Goal: Contribute content: Contribute content

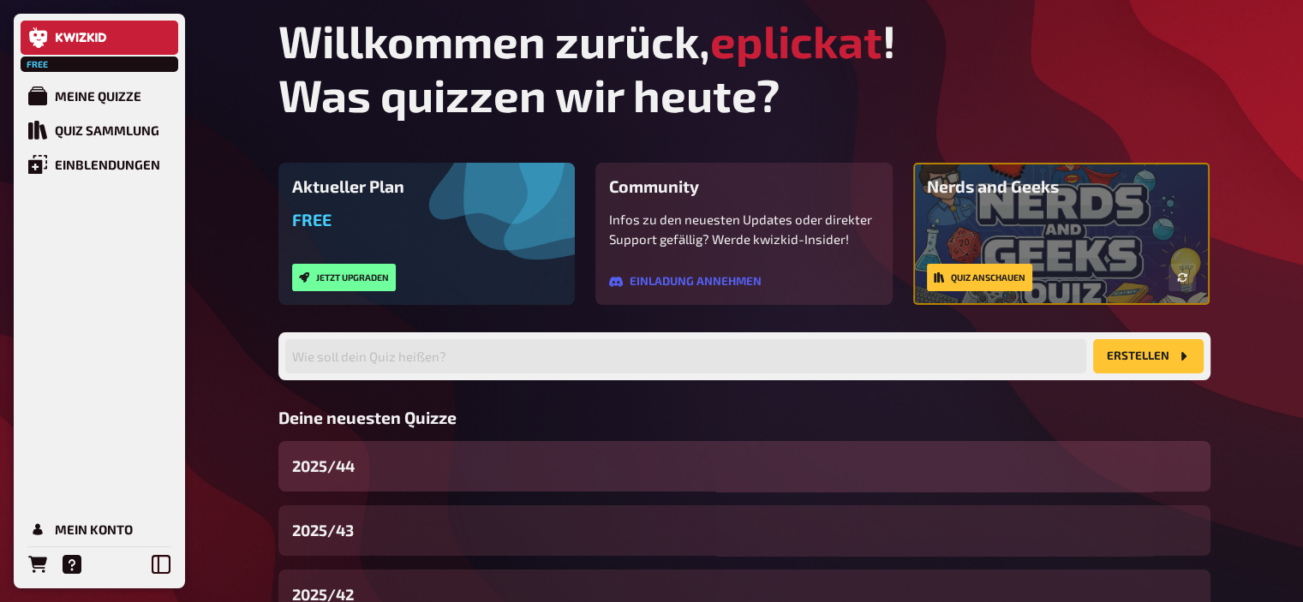
click at [363, 458] on div "2025/44" at bounding box center [744, 466] width 932 height 51
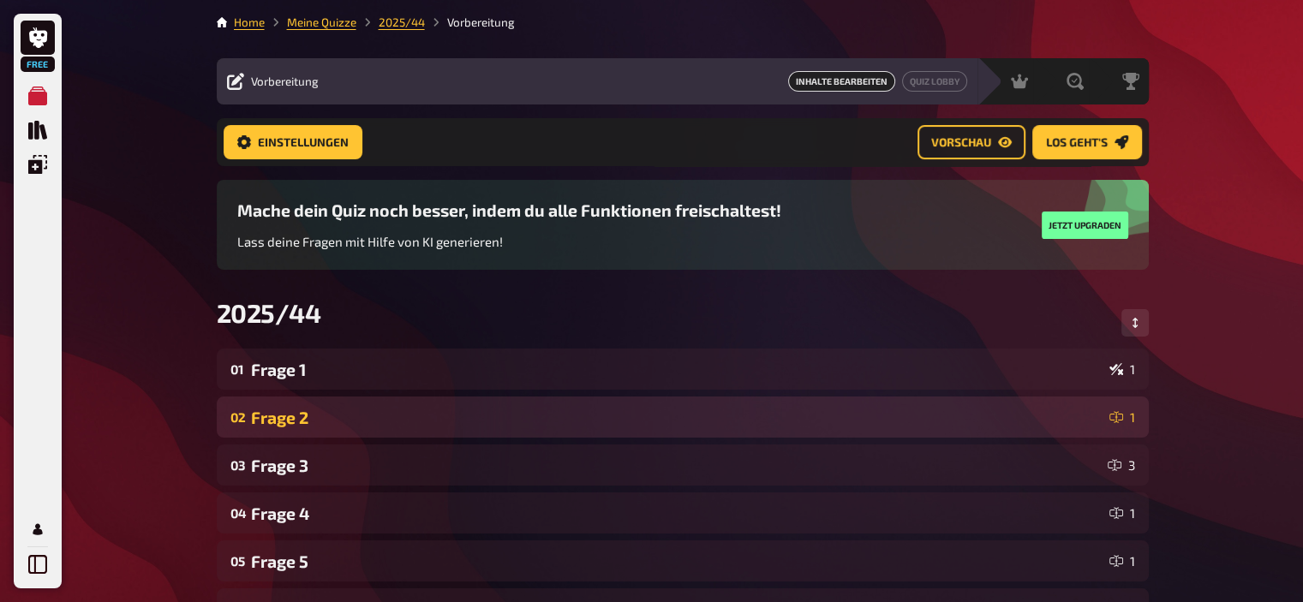
scroll to position [698, 0]
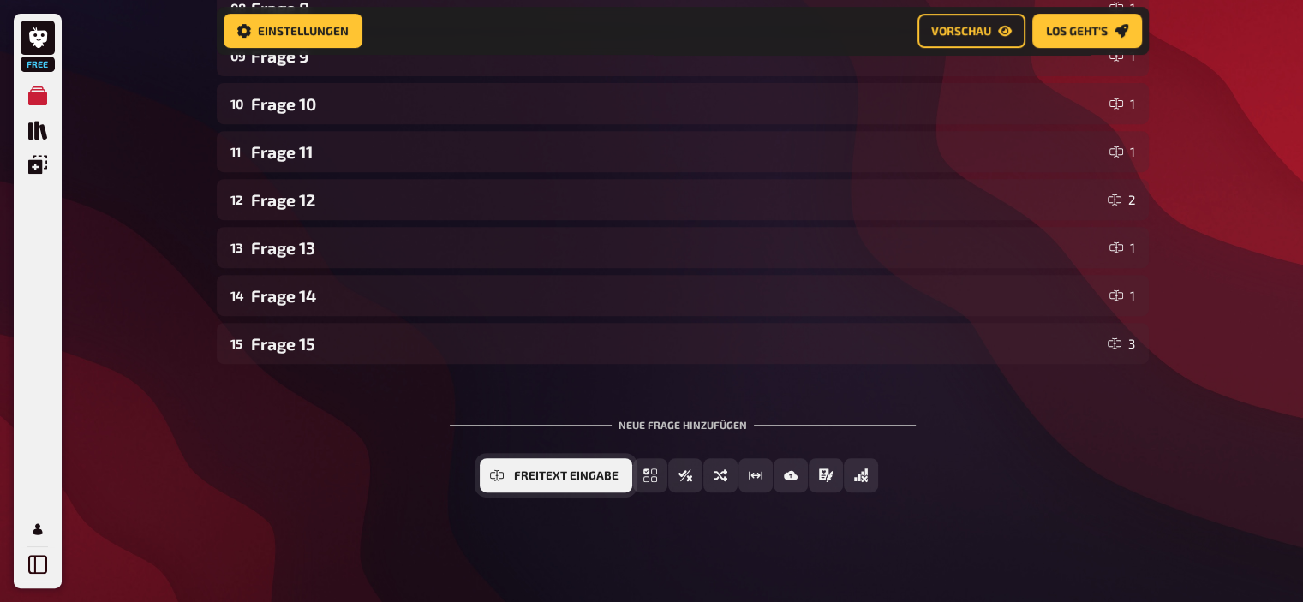
click at [553, 475] on span "Freitext Eingabe" at bounding box center [566, 476] width 104 height 12
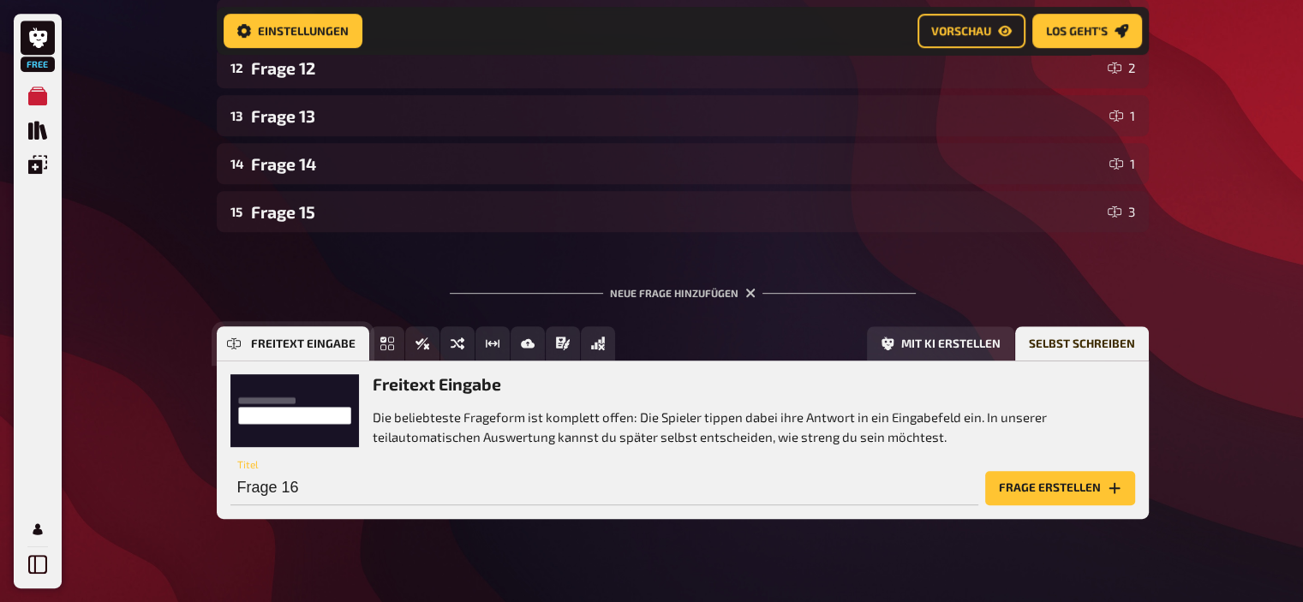
scroll to position [856, 0]
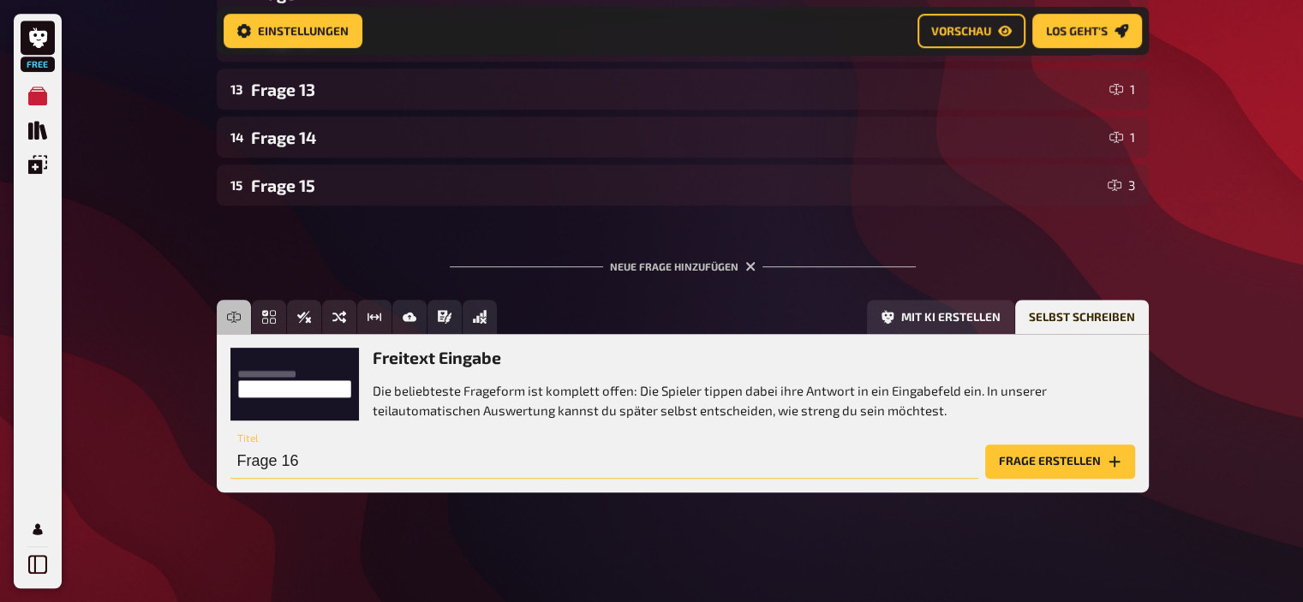
click at [367, 447] on input "Frage 16" at bounding box center [604, 462] width 748 height 34
type input "Frage 18"
click at [1086, 479] on div "Freitext Eingabe Die beliebteste Frageform ist komplett offen: Die Spieler tipp…" at bounding box center [683, 413] width 932 height 158
click at [1078, 472] on button "Frage erstellen" at bounding box center [1060, 462] width 150 height 34
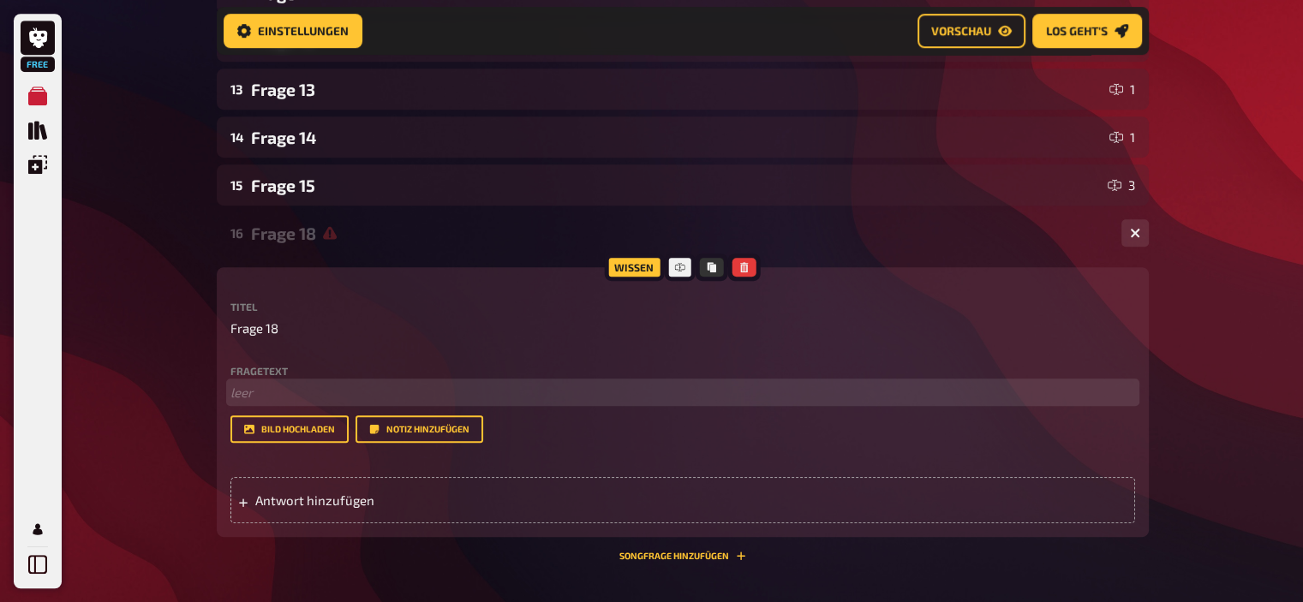
click at [375, 390] on p "﻿ leer" at bounding box center [682, 393] width 905 height 20
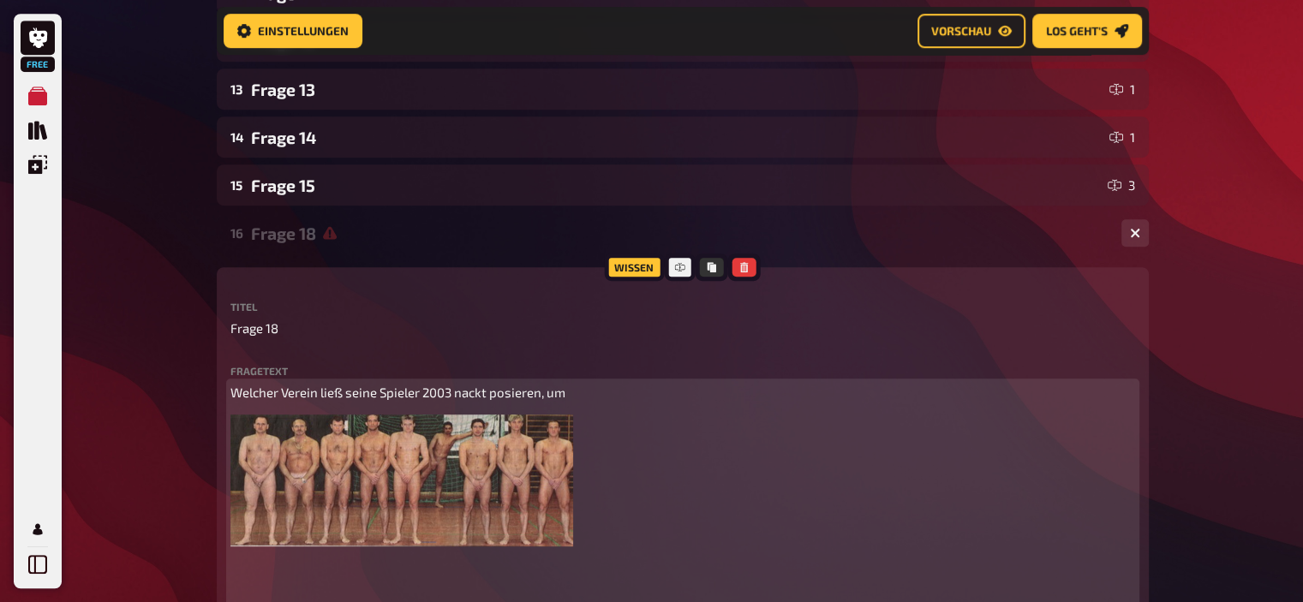
click at [614, 388] on p "Welcher Verein ließ seine Spieler 2003 nackt posieren, um" at bounding box center [682, 393] width 905 height 20
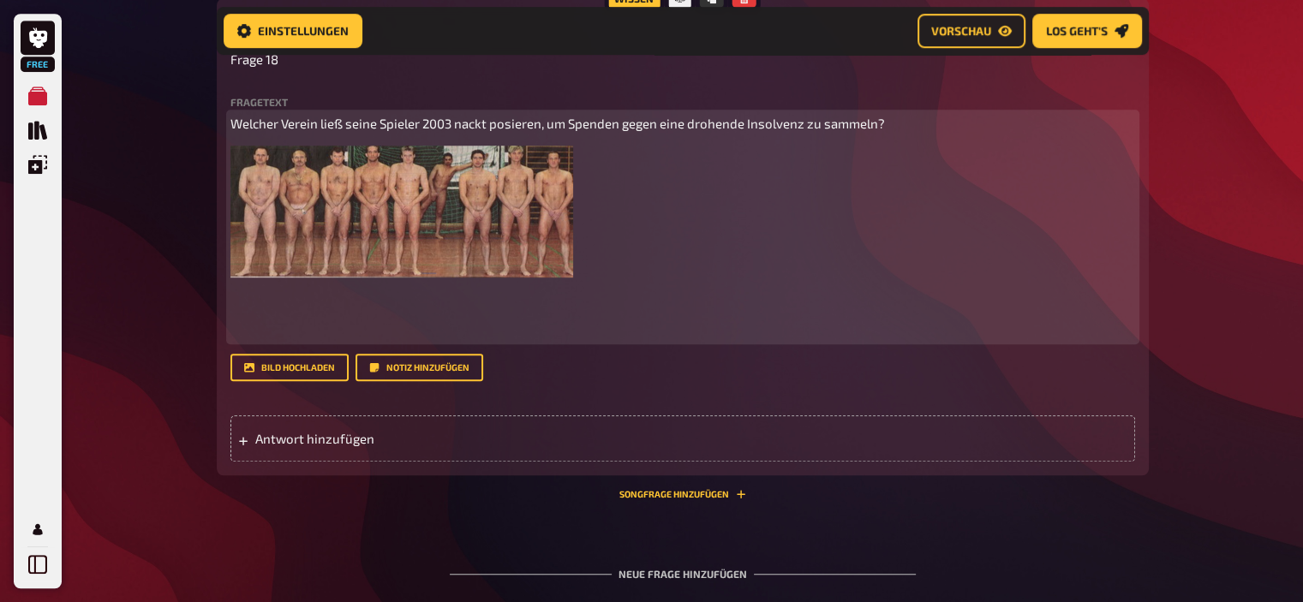
scroll to position [1126, 0]
click at [291, 339] on p at bounding box center [682, 310] width 905 height 58
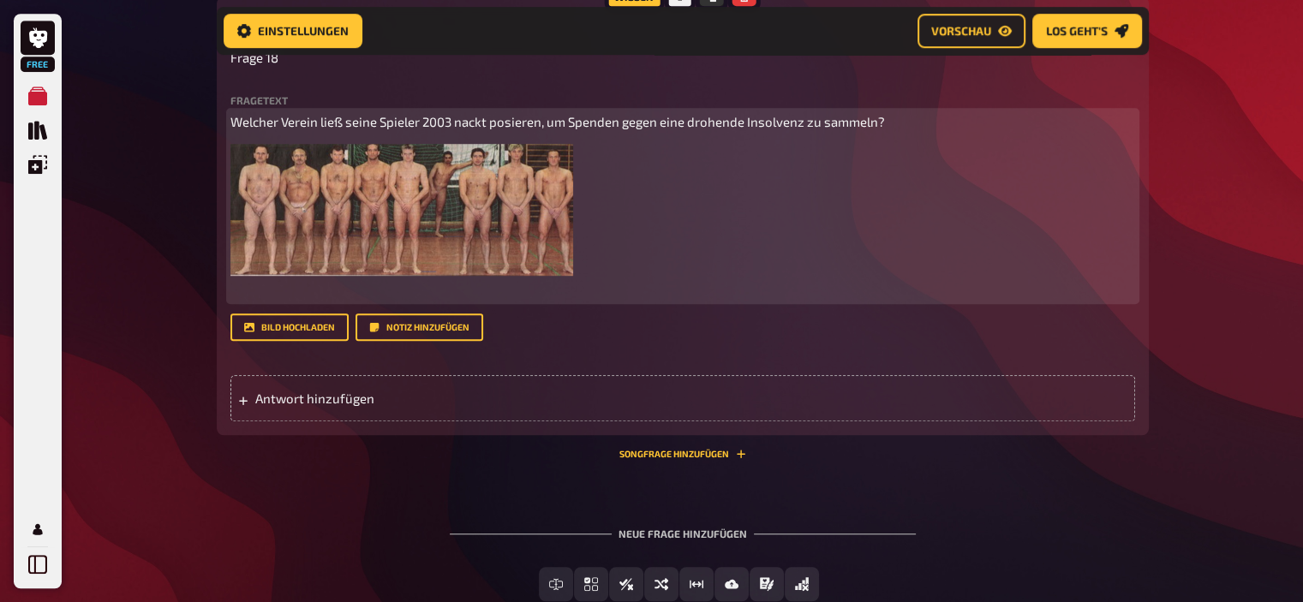
click at [281, 132] on p "Welcher Verein ließ seine Spieler 2003 nackt posieren, um Spenden gegen eine dr…" at bounding box center [682, 122] width 905 height 20
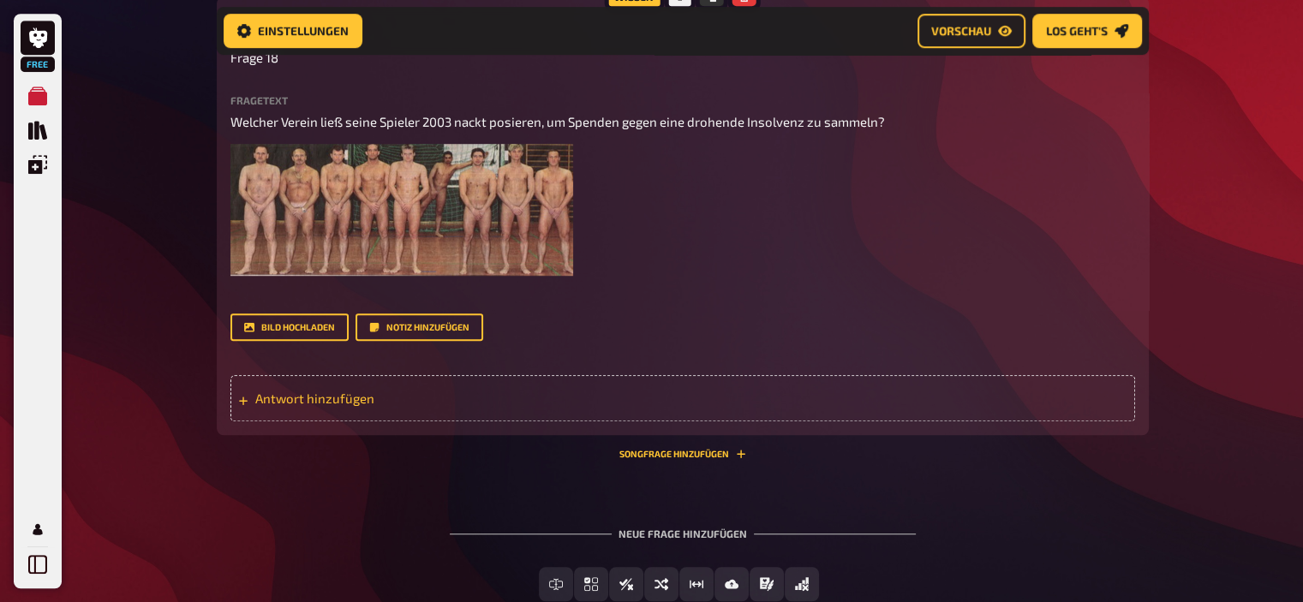
click at [331, 390] on div "Antwort hinzufügen" at bounding box center [682, 398] width 905 height 46
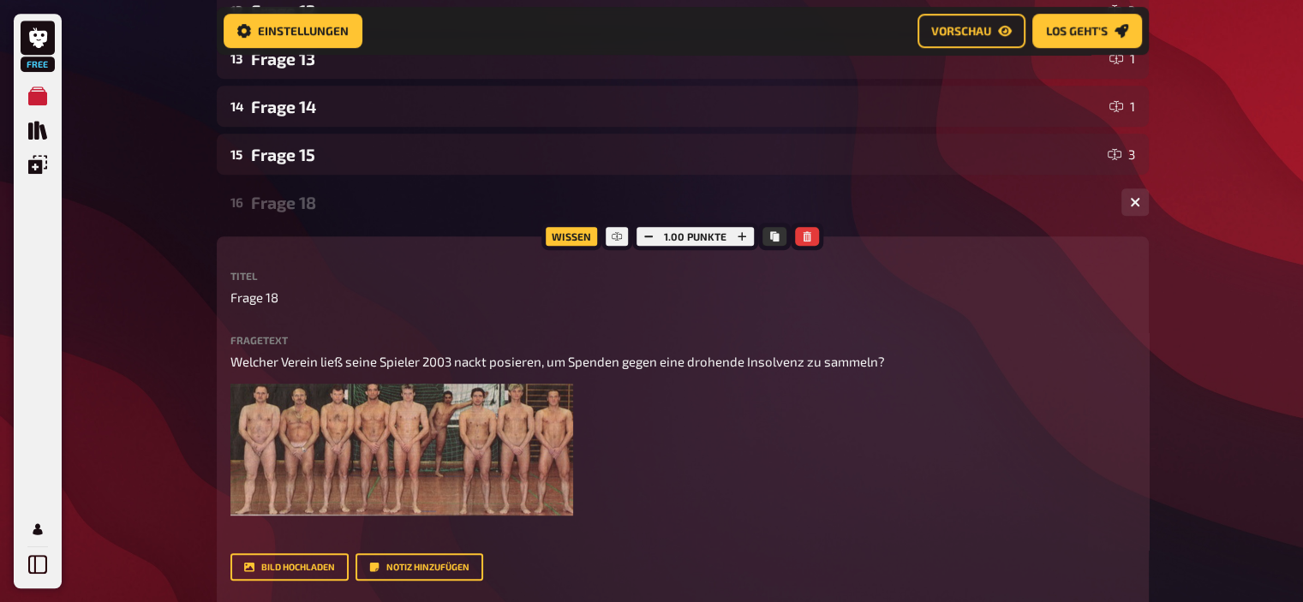
scroll to position [881, 0]
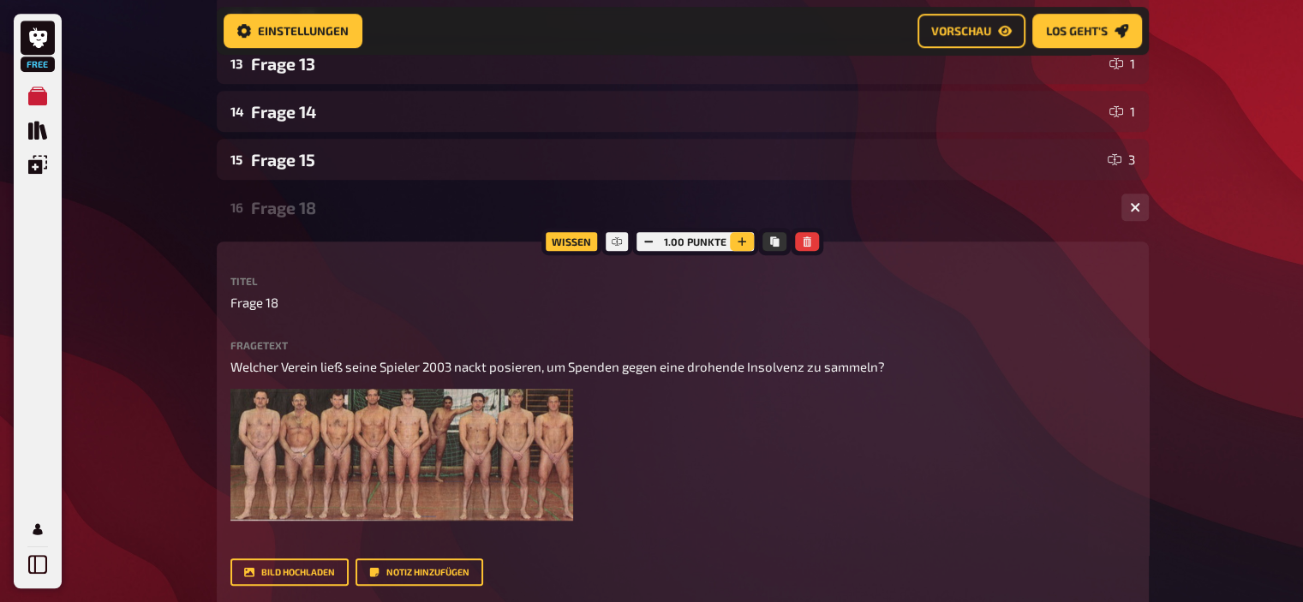
click at [743, 244] on icon "button" at bounding box center [742, 241] width 10 height 10
click at [290, 212] on div "Frage 18" at bounding box center [679, 208] width 857 height 20
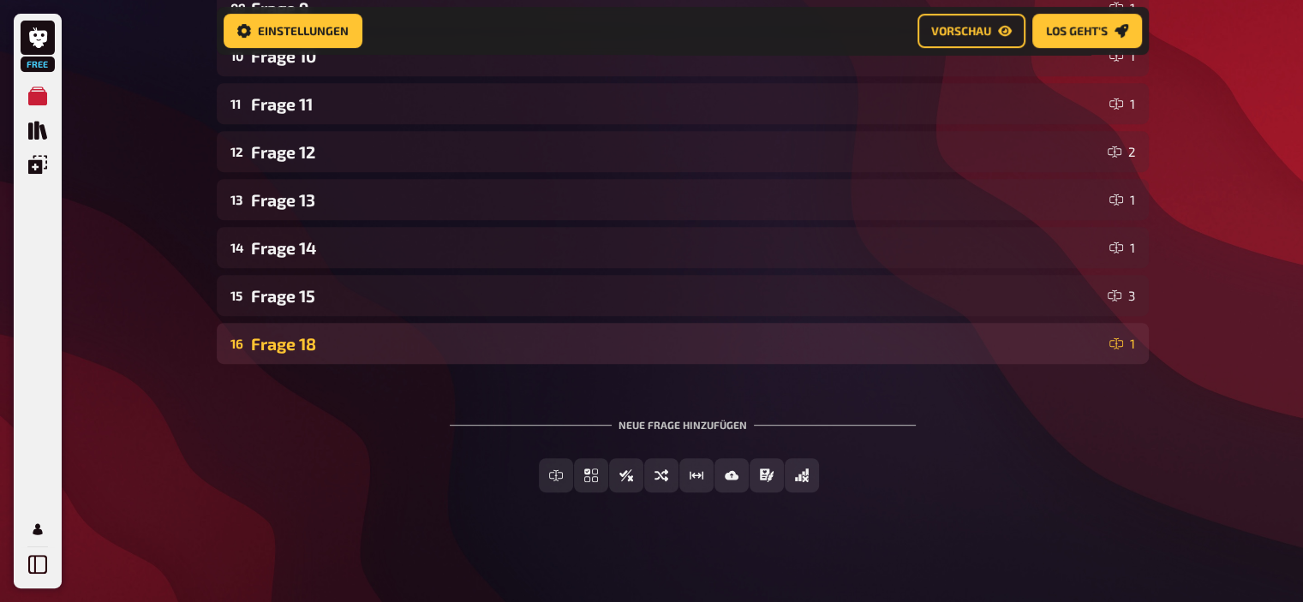
scroll to position [746, 0]
click at [290, 349] on div "Frage 18" at bounding box center [676, 344] width 851 height 20
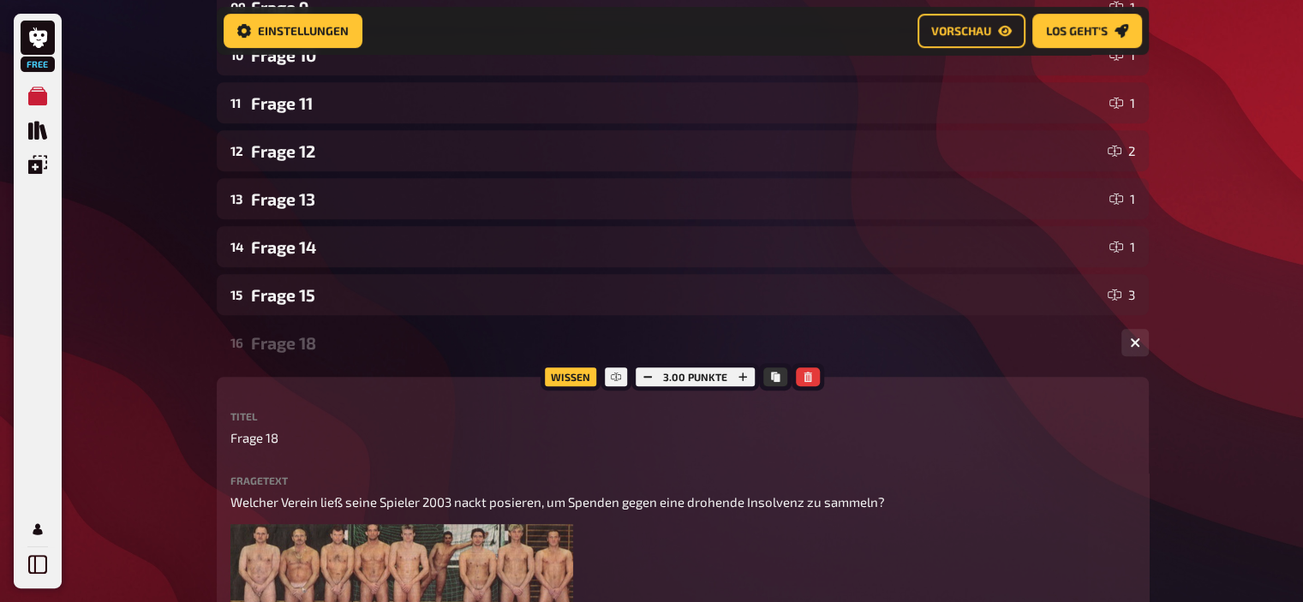
scroll to position [881, 0]
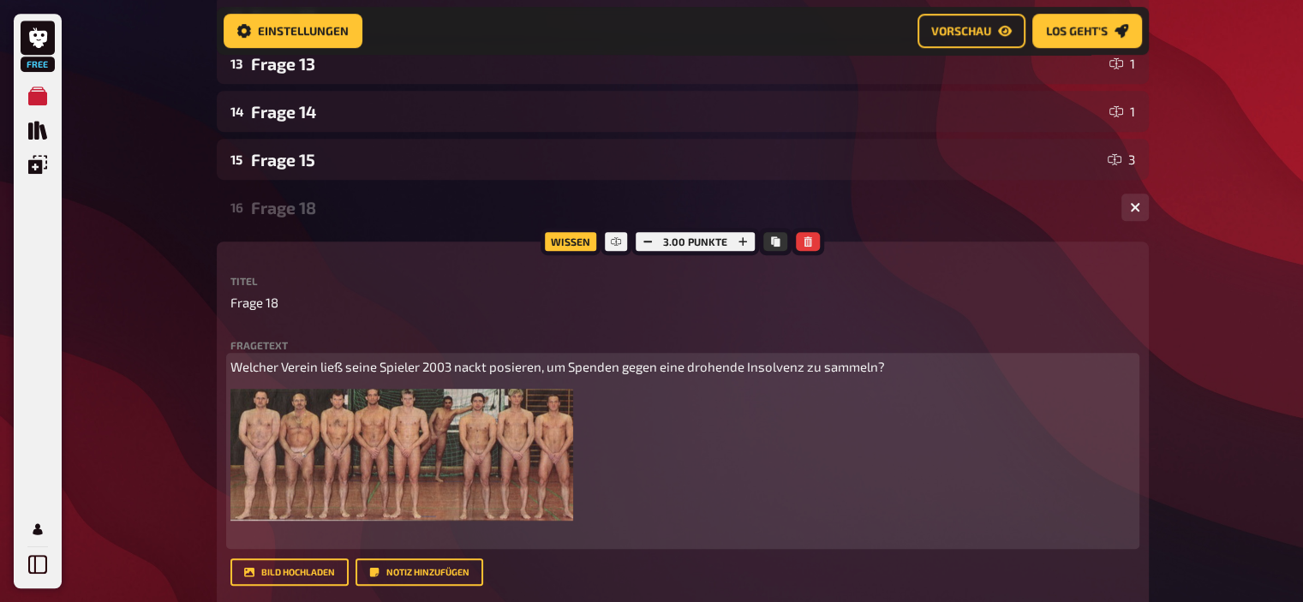
click at [655, 482] on div "Welcher Verein ließ seine Spieler 2003 nackt posieren, um Spenden gegen eine dr…" at bounding box center [682, 451] width 905 height 188
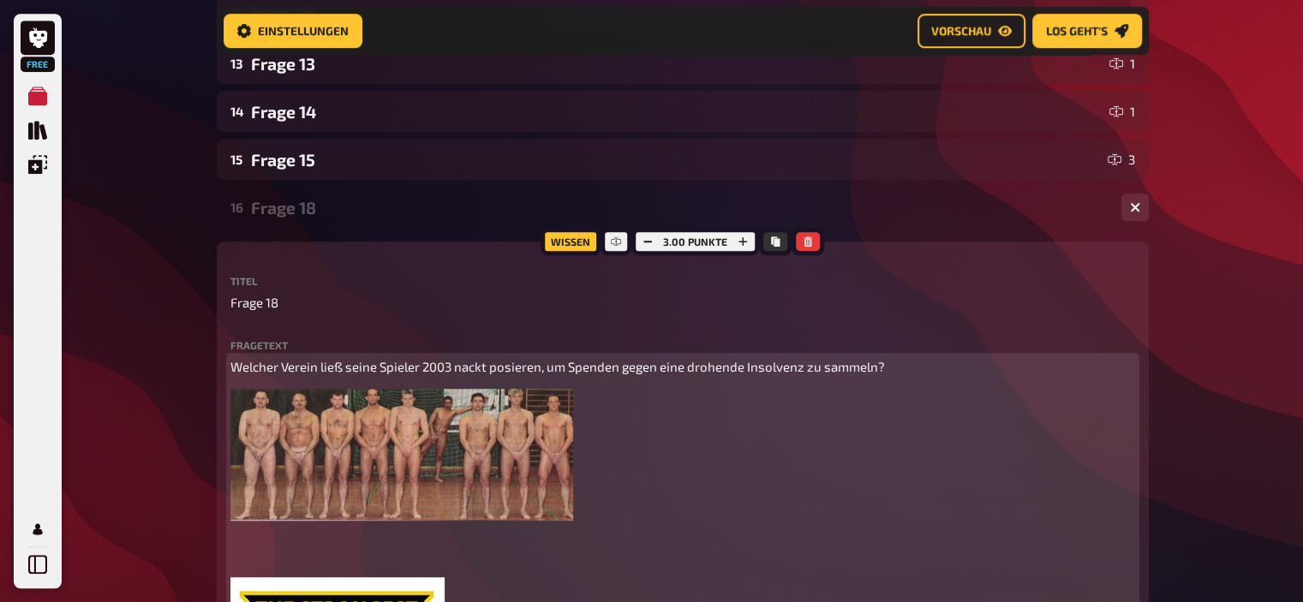
click at [730, 367] on span "Welcher Verein ließ seine Spieler 2003 nackt posieren, um Spenden gegen eine dr…" at bounding box center [557, 366] width 654 height 15
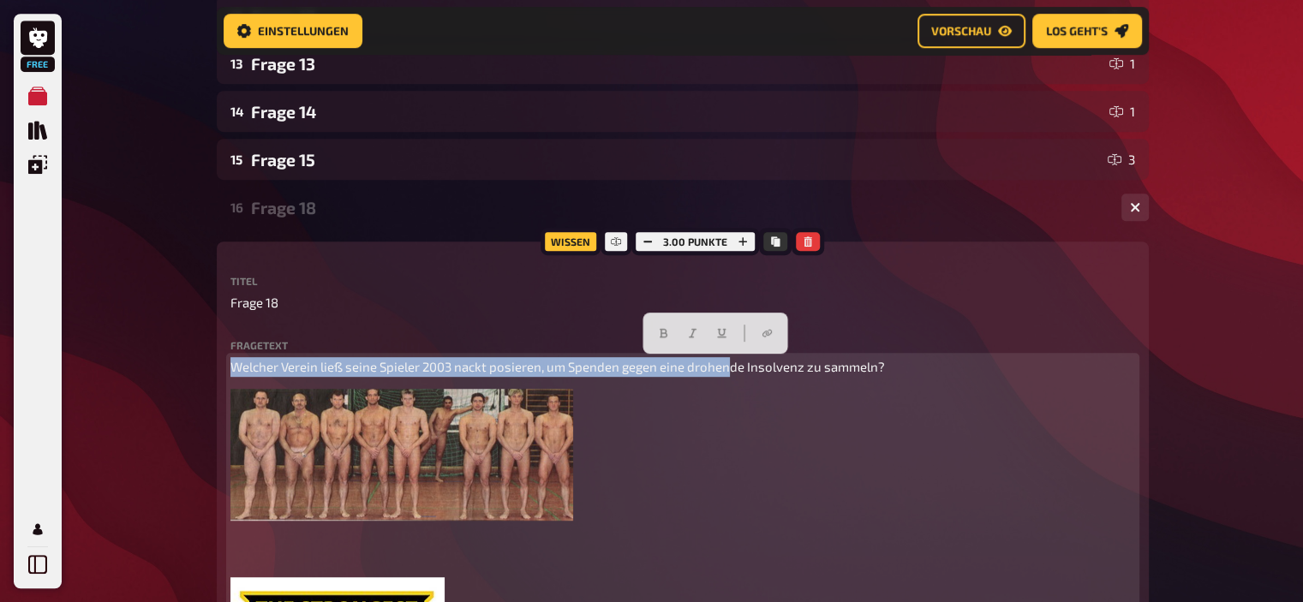
click at [730, 367] on span "Welcher Verein ließ seine Spieler 2003 nackt posieren, um Spenden gegen eine dr…" at bounding box center [557, 366] width 654 height 15
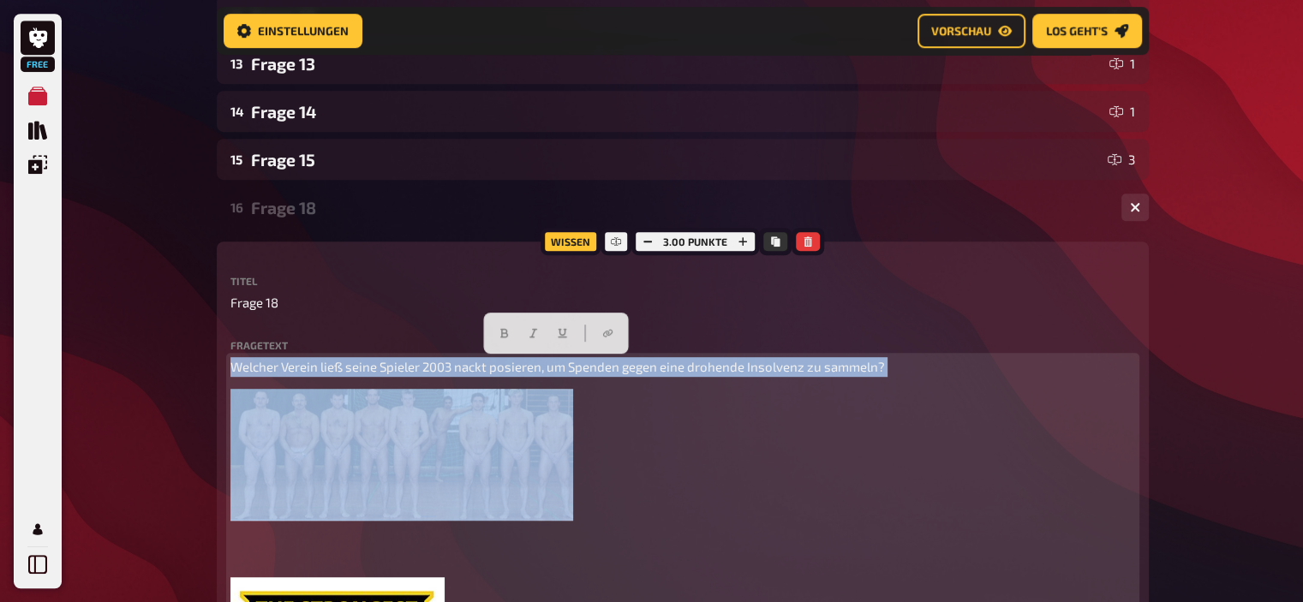
click at [730, 367] on span "Welcher Verein ließ seine Spieler 2003 nackt posieren, um Spenden gegen eine dr…" at bounding box center [557, 366] width 654 height 15
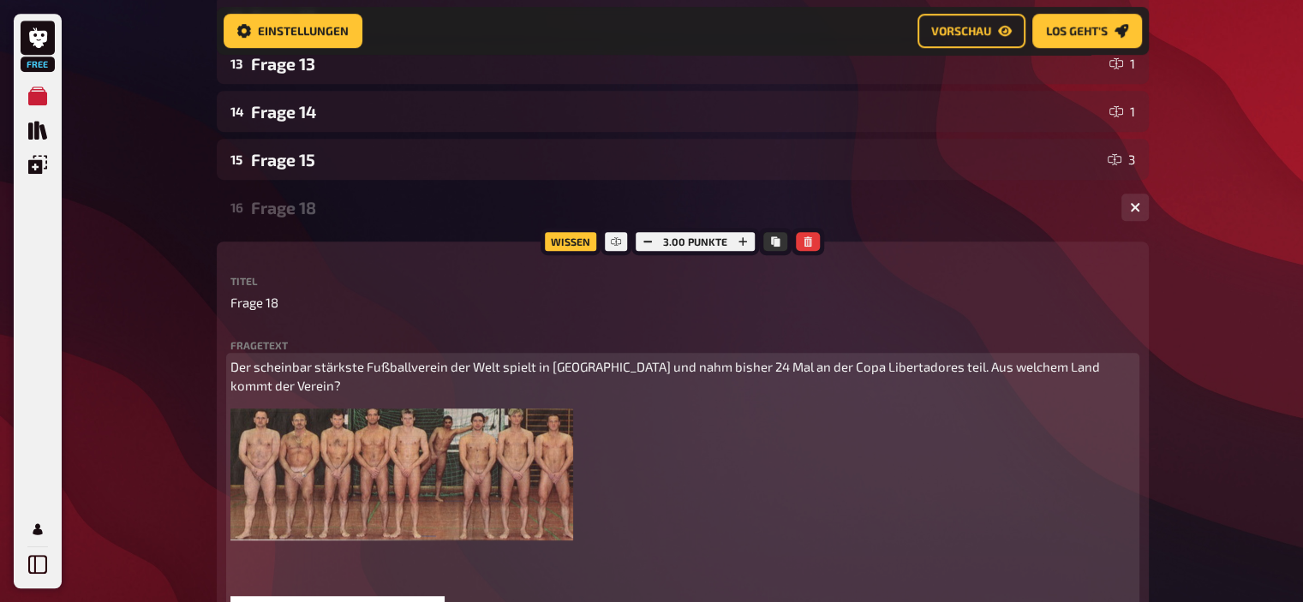
click at [441, 455] on img at bounding box center [401, 475] width 343 height 132
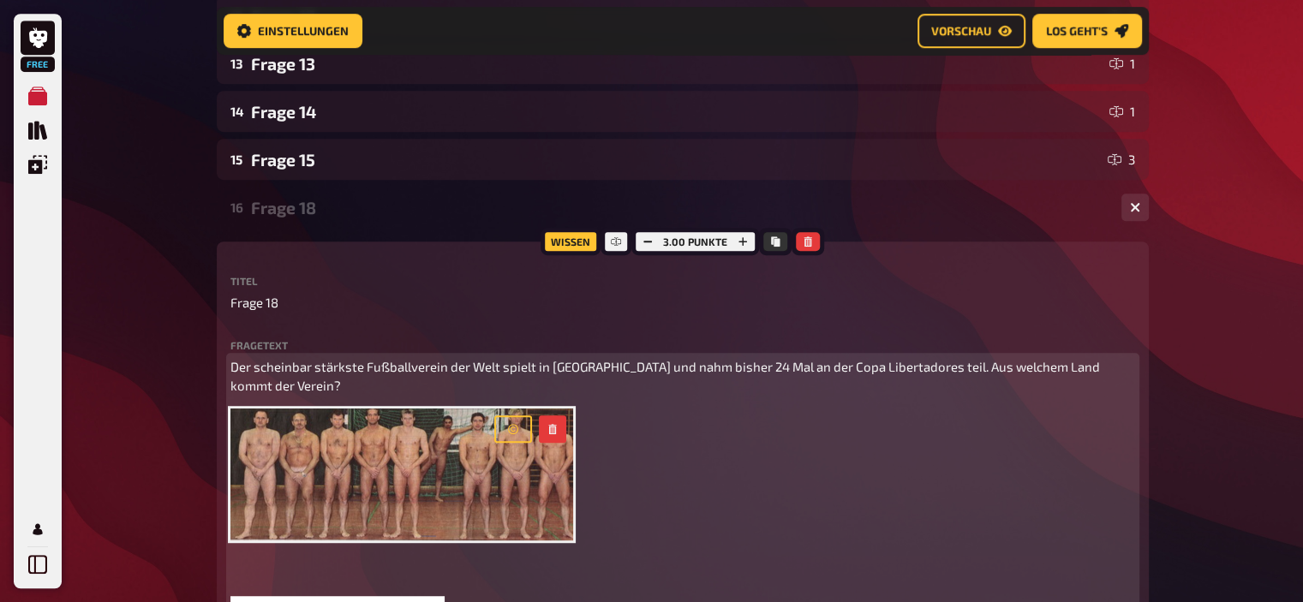
click at [481, 434] on img at bounding box center [401, 475] width 343 height 132
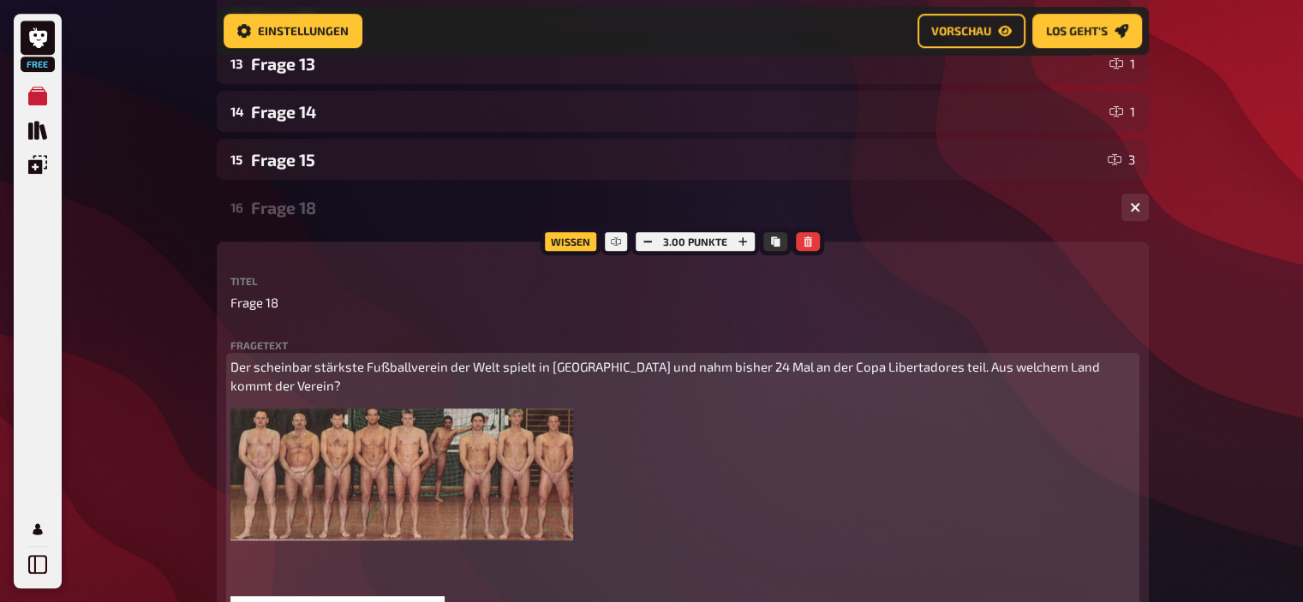
click at [562, 415] on button "button" at bounding box center [552, 428] width 27 height 27
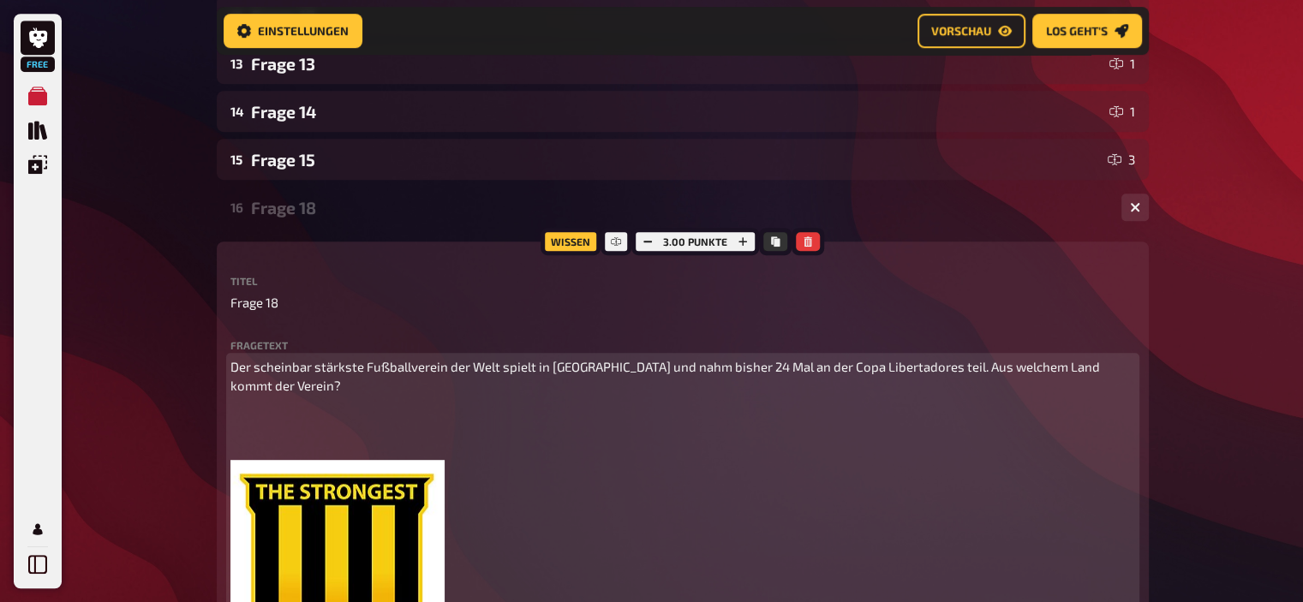
click at [387, 427] on p at bounding box center [682, 428] width 905 height 39
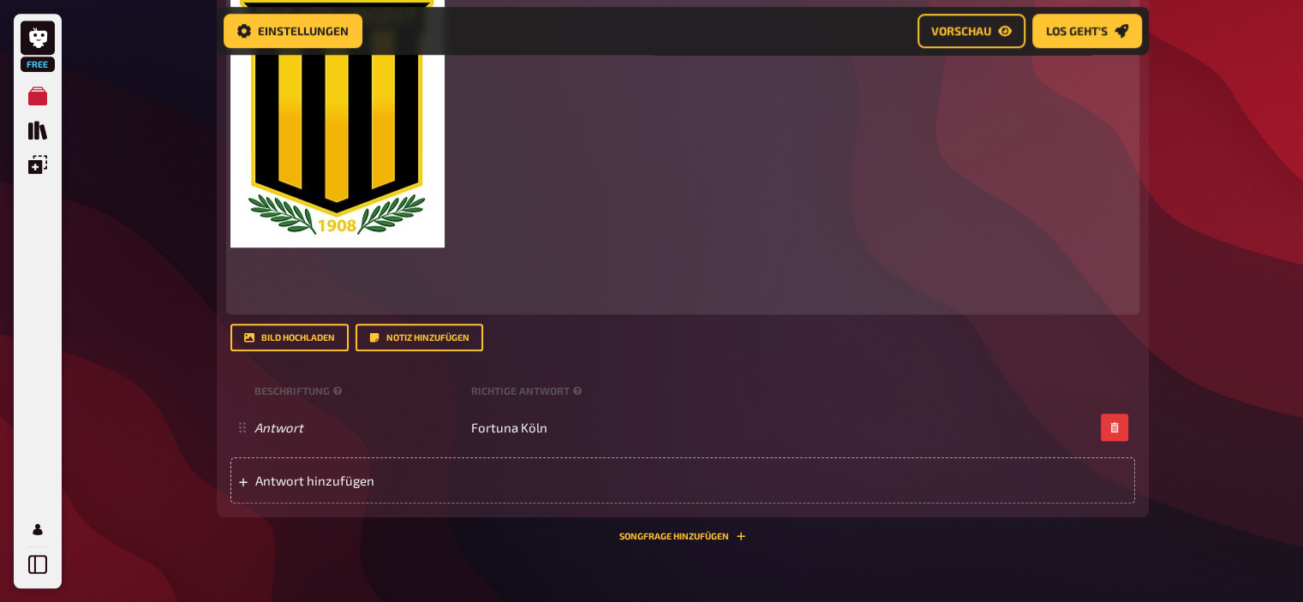
scroll to position [1307, 0]
click at [310, 253] on p at bounding box center [682, 279] width 905 height 58
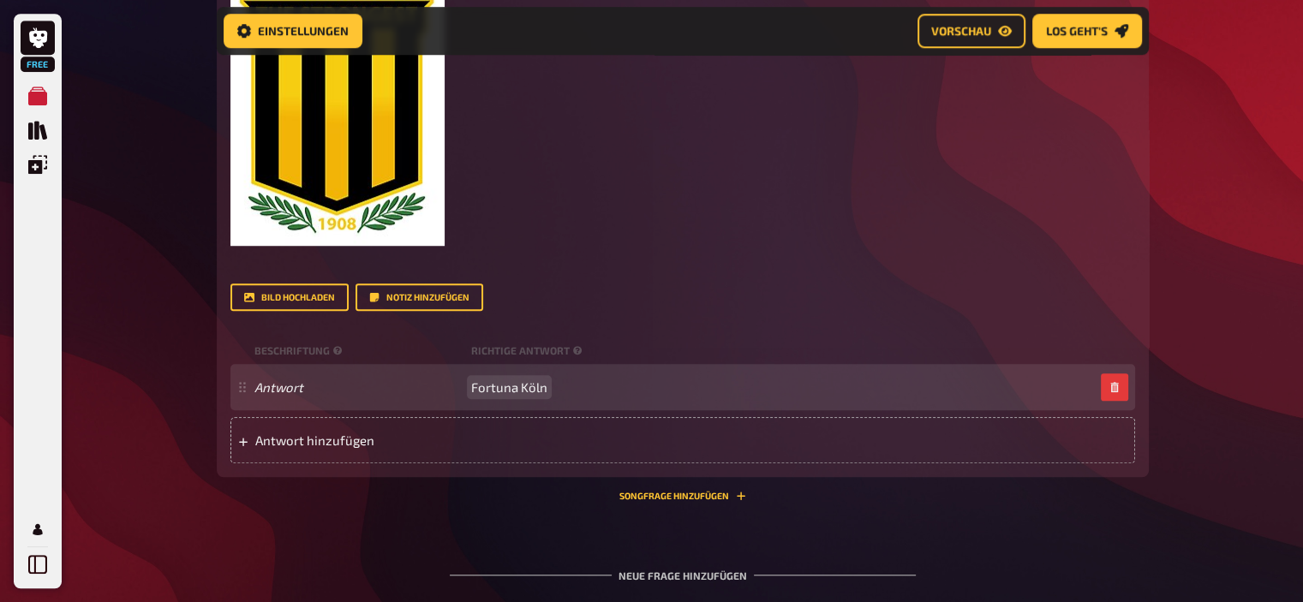
click at [504, 379] on span "Fortuna Köln" at bounding box center [509, 386] width 76 height 15
paste span
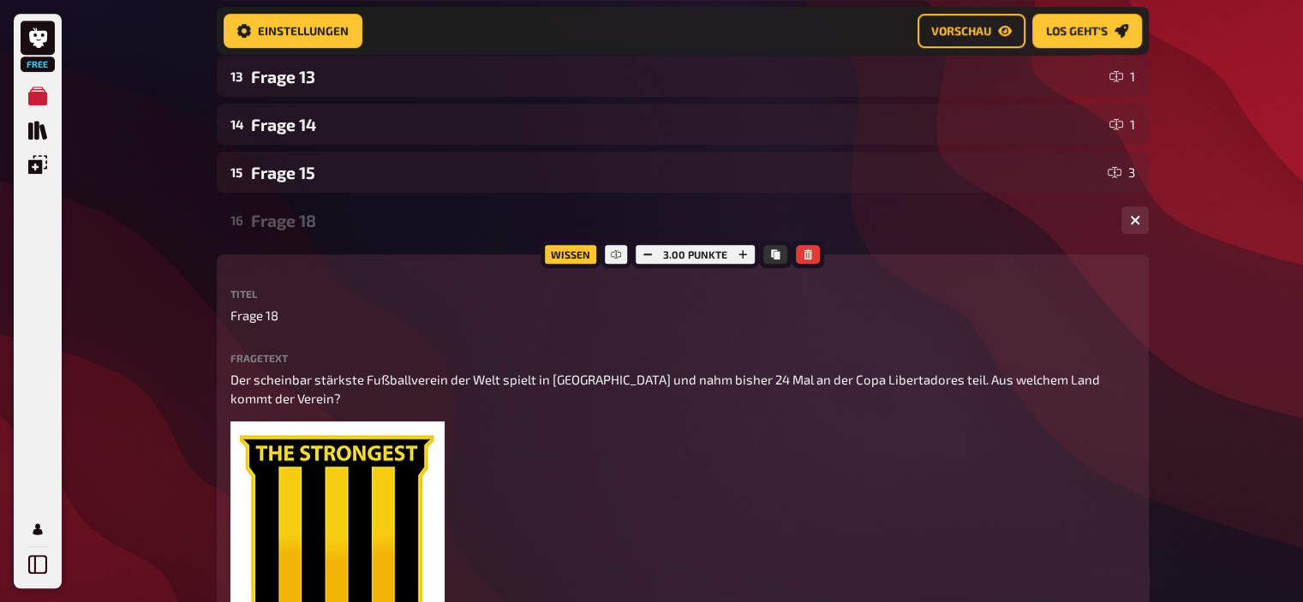
scroll to position [868, 0]
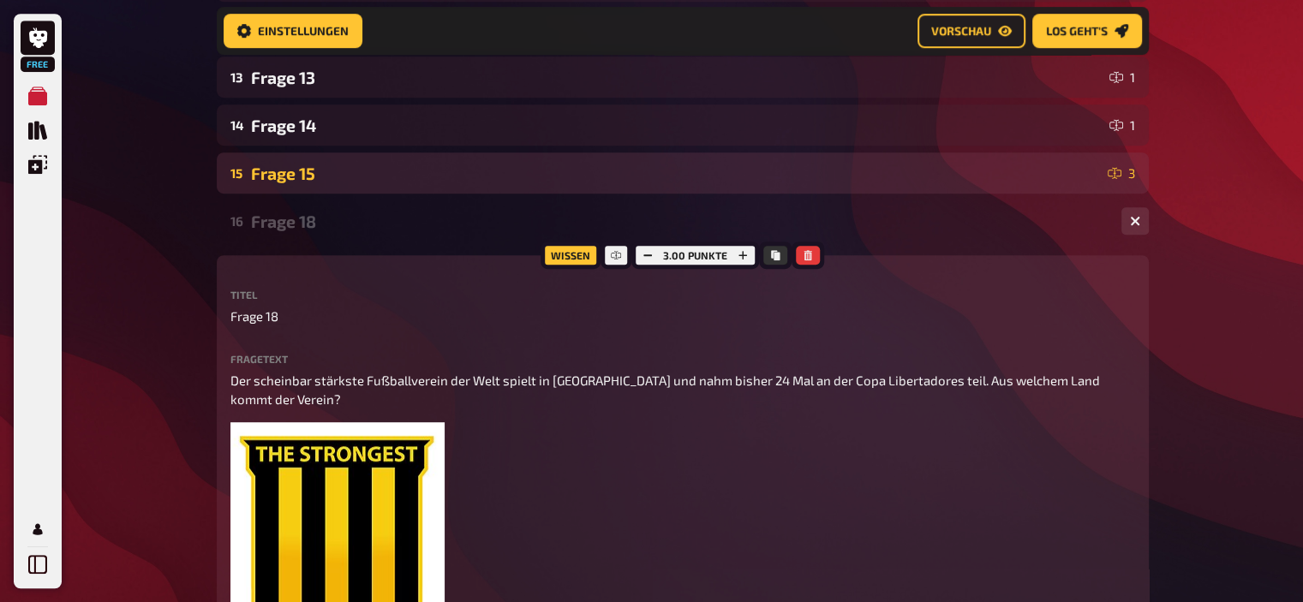
click at [295, 173] on div "Frage 15" at bounding box center [676, 174] width 850 height 20
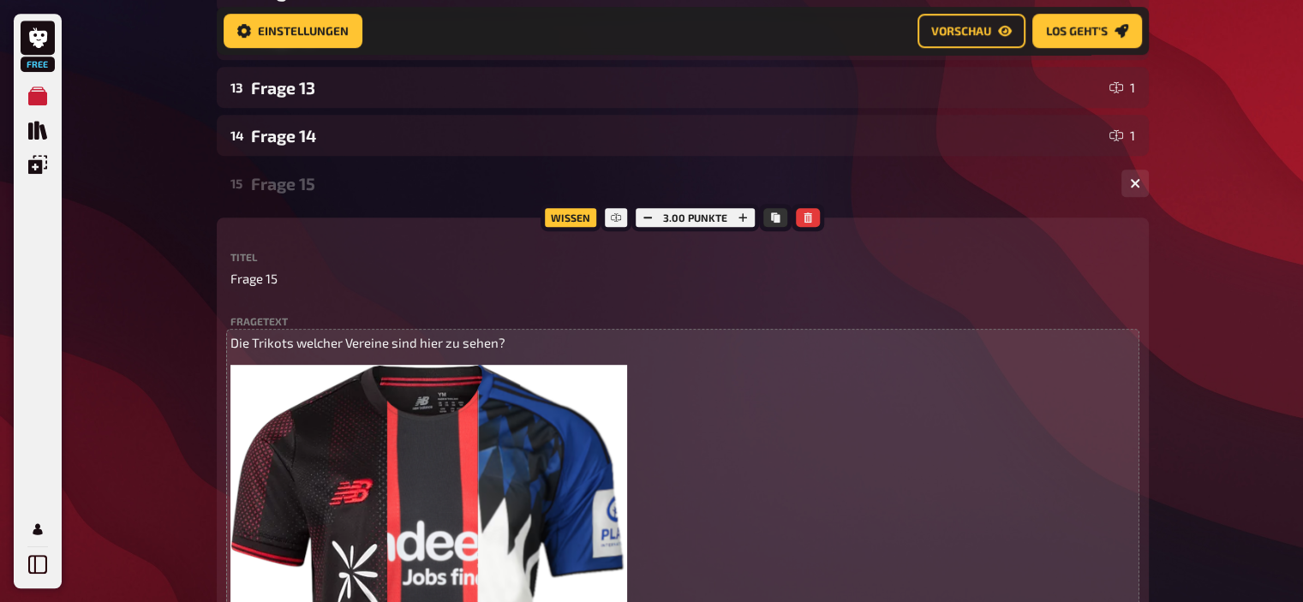
scroll to position [854, 0]
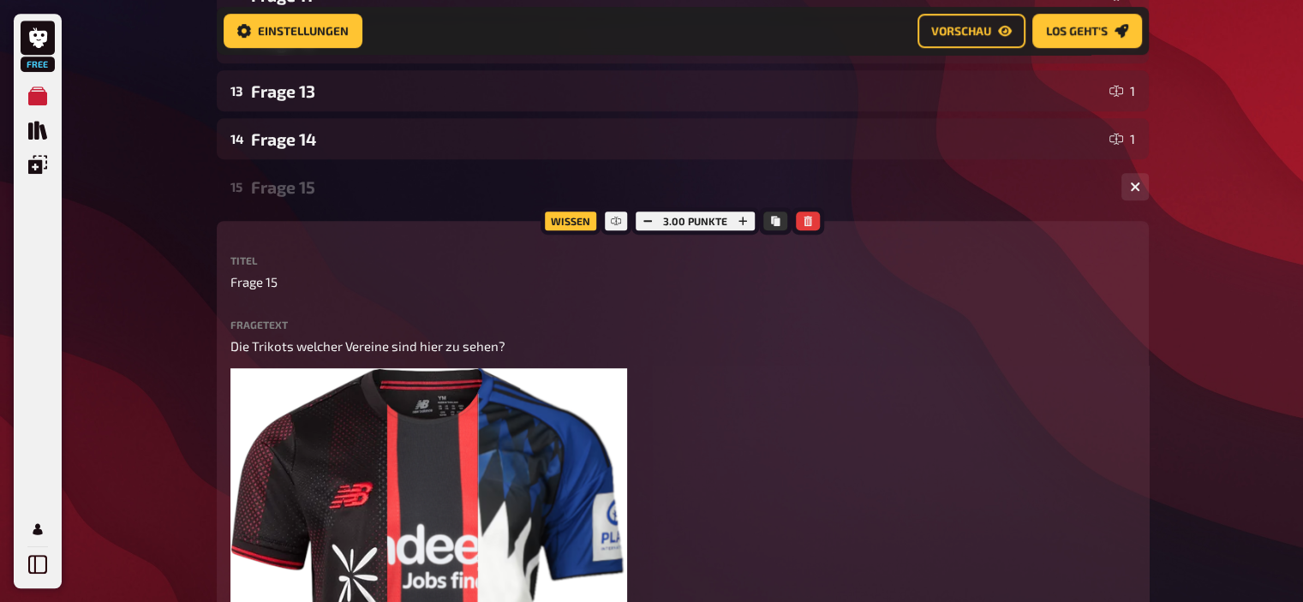
click at [325, 207] on div "15 Frage 15 3" at bounding box center [683, 186] width 932 height 41
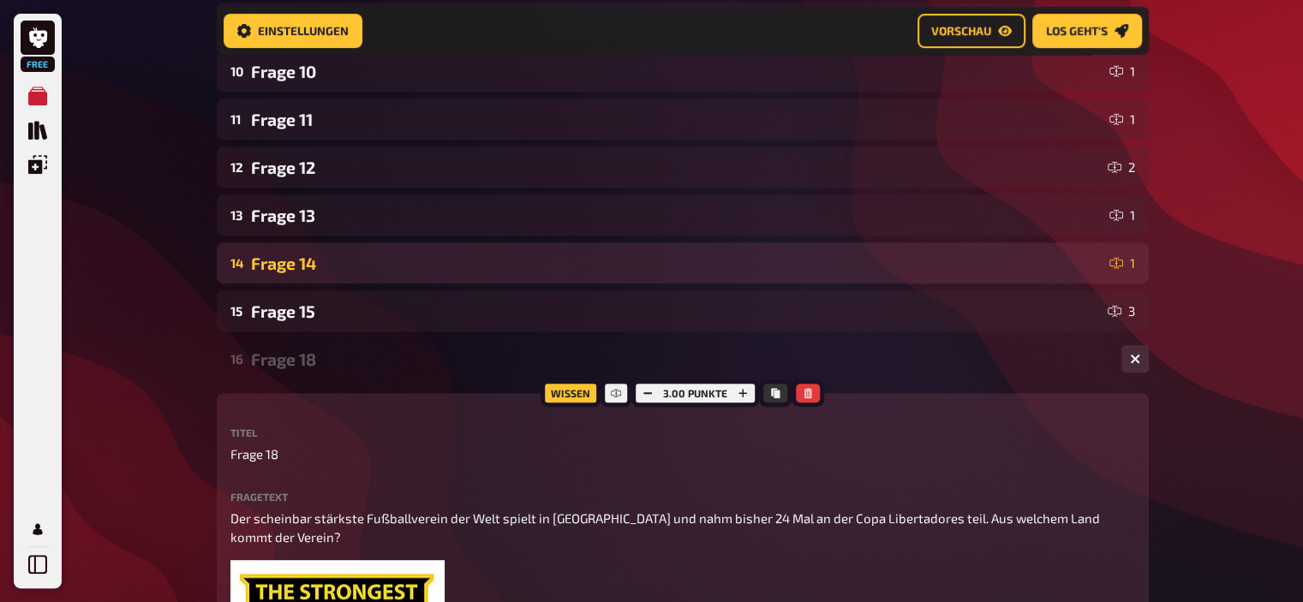
scroll to position [727, 0]
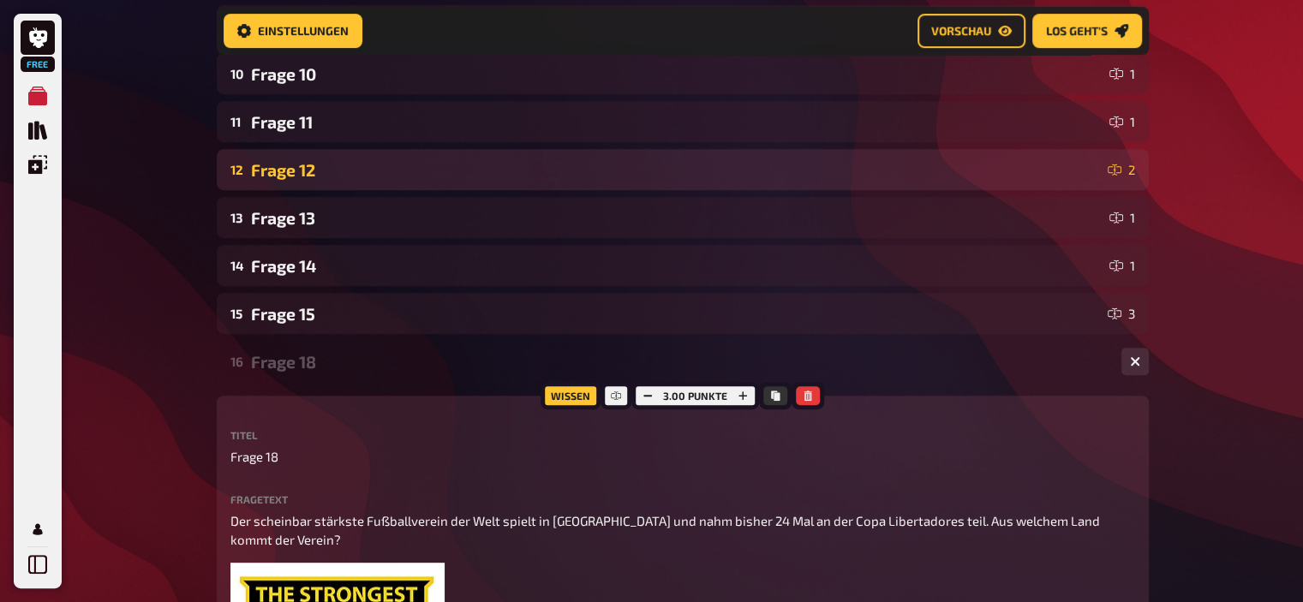
click at [317, 179] on div "Frage 12" at bounding box center [676, 170] width 850 height 20
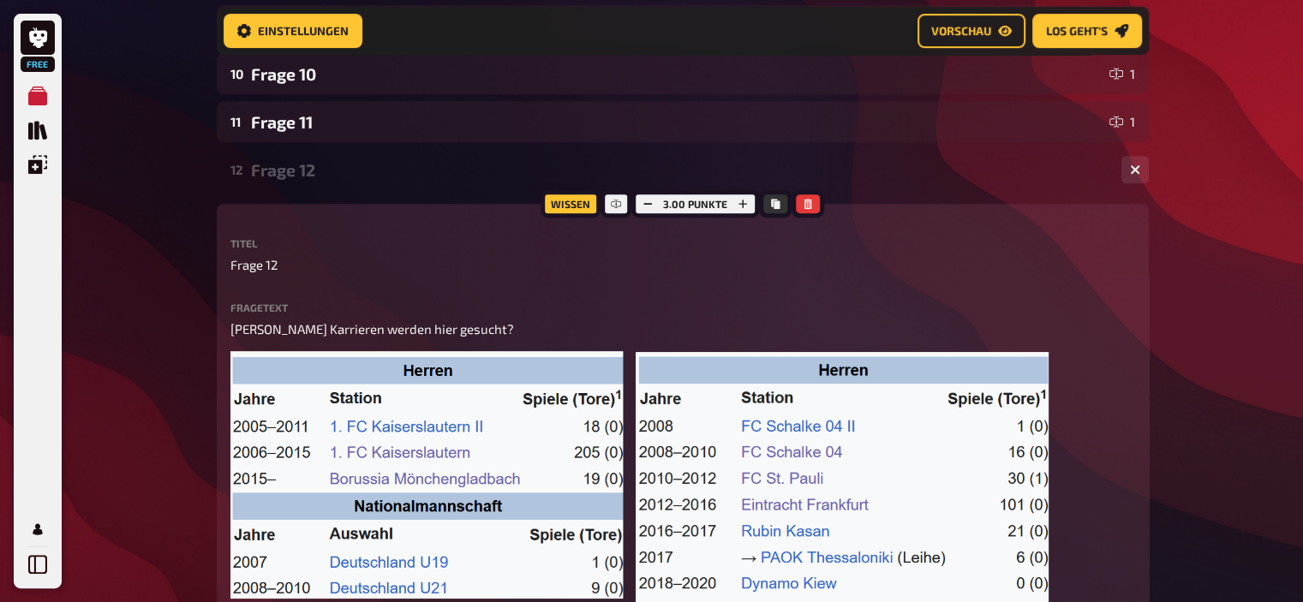
click at [317, 179] on div "Frage 12" at bounding box center [679, 170] width 857 height 20
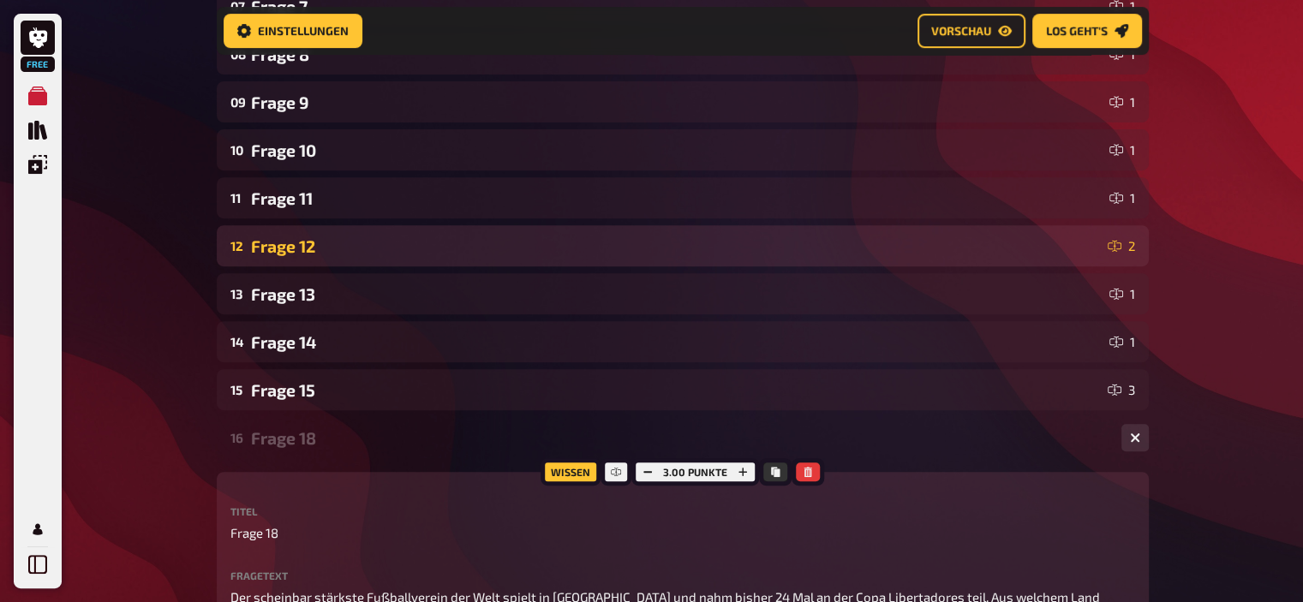
scroll to position [648, 0]
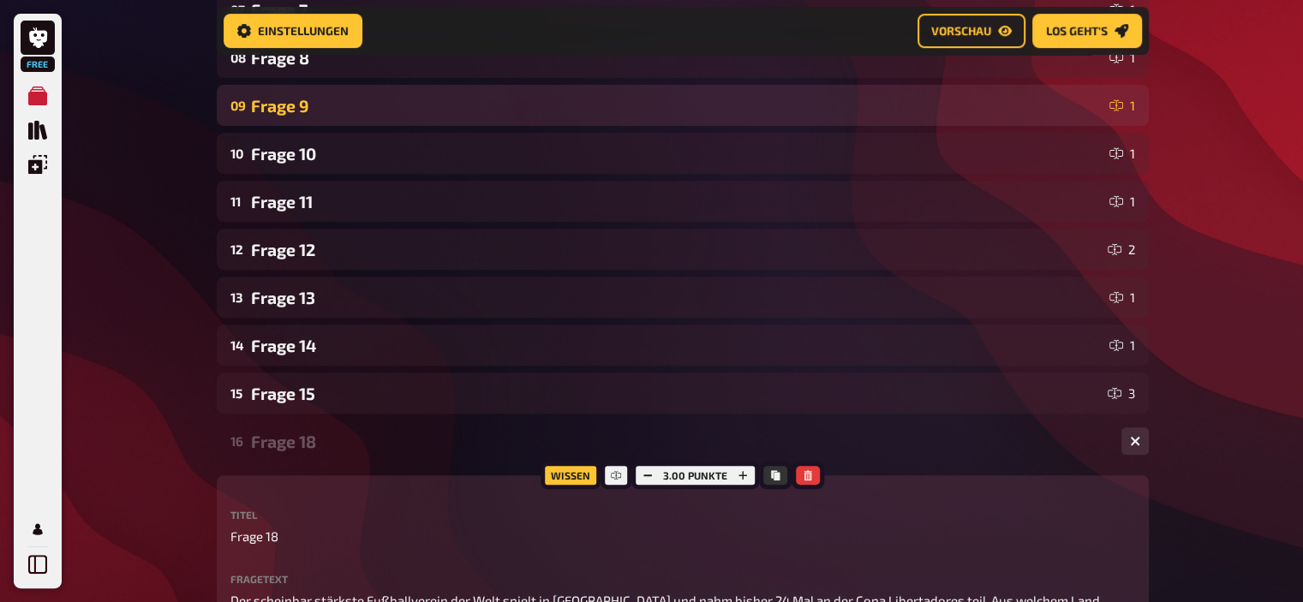
click at [314, 107] on div "Frage 9" at bounding box center [676, 106] width 851 height 20
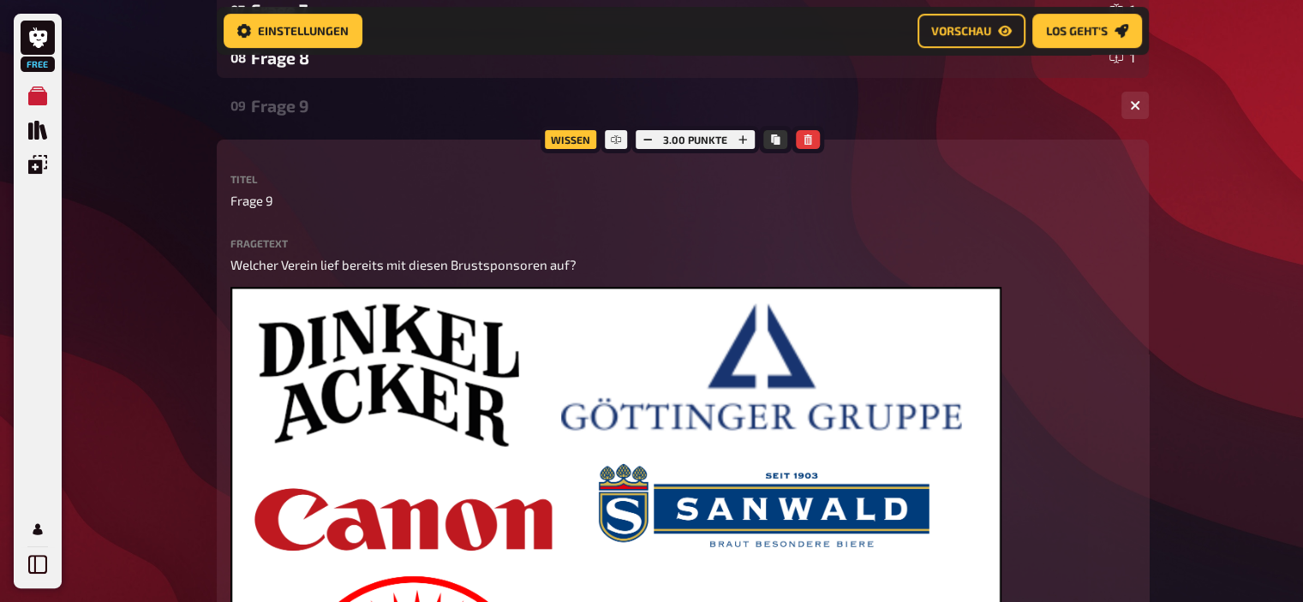
click at [314, 107] on div "Frage 9" at bounding box center [679, 106] width 857 height 20
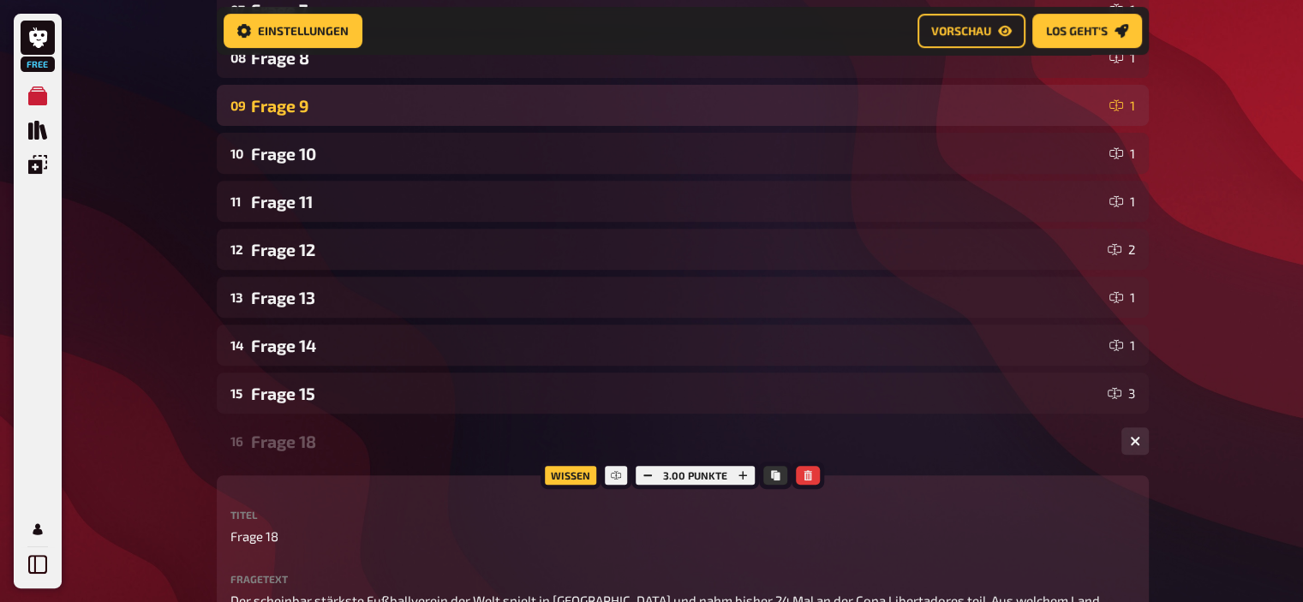
click at [314, 107] on div "Frage 9" at bounding box center [676, 106] width 851 height 20
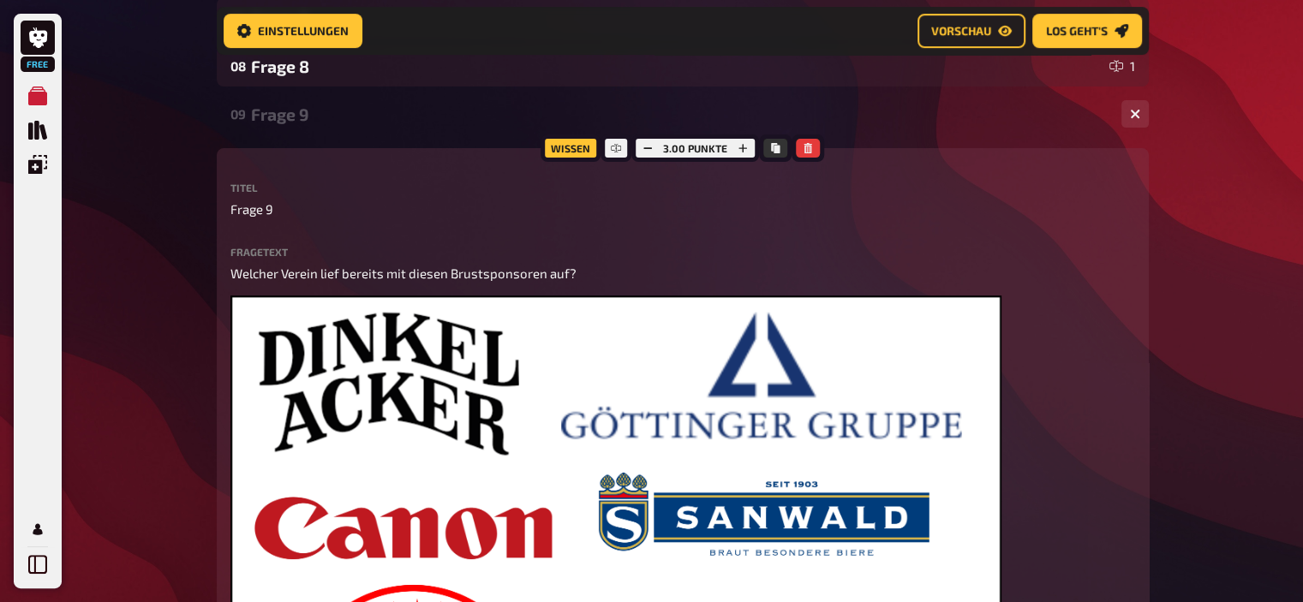
scroll to position [638, 0]
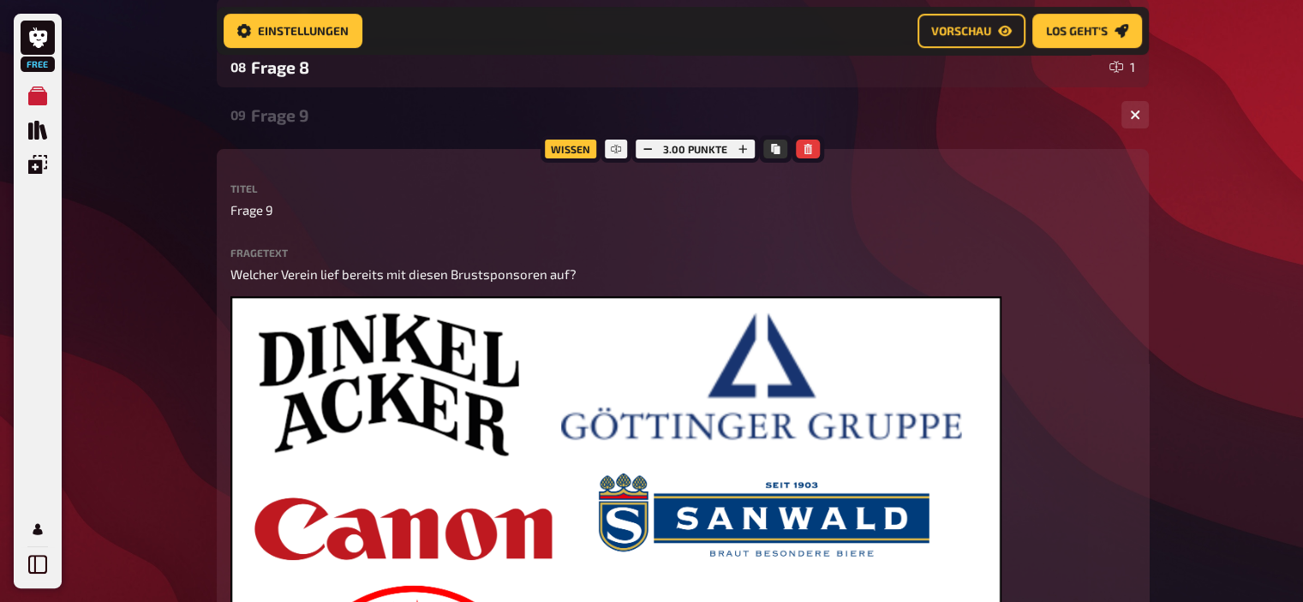
click at [304, 111] on div "Frage 9" at bounding box center [679, 115] width 857 height 20
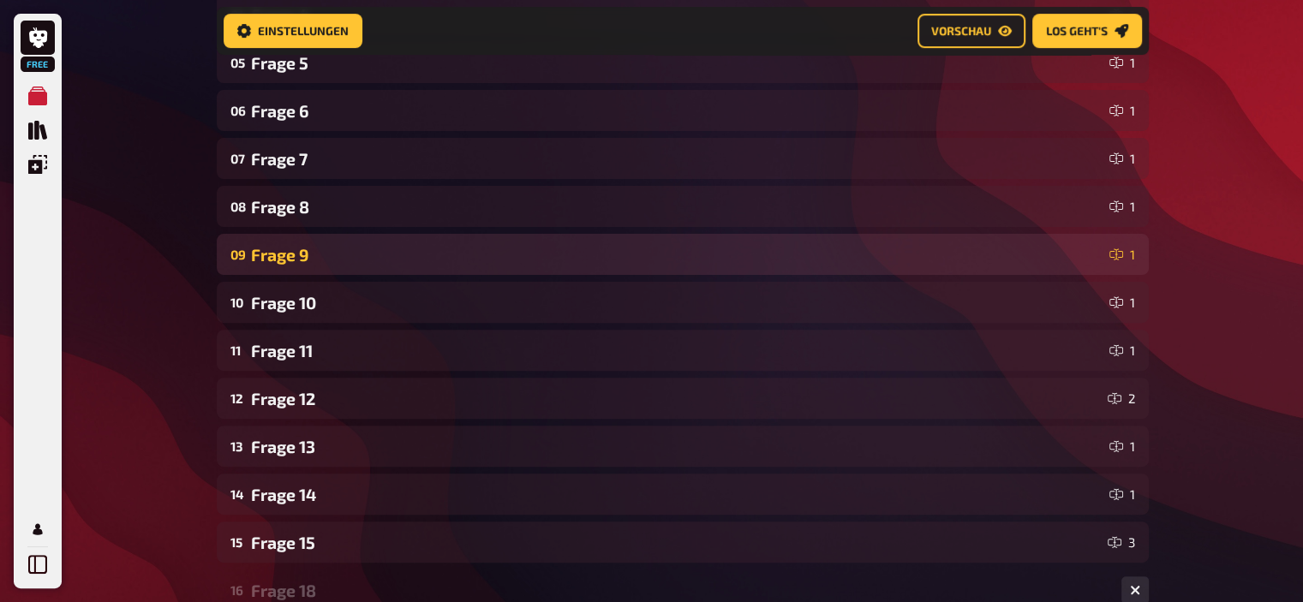
scroll to position [494, 0]
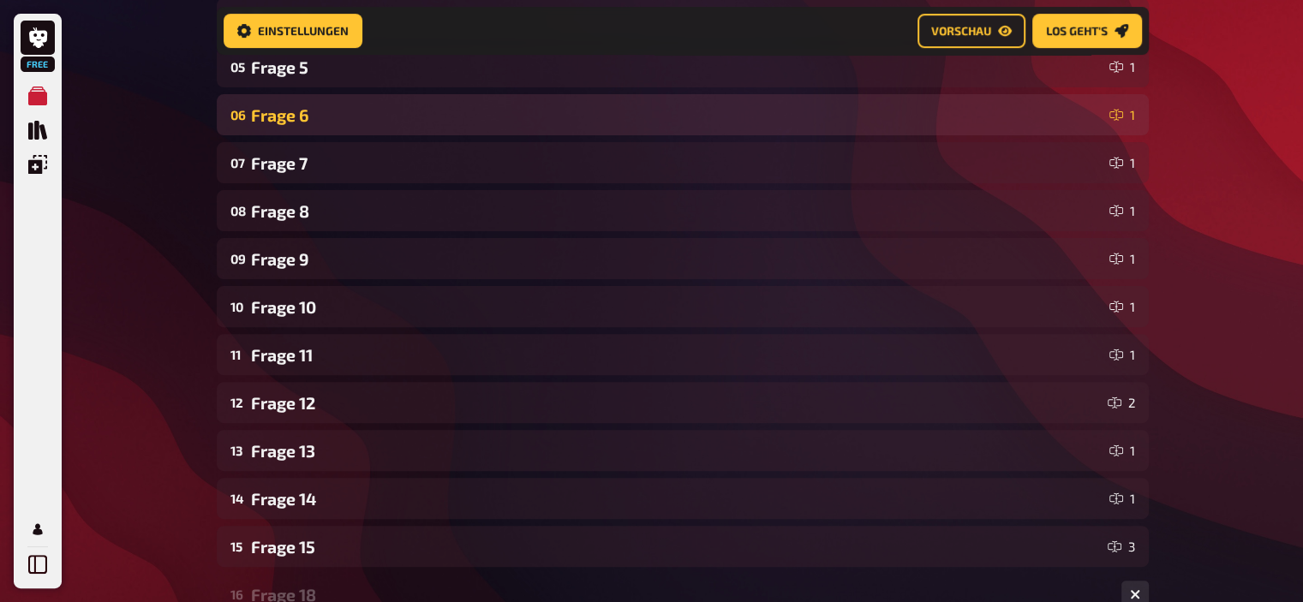
click at [304, 122] on div "Frage 6" at bounding box center [676, 115] width 851 height 20
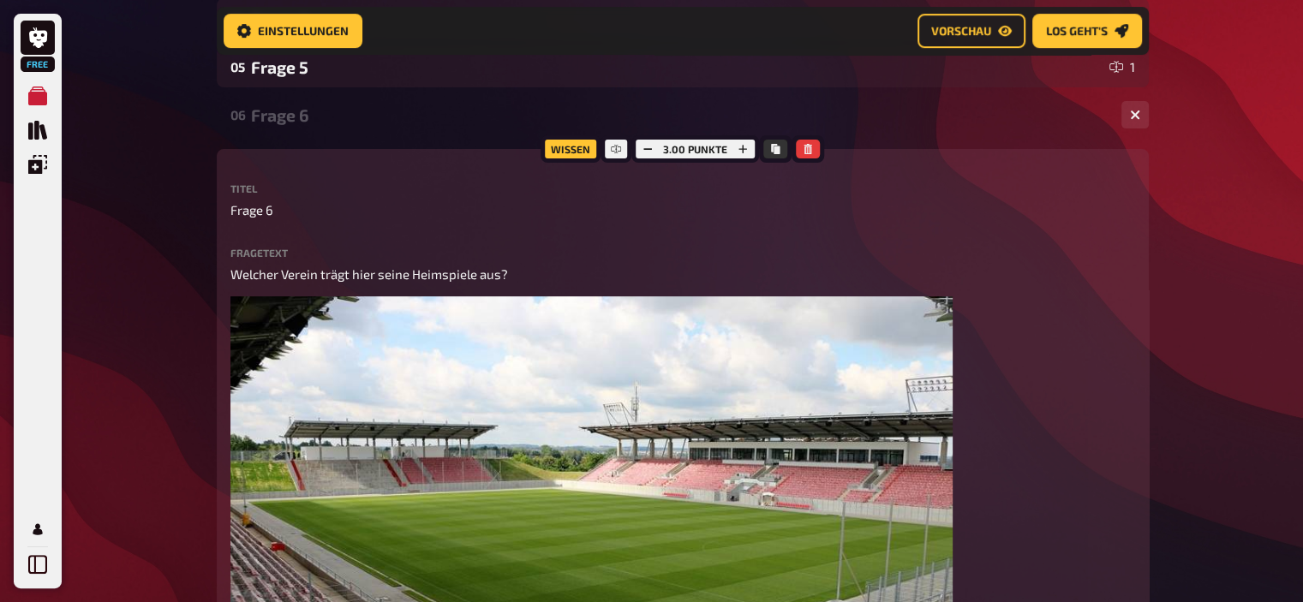
click at [304, 122] on div "Frage 6" at bounding box center [679, 115] width 857 height 20
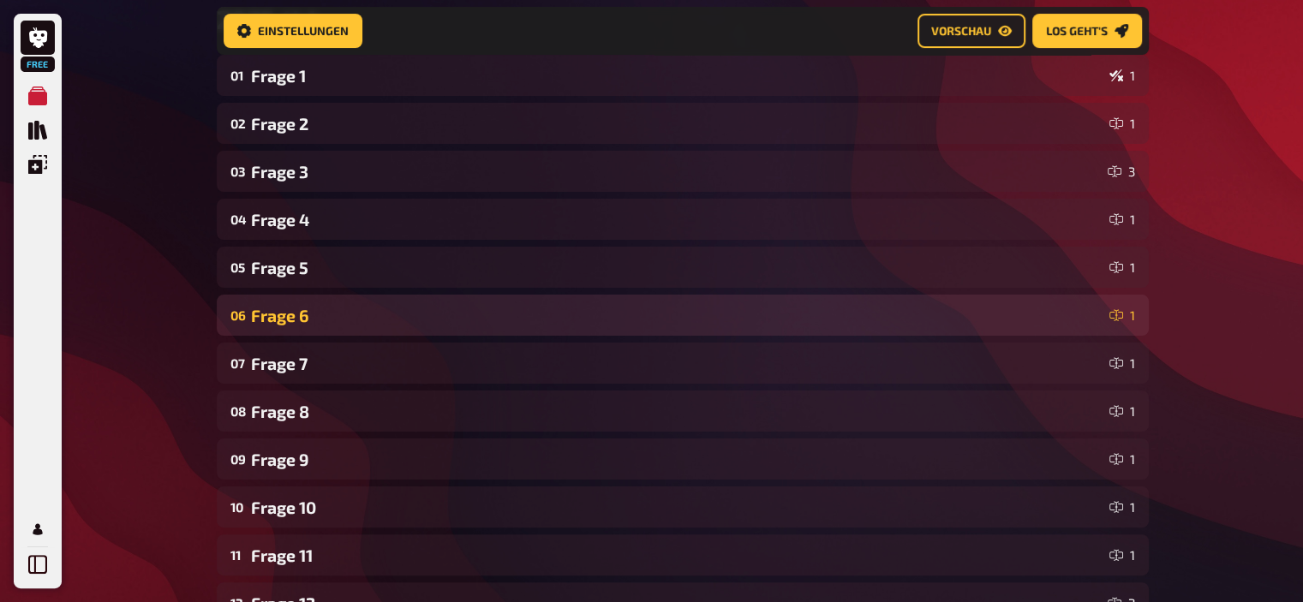
scroll to position [290, 0]
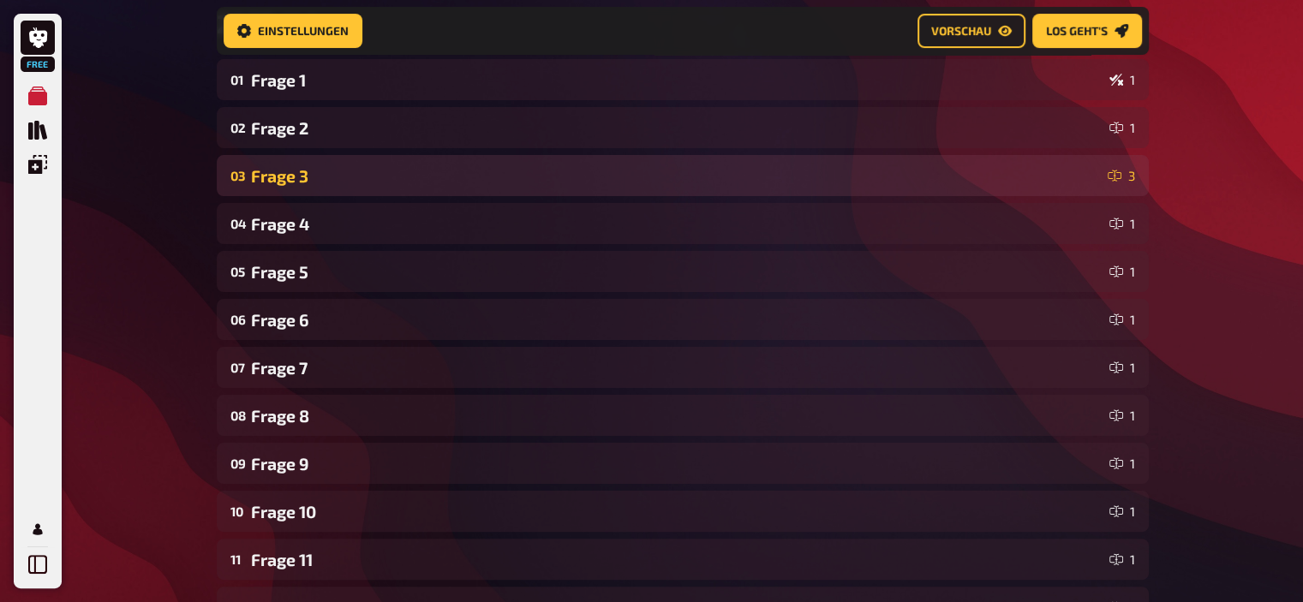
click at [304, 174] on div "Frage 3" at bounding box center [676, 176] width 850 height 20
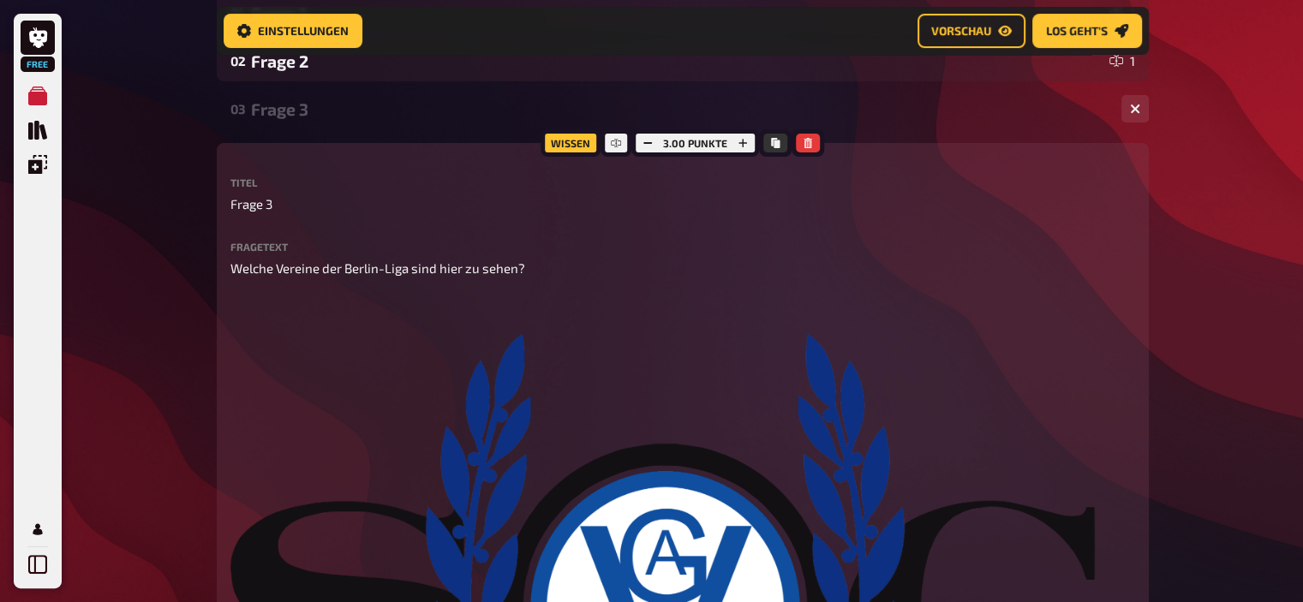
scroll to position [355, 0]
click at [291, 98] on div "03 Frage 3 3" at bounding box center [683, 109] width 932 height 41
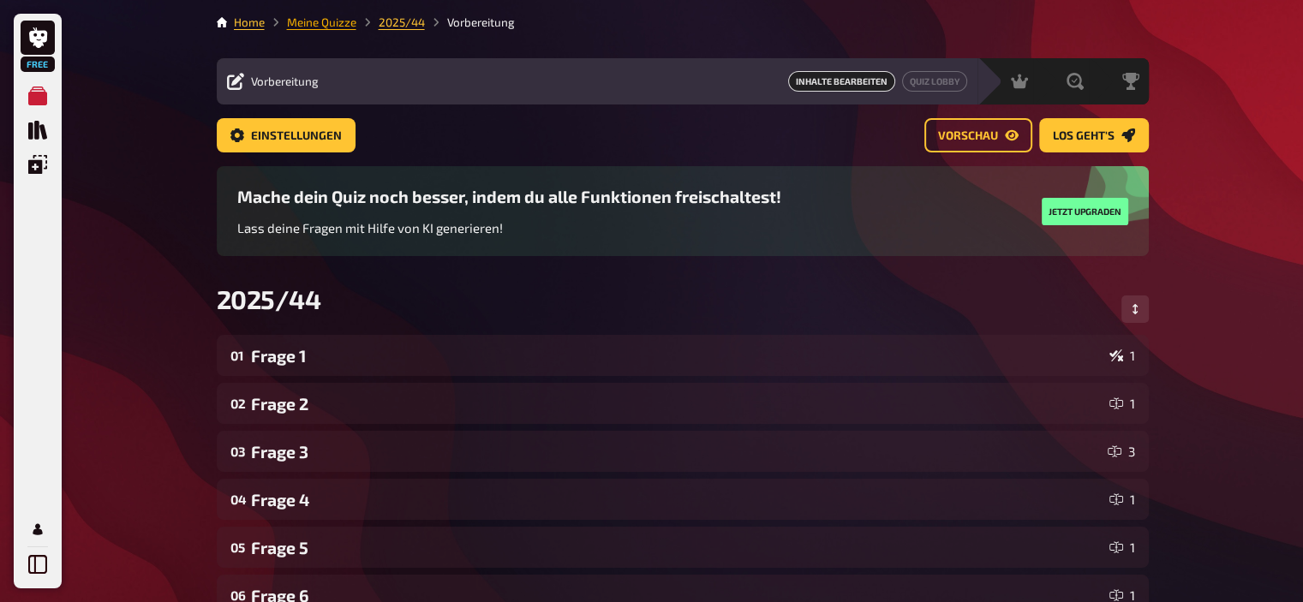
click at [332, 27] on link "Meine Quizze" at bounding box center [321, 22] width 69 height 14
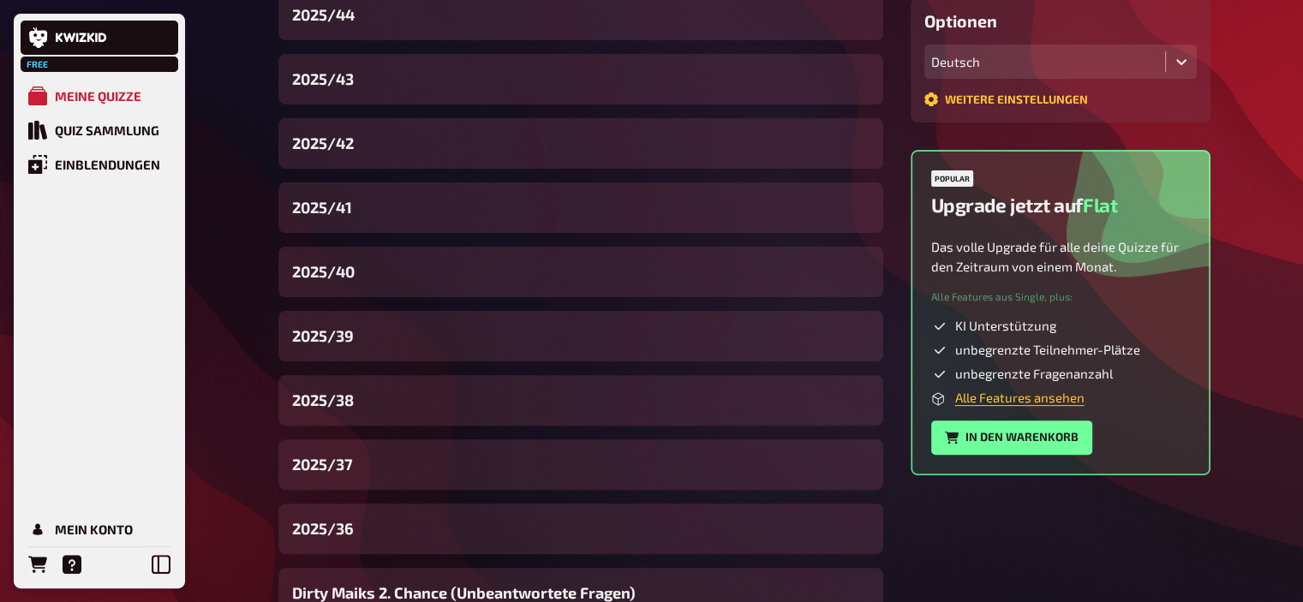
scroll to position [466, 0]
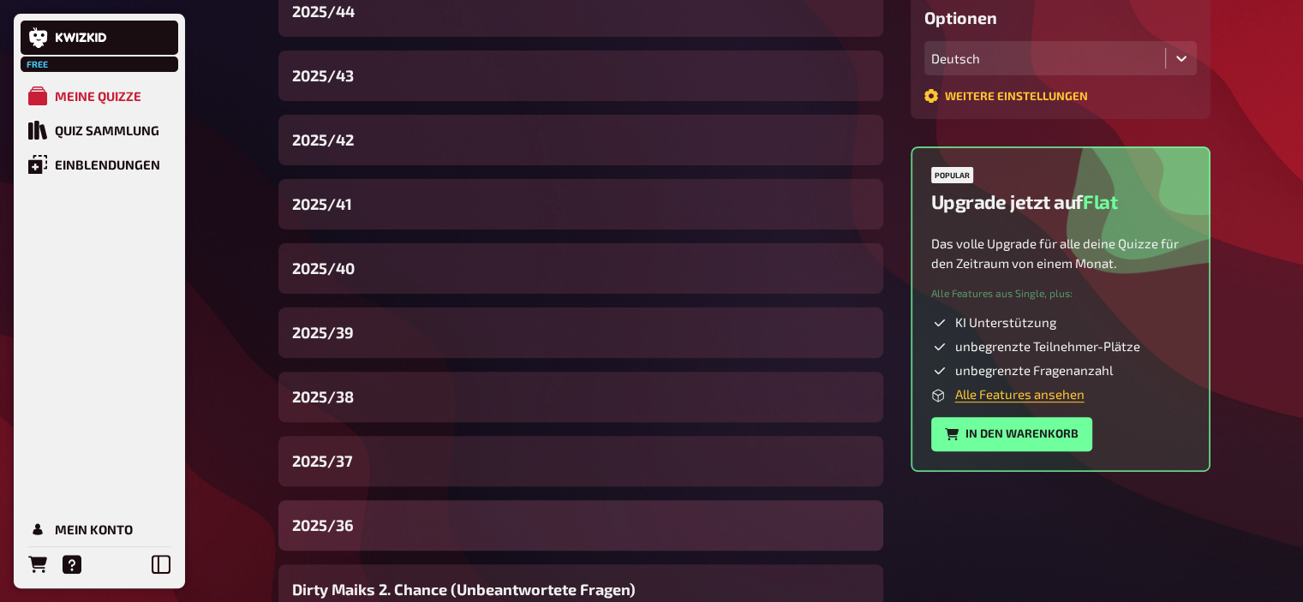
click at [355, 516] on div "2025/36" at bounding box center [580, 525] width 605 height 51
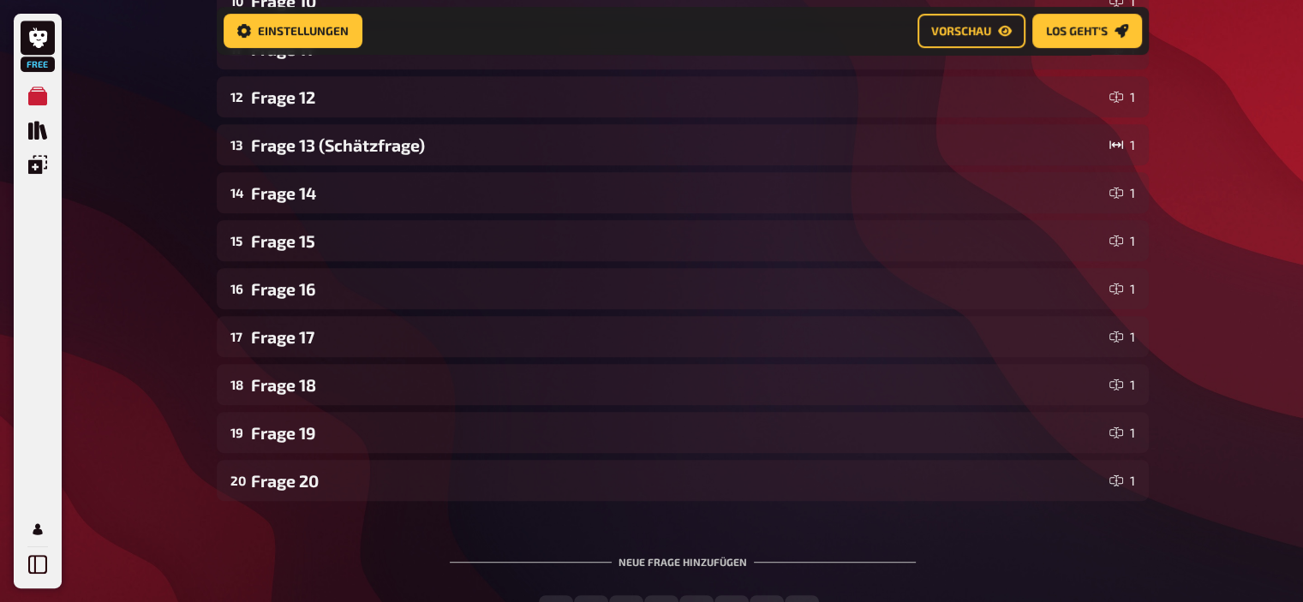
scroll to position [812, 0]
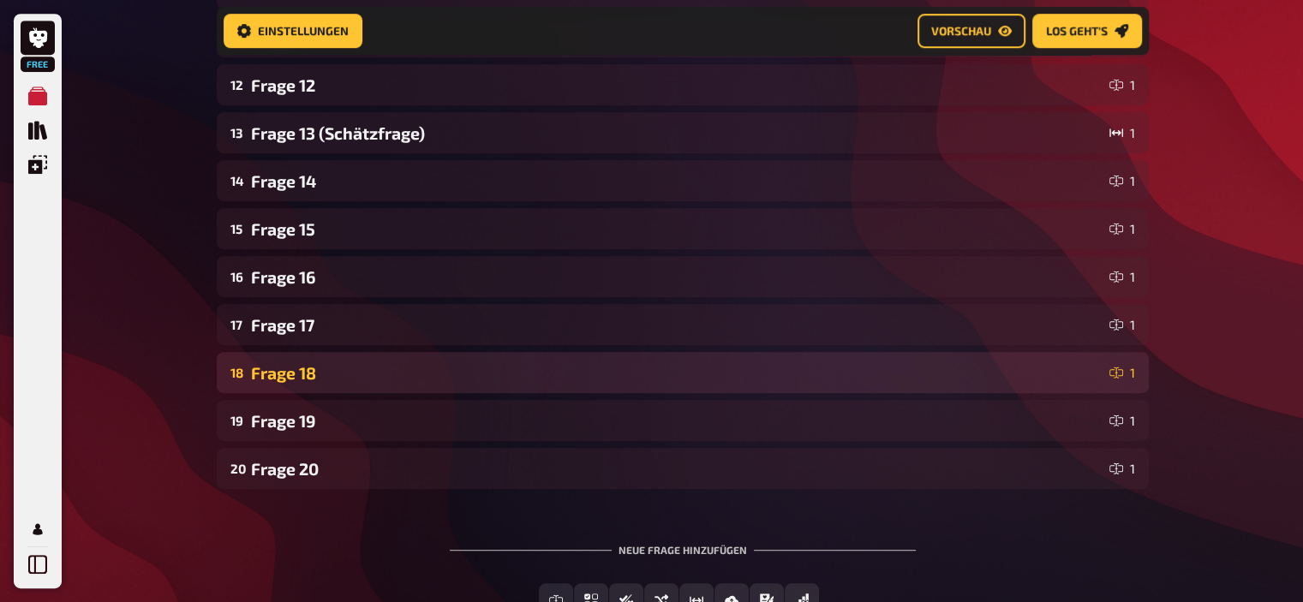
click at [299, 364] on div "Frage 18" at bounding box center [676, 373] width 851 height 20
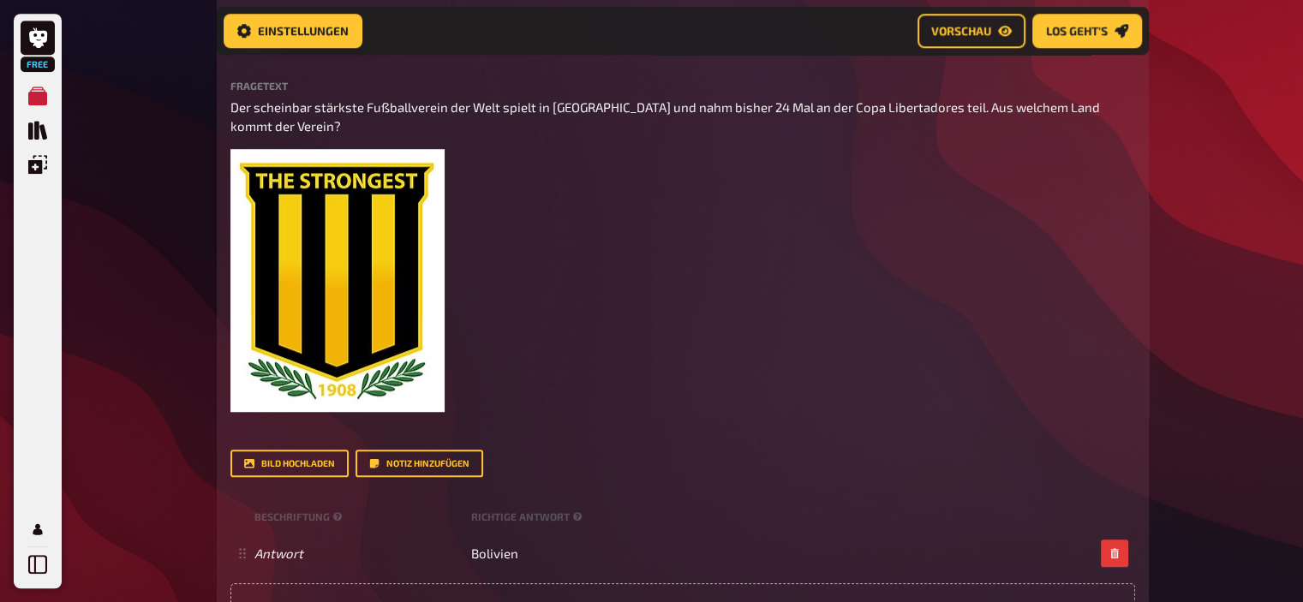
scroll to position [1239, 0]
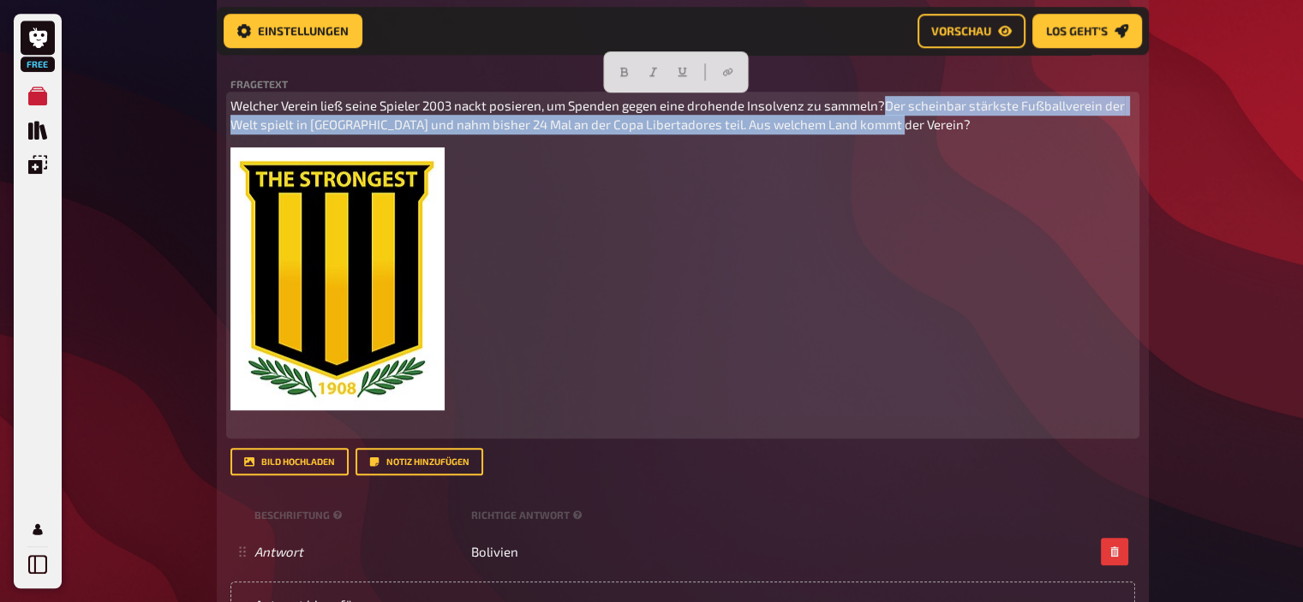
drag, startPoint x: 910, startPoint y: 122, endPoint x: 883, endPoint y: 100, distance: 34.8
click at [883, 100] on p "Welcher Verein ließ seine Spieler 2003 nackt posieren, um Spenden gegen eine dr…" at bounding box center [682, 115] width 905 height 39
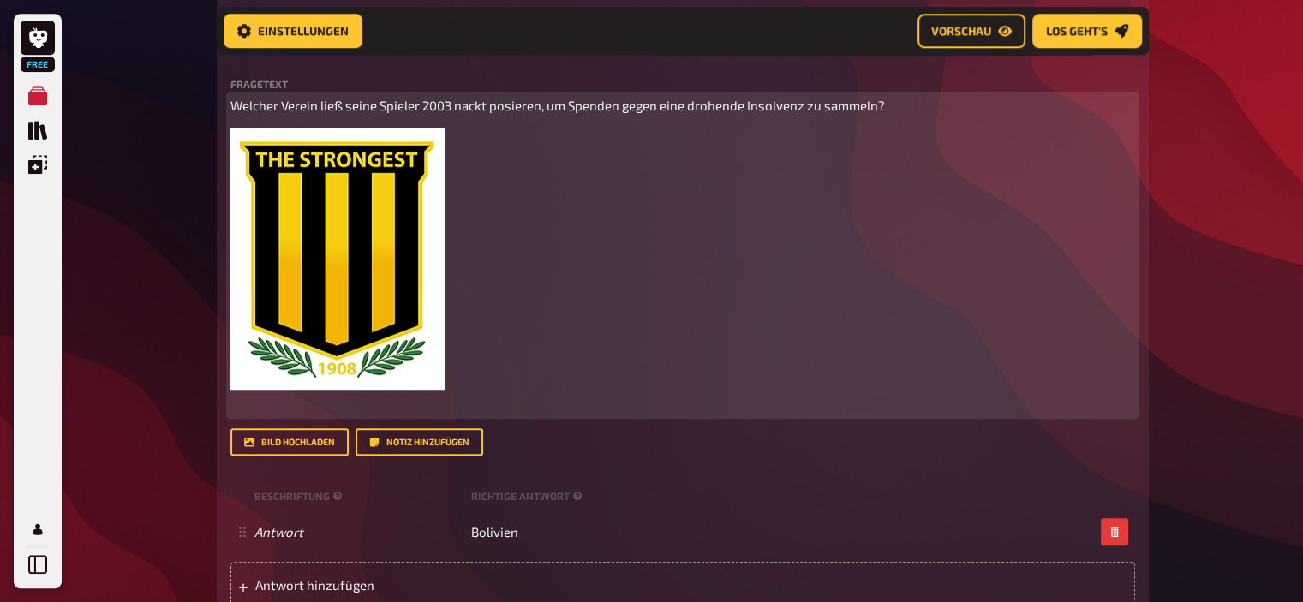
click at [395, 225] on img at bounding box center [337, 259] width 214 height 263
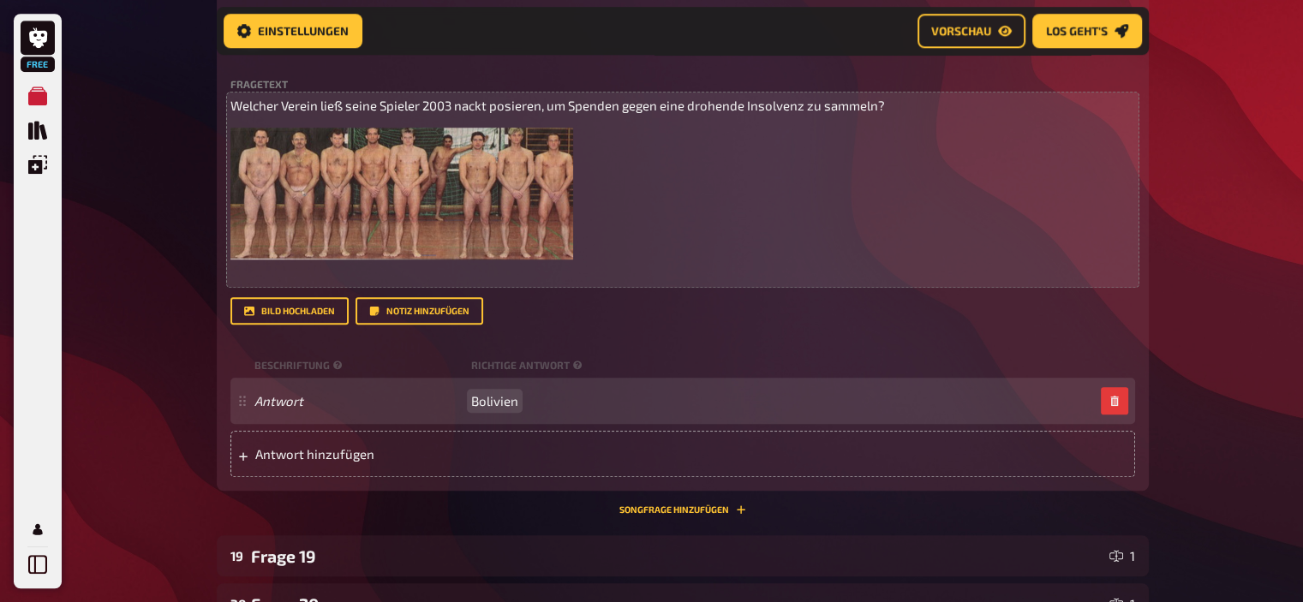
click at [492, 400] on span "Bolivien" at bounding box center [494, 400] width 47 height 15
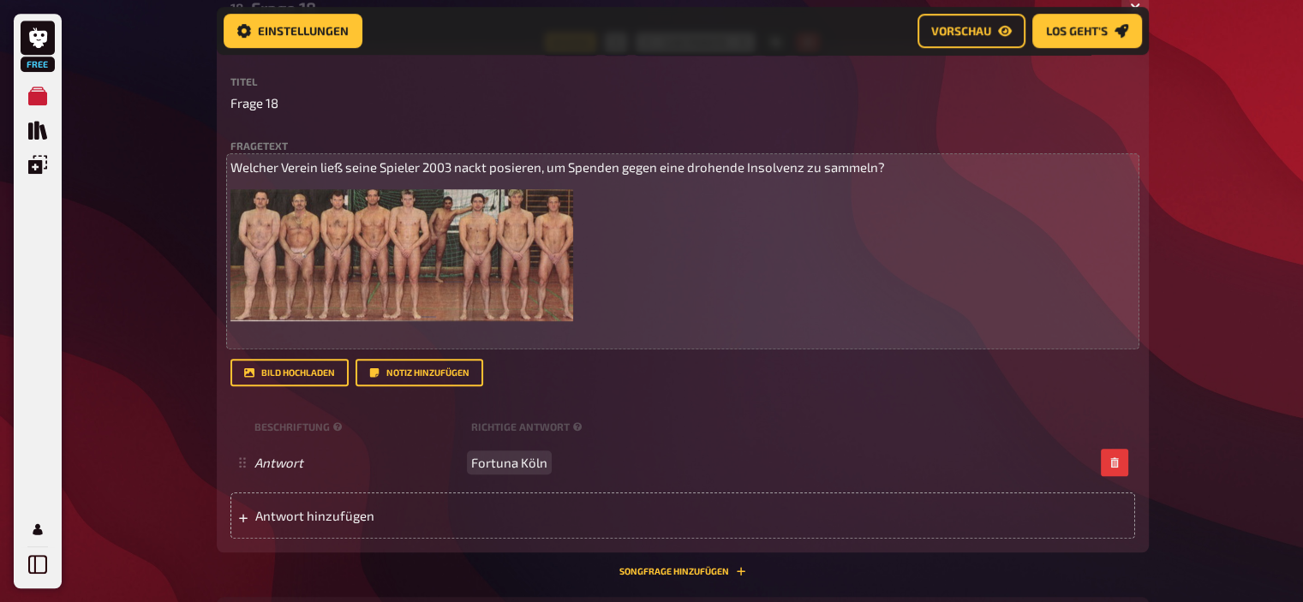
scroll to position [1194, 0]
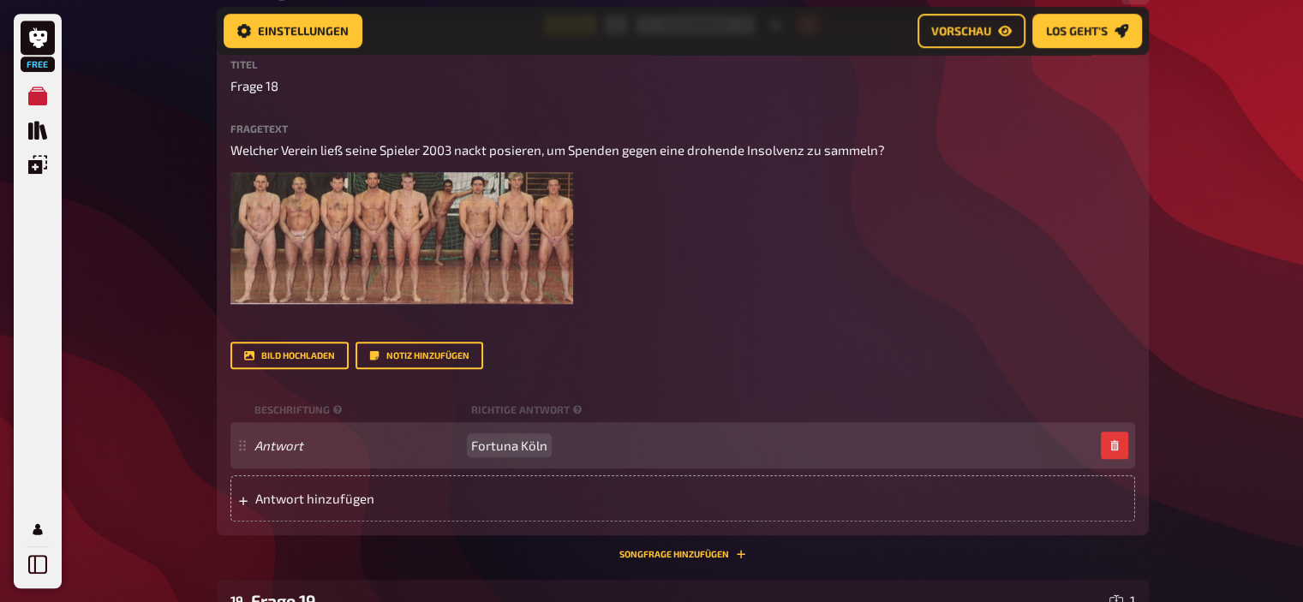
click at [472, 445] on span "Fortuna Köln" at bounding box center [509, 445] width 76 height 15
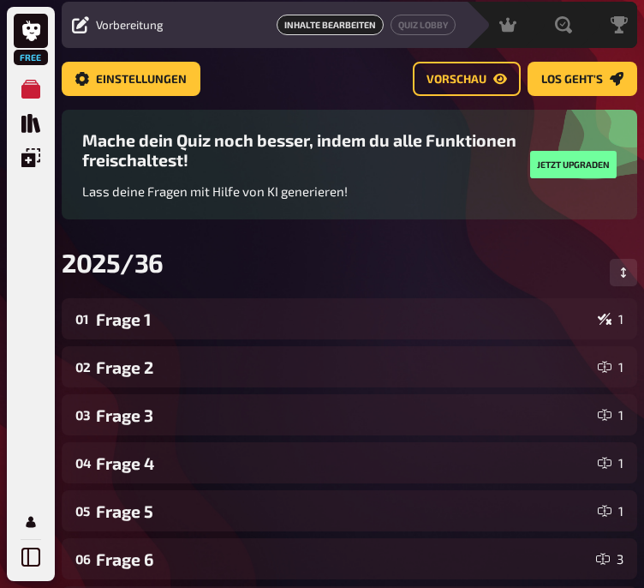
scroll to position [0, 0]
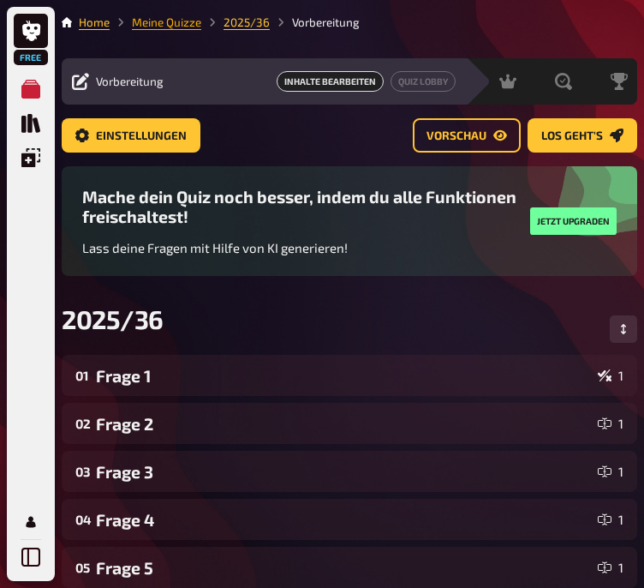
click at [161, 22] on link "Meine Quizze" at bounding box center [166, 22] width 69 height 14
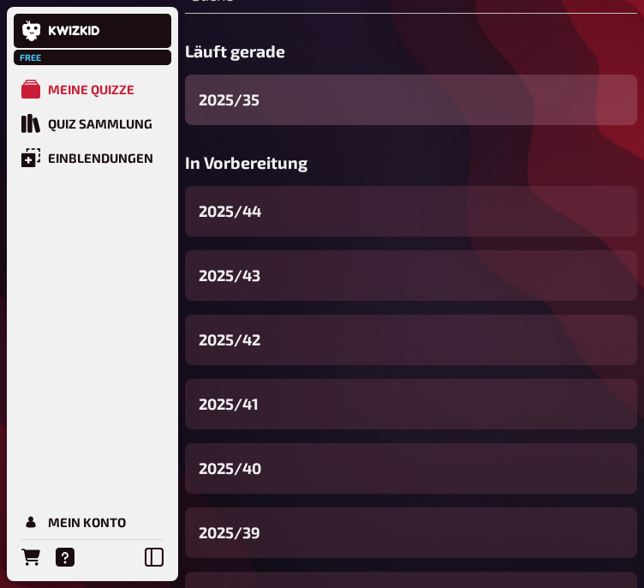
scroll to position [254, 0]
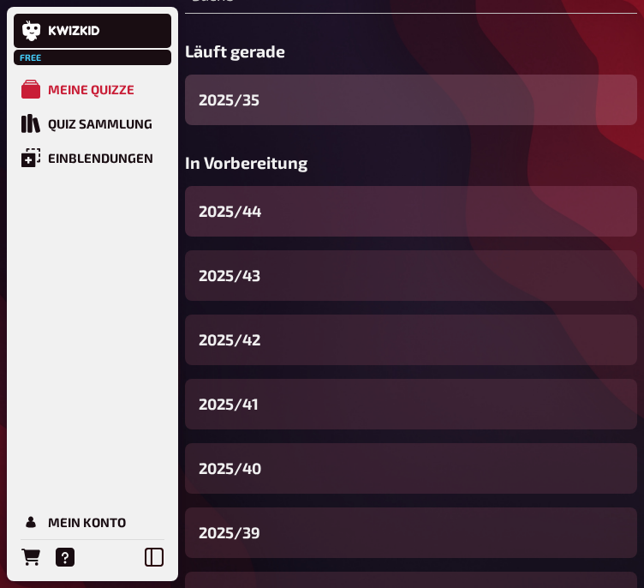
click at [277, 224] on div "2025/44" at bounding box center [411, 211] width 452 height 51
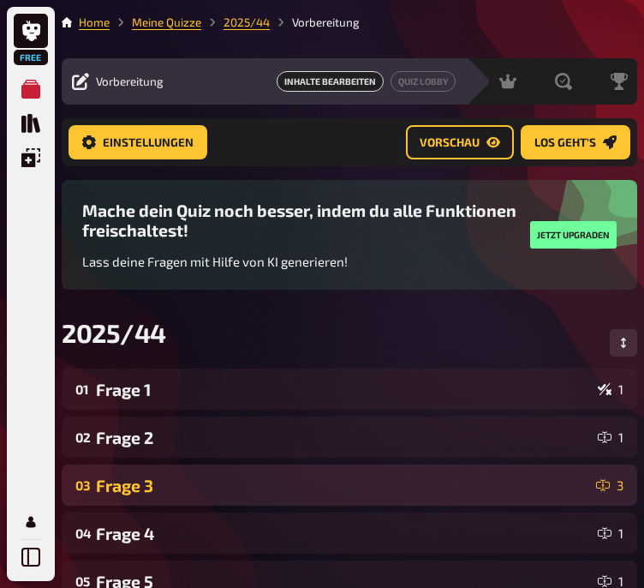
scroll to position [780, 0]
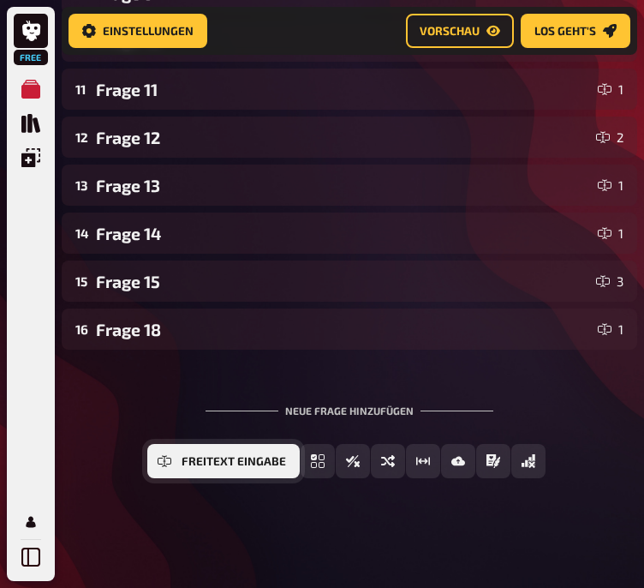
click at [188, 463] on span "Freitext Eingabe" at bounding box center [234, 462] width 104 height 12
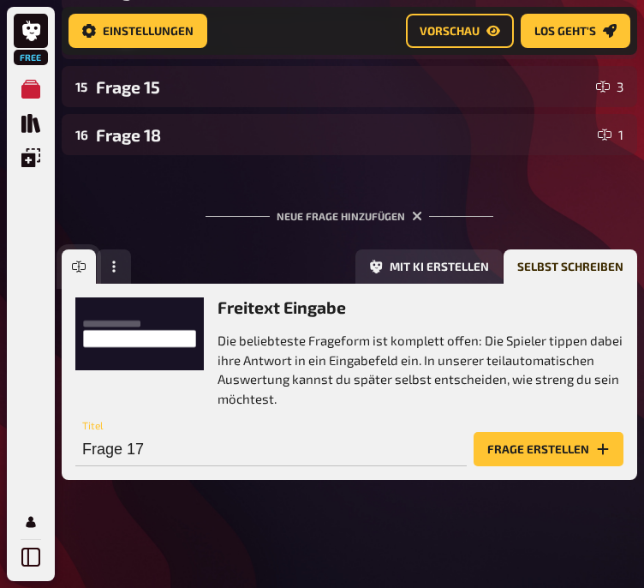
scroll to position [976, 0]
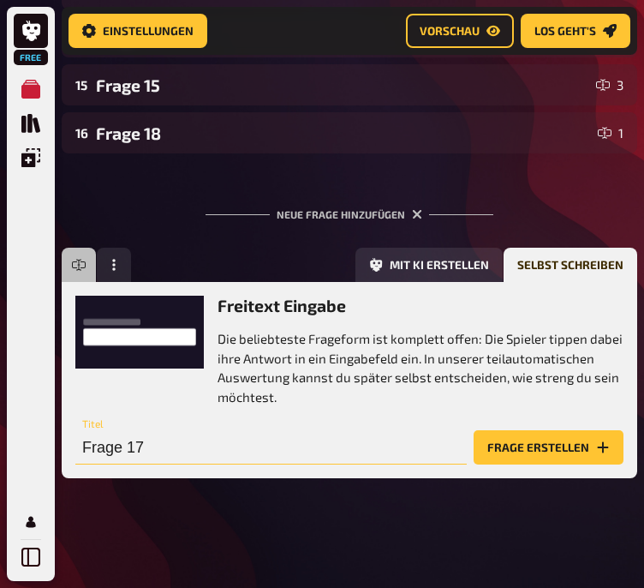
click at [223, 451] on input "Frage 17" at bounding box center [270, 447] width 391 height 34
type input "Frage 16"
click at [500, 449] on button "Frage erstellen" at bounding box center [549, 447] width 150 height 34
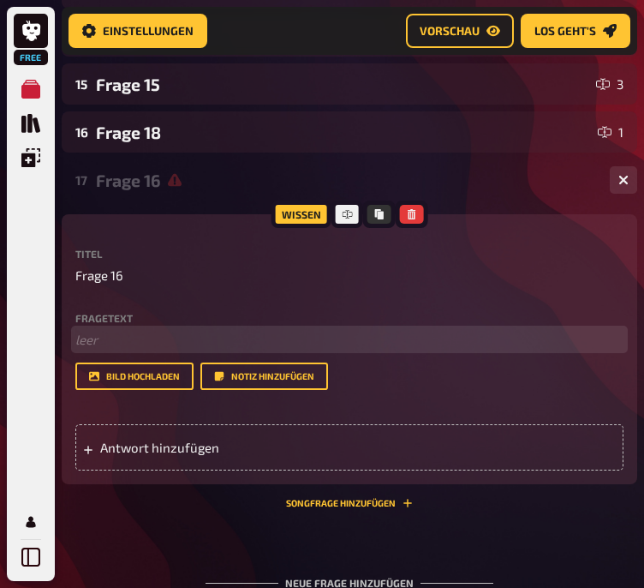
click at [121, 342] on p "﻿ leer" at bounding box center [349, 340] width 548 height 20
click at [307, 334] on span "Bei welchem Verein haben [PERSON_NAME], [PERSON_NAME]" at bounding box center [251, 338] width 353 height 15
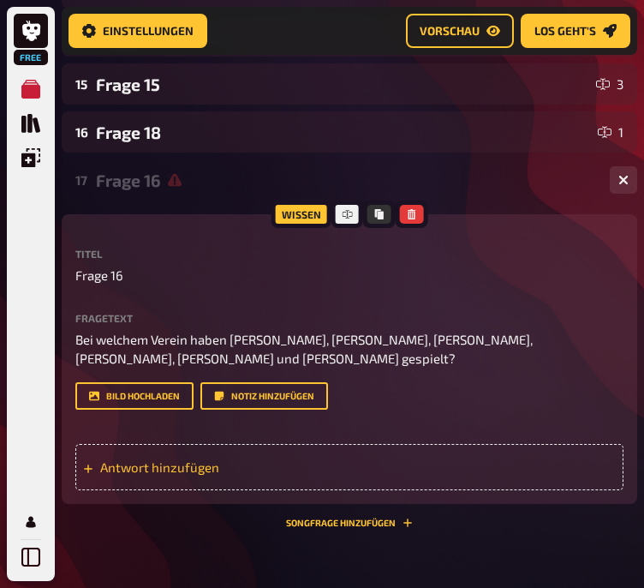
click at [210, 467] on span "Antwort hinzufügen" at bounding box center [180, 466] width 160 height 15
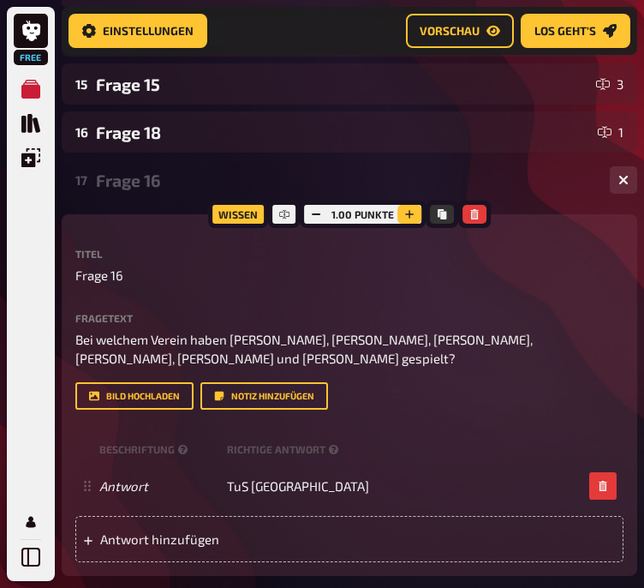
click at [408, 215] on icon "button" at bounding box center [409, 214] width 9 height 9
click at [408, 215] on icon "button" at bounding box center [410, 214] width 9 height 9
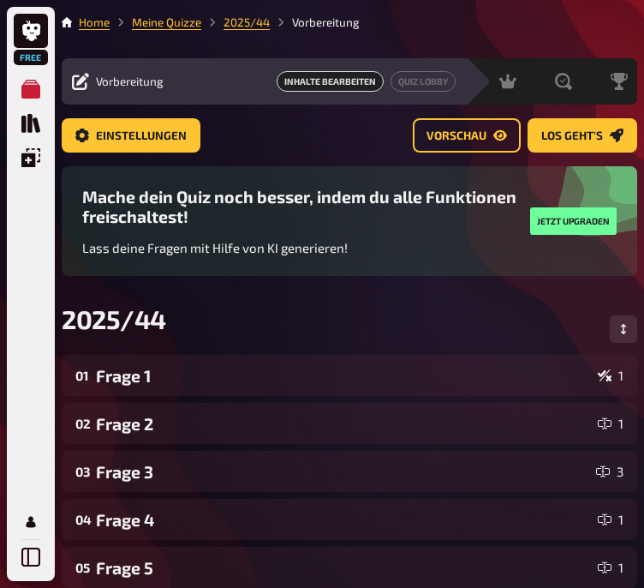
scroll to position [33, 0]
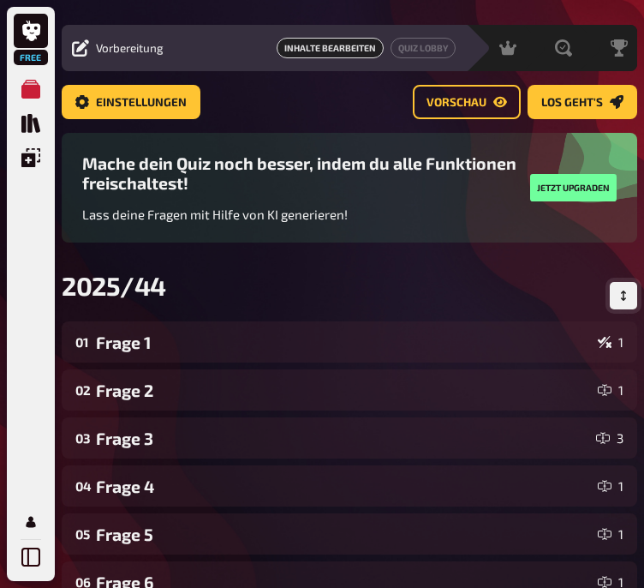
click at [623, 290] on button "Reihenfolge anpassen" at bounding box center [623, 295] width 27 height 27
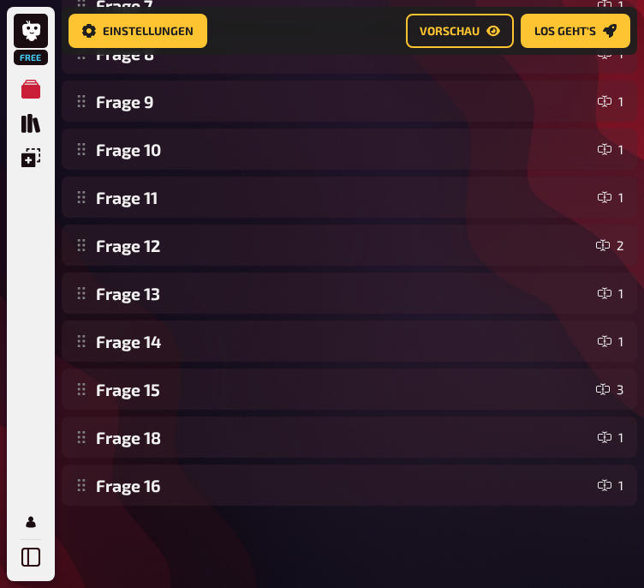
scroll to position [672, 0]
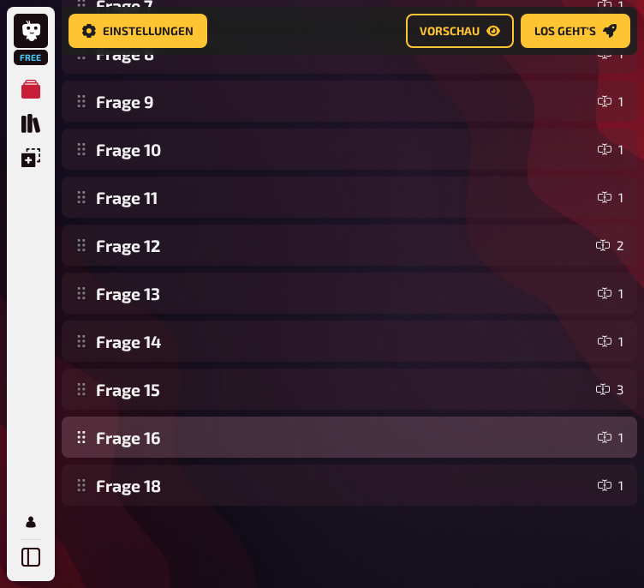
drag, startPoint x: 89, startPoint y: 489, endPoint x: 92, endPoint y: 445, distance: 43.8
click at [92, 445] on div "Frage 1 1 Frage 2 1 Frage 3 3 Frage 4 1 Frage 5 1 Frage 6 1 Frage 7 1 Frage 8 1…" at bounding box center [350, 101] width 576 height 809
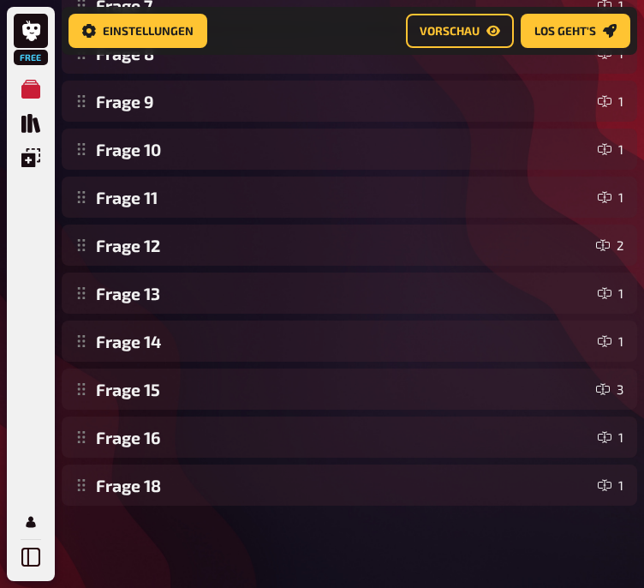
scroll to position [0, 0]
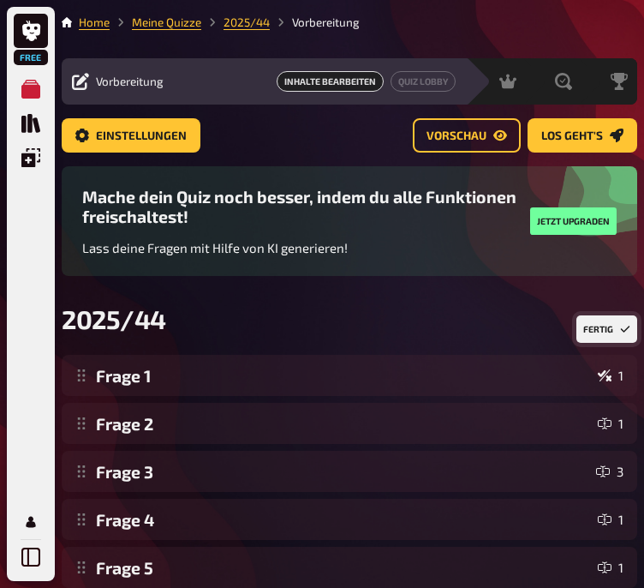
click at [596, 338] on button "Fertig" at bounding box center [606, 328] width 61 height 27
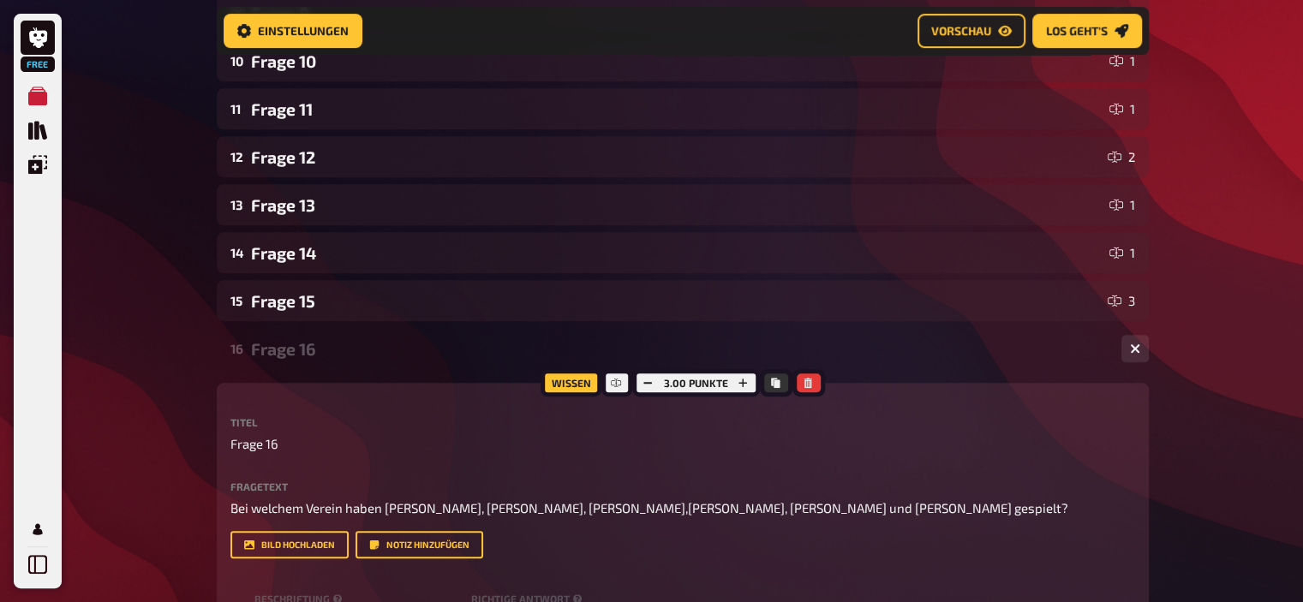
scroll to position [737, 0]
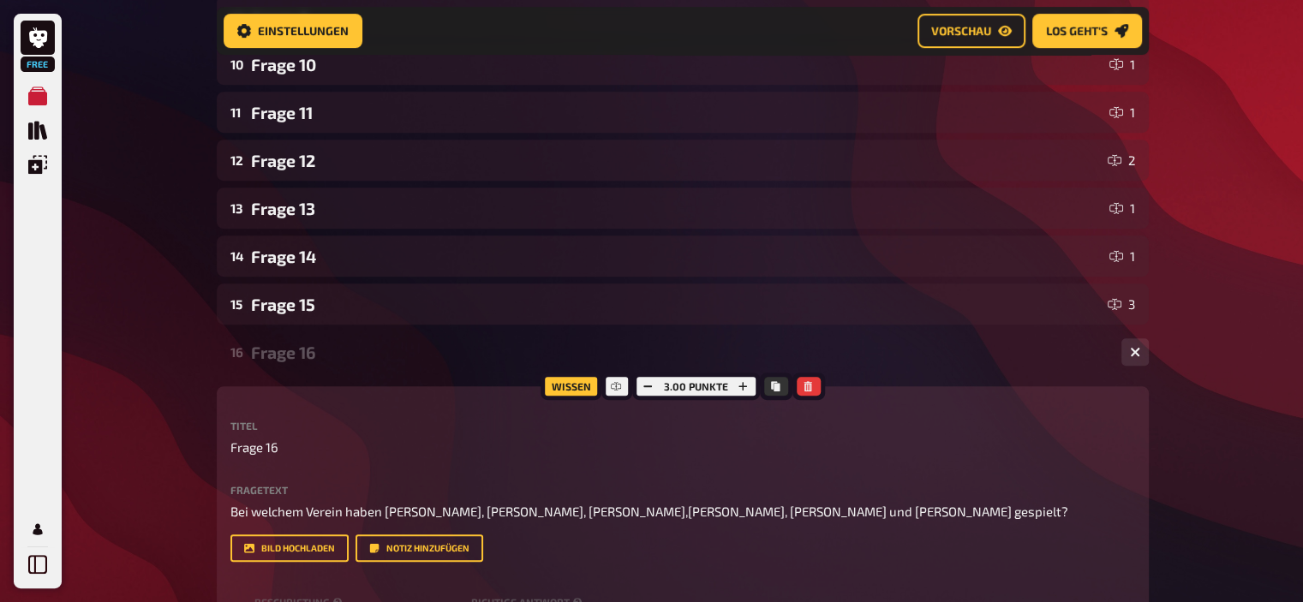
click at [290, 356] on div "Frage 16" at bounding box center [679, 353] width 857 height 20
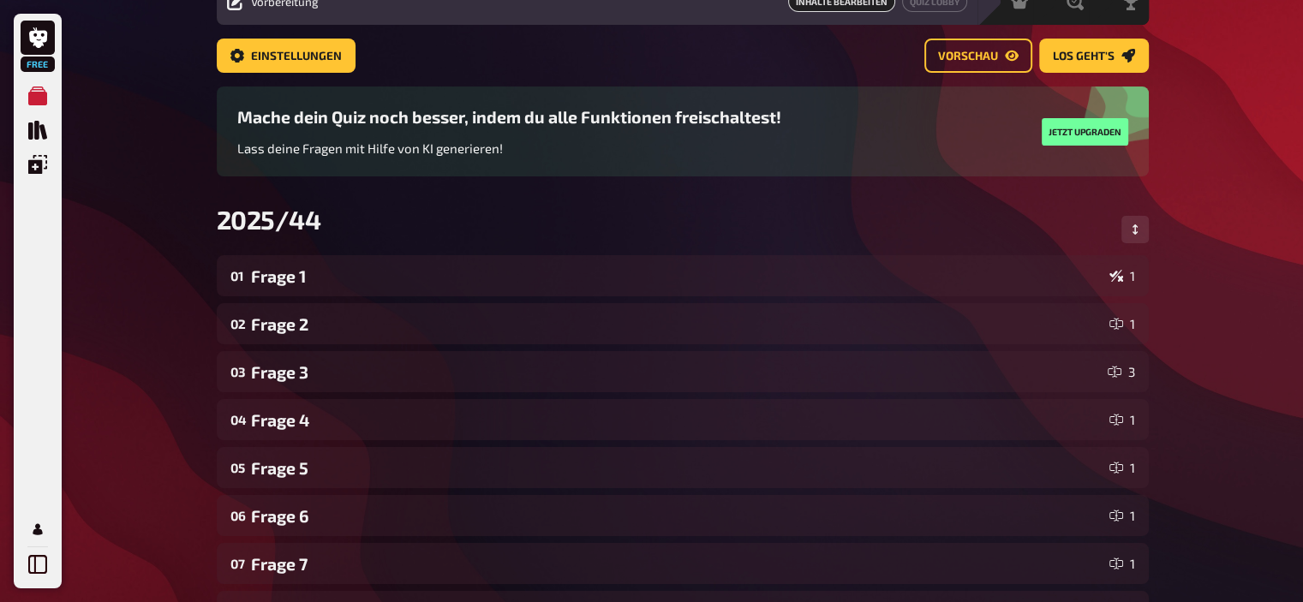
scroll to position [0, 0]
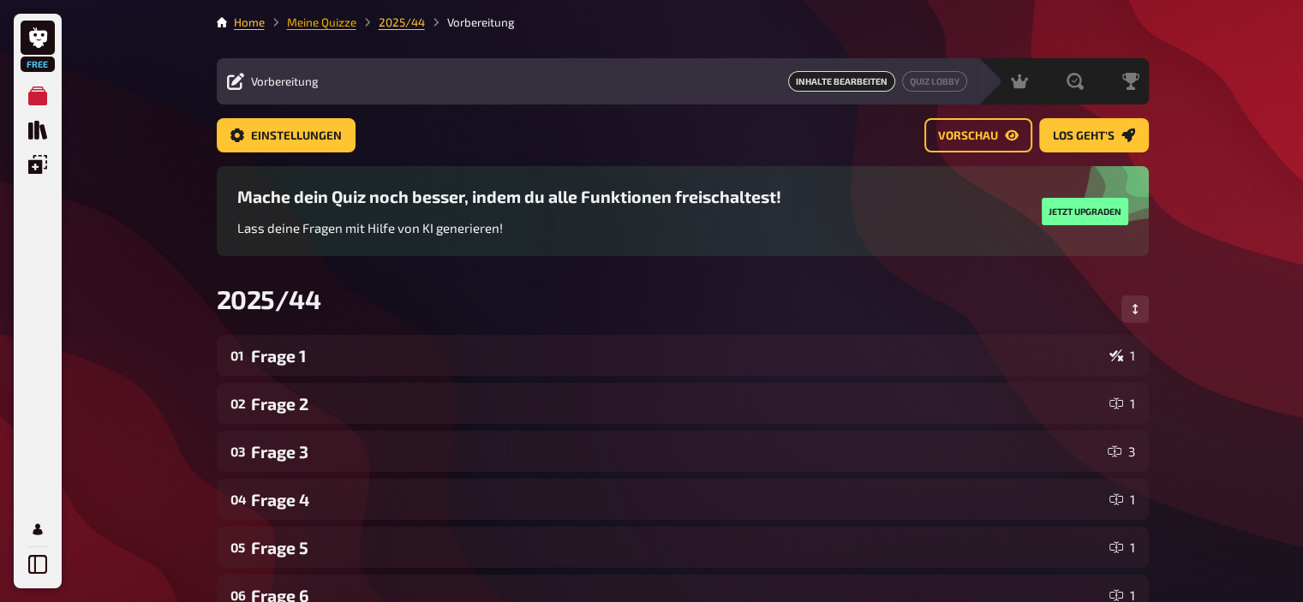
click at [319, 20] on link "Meine Quizze" at bounding box center [321, 22] width 69 height 14
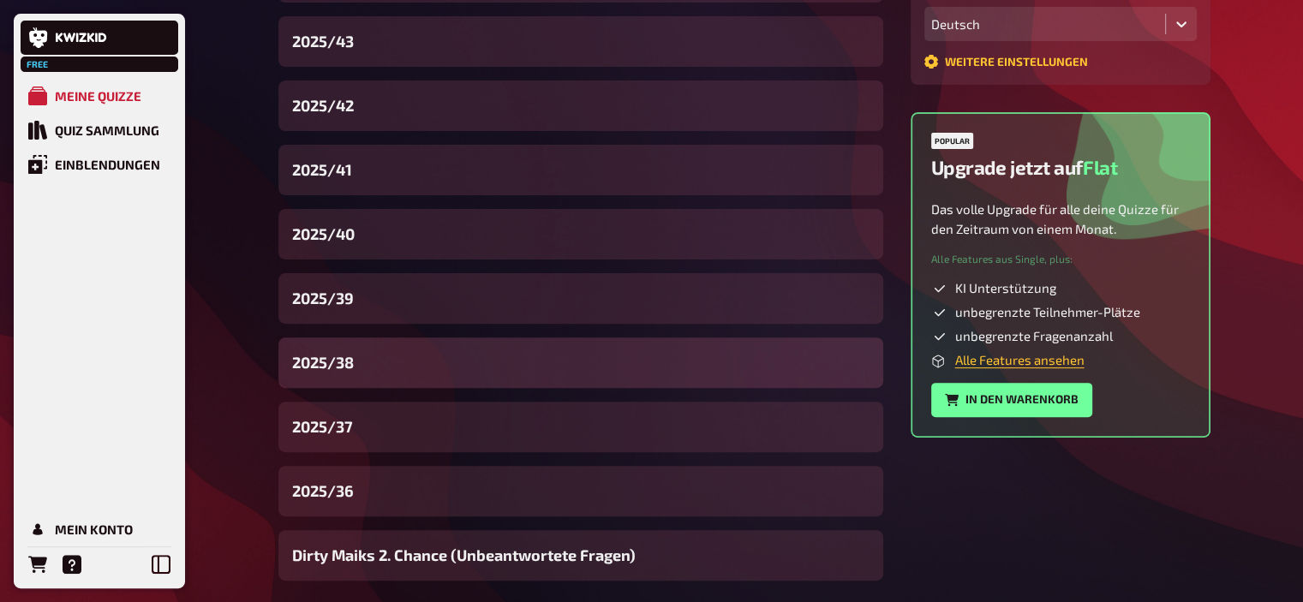
scroll to position [504, 0]
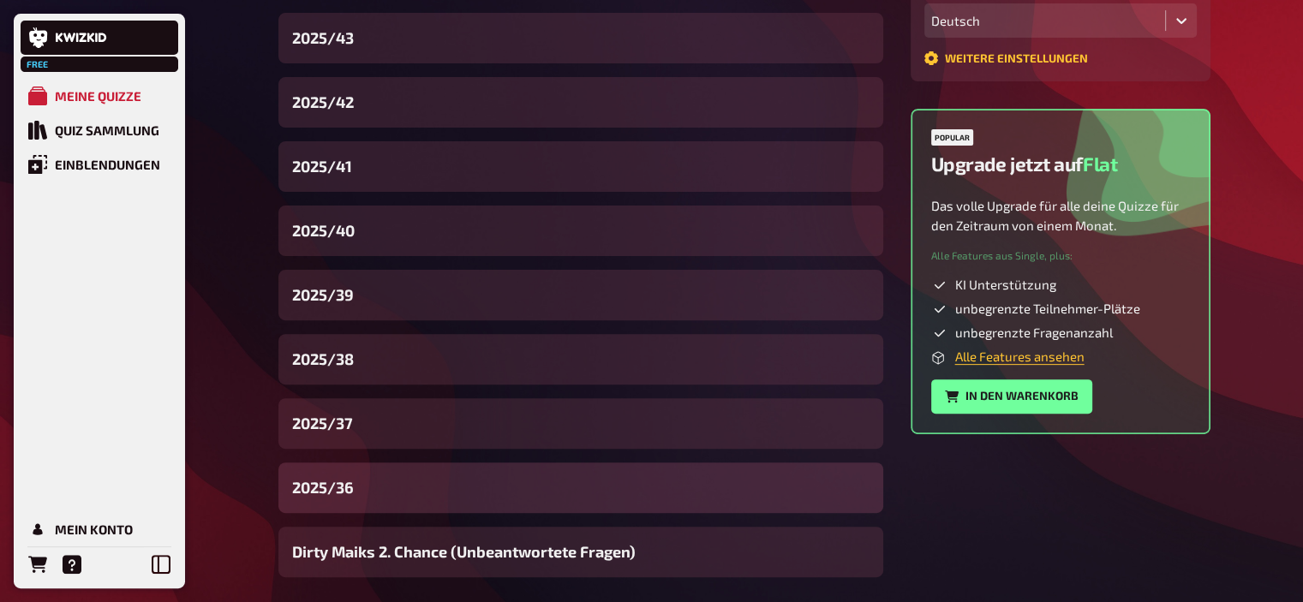
click at [338, 497] on span "2025/36" at bounding box center [323, 487] width 62 height 23
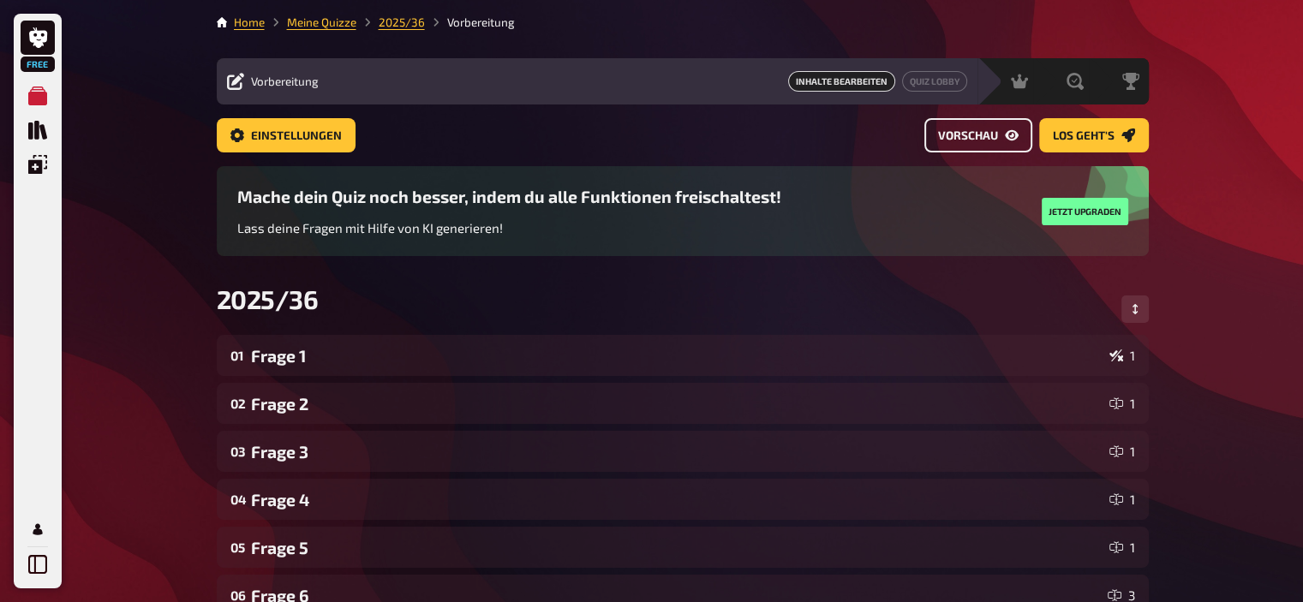
click at [982, 140] on span "Vorschau" at bounding box center [968, 136] width 60 height 12
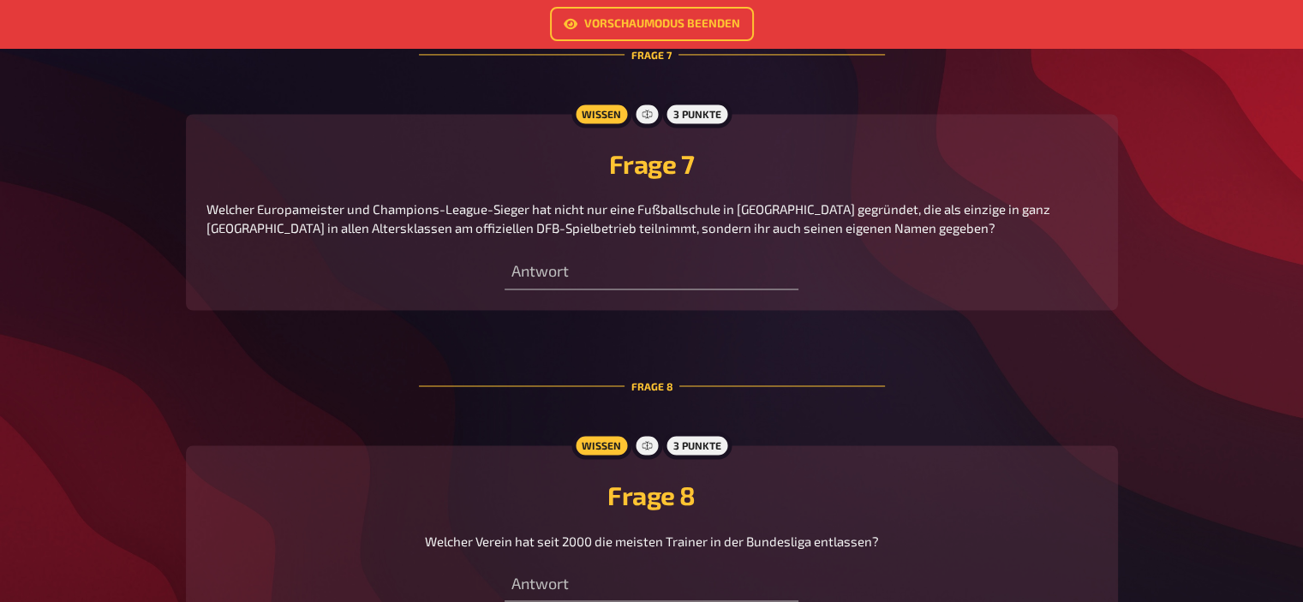
scroll to position [2686, 0]
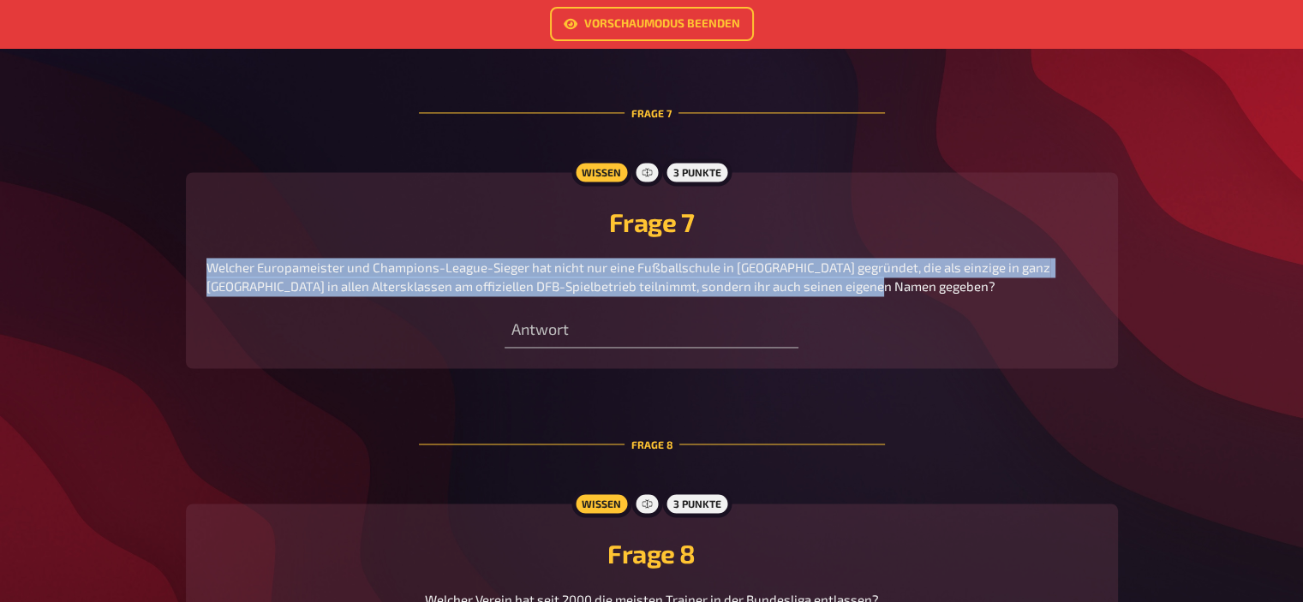
drag, startPoint x: 854, startPoint y: 292, endPoint x: 146, endPoint y: 272, distance: 707.8
click at [666, 27] on link "Vorschaumodus beenden" at bounding box center [652, 24] width 204 height 34
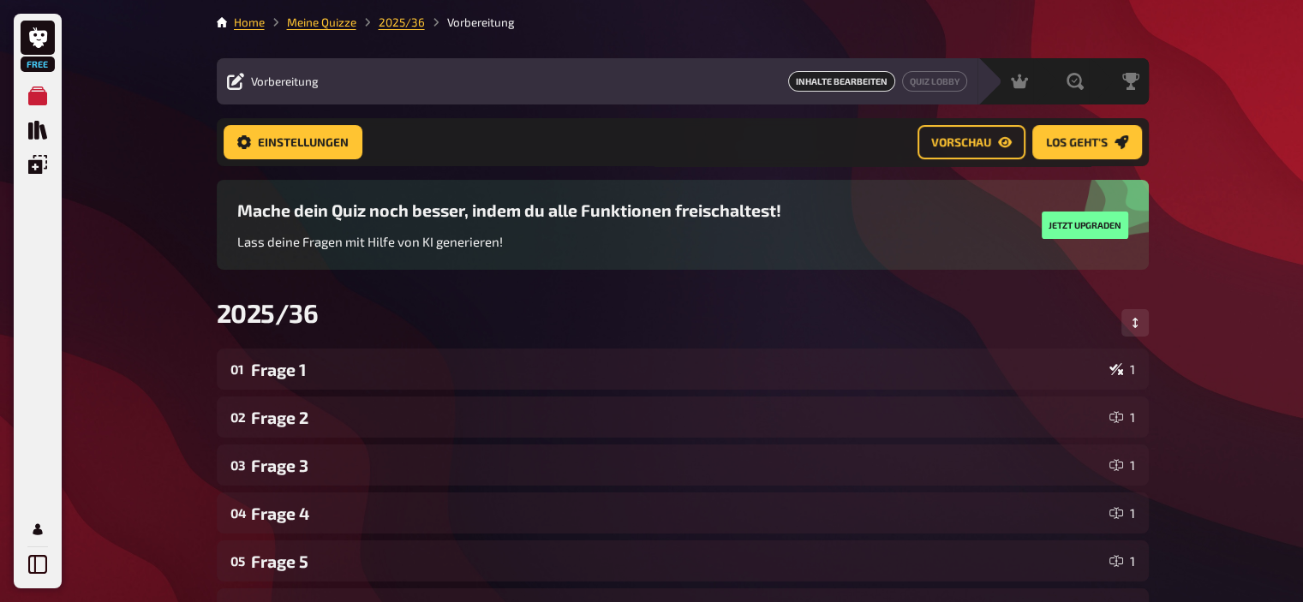
scroll to position [660, 0]
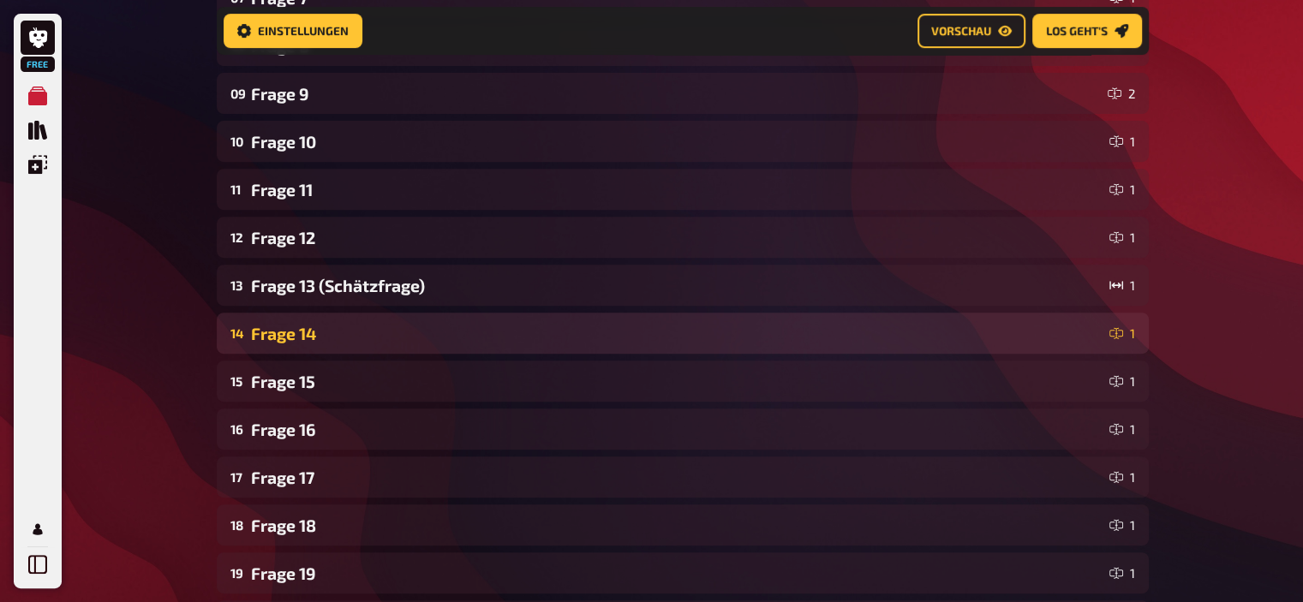
click at [312, 340] on div "Frage 14" at bounding box center [676, 334] width 851 height 20
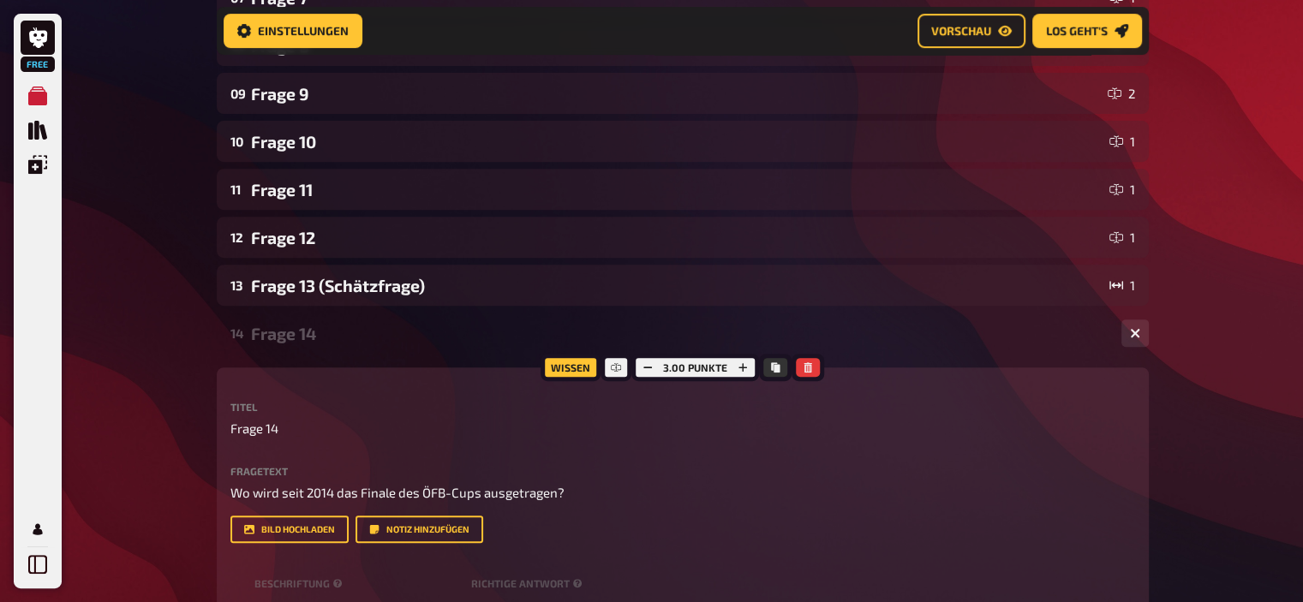
click at [312, 340] on div "Frage 14" at bounding box center [679, 334] width 857 height 20
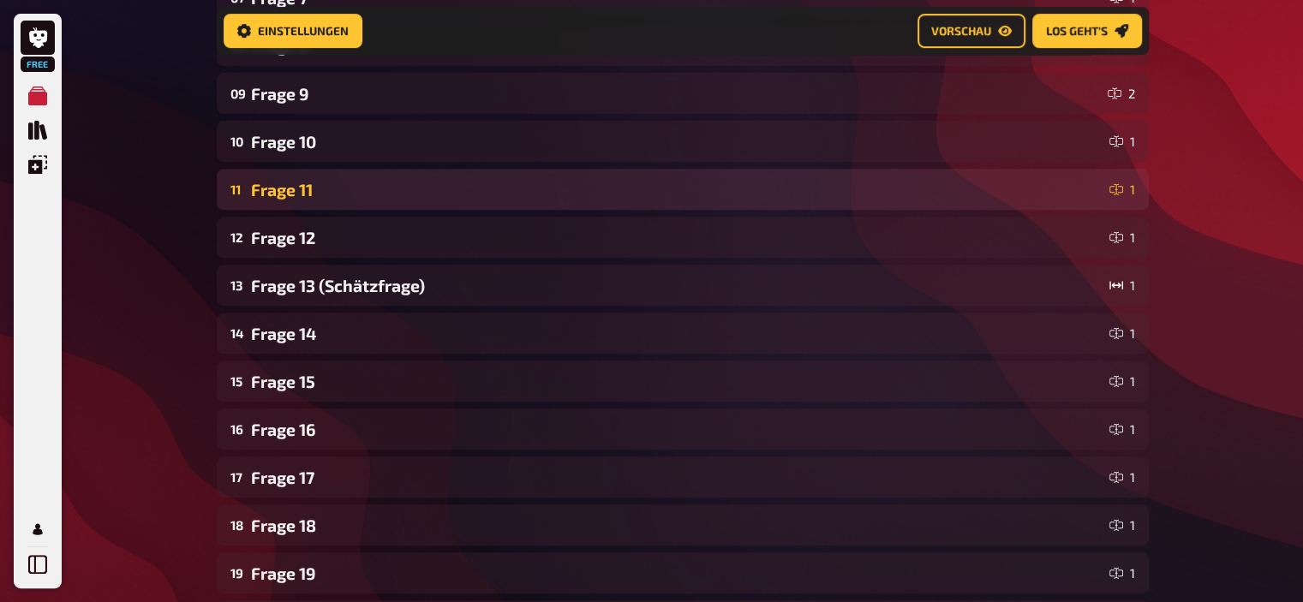
click at [335, 197] on div "Frage 11" at bounding box center [676, 190] width 851 height 20
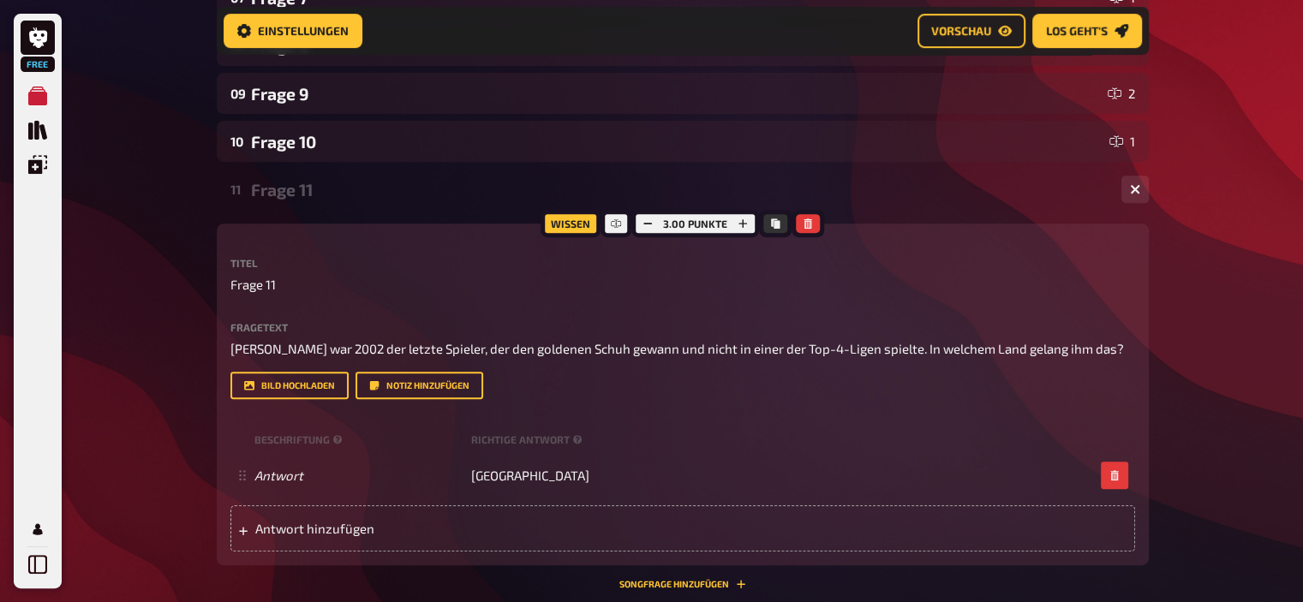
click at [335, 197] on div "Frage 11" at bounding box center [679, 190] width 857 height 20
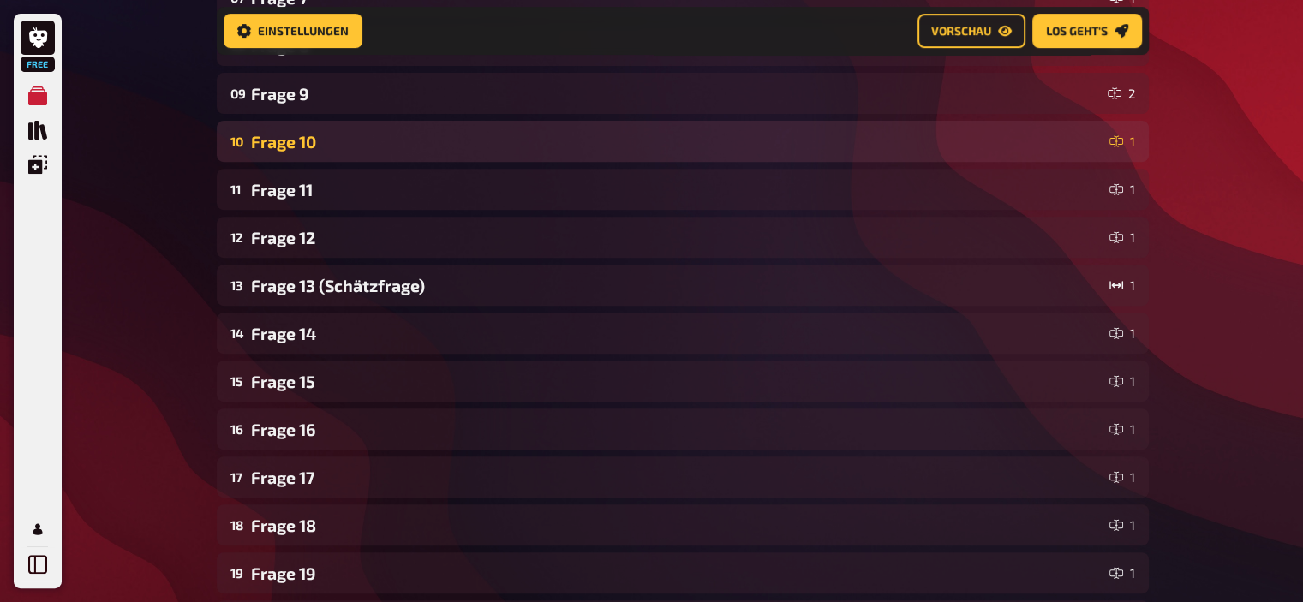
click at [324, 150] on div "Frage 10" at bounding box center [676, 142] width 851 height 20
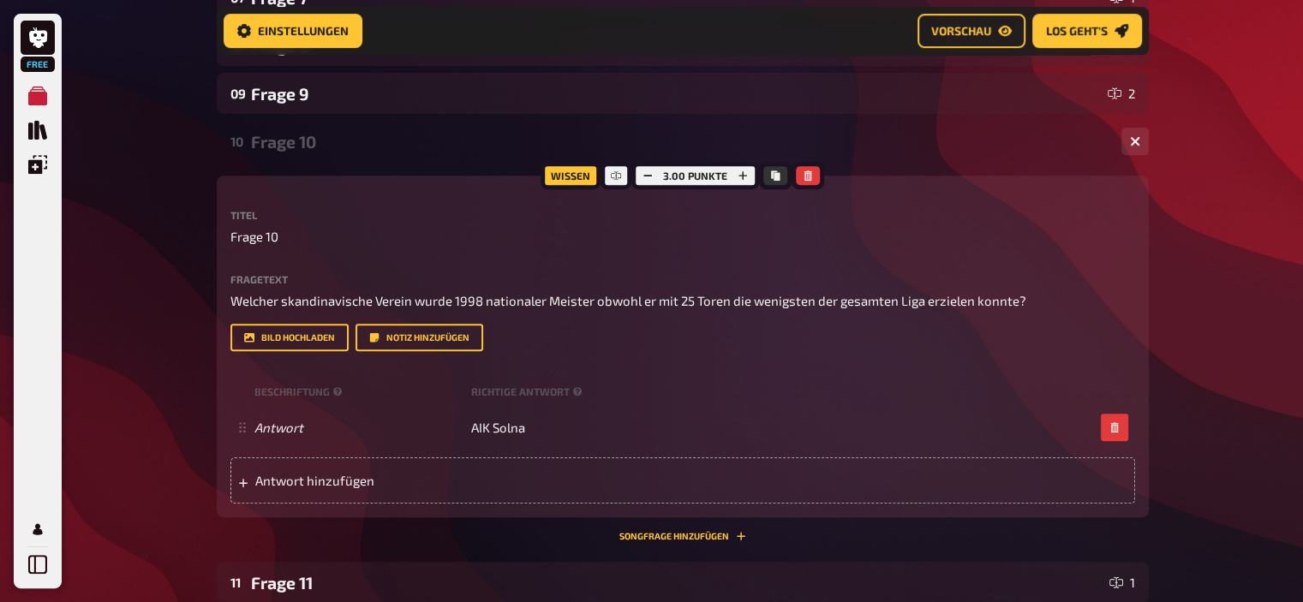
click at [324, 150] on div "Frage 10" at bounding box center [679, 142] width 857 height 20
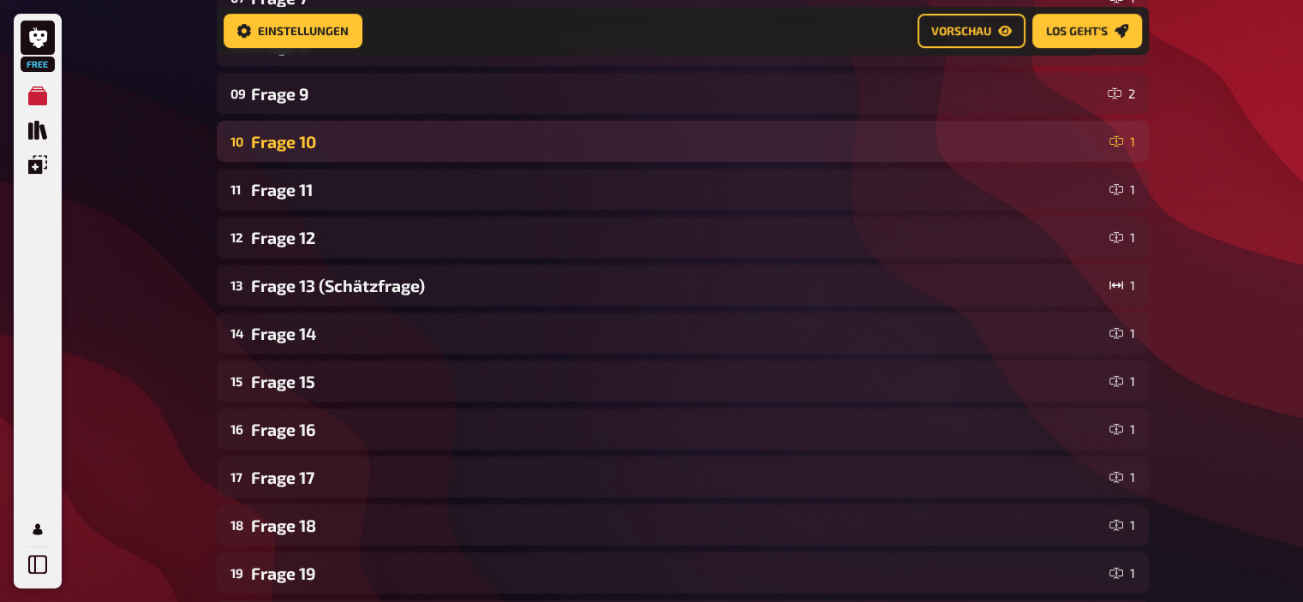
scroll to position [938, 0]
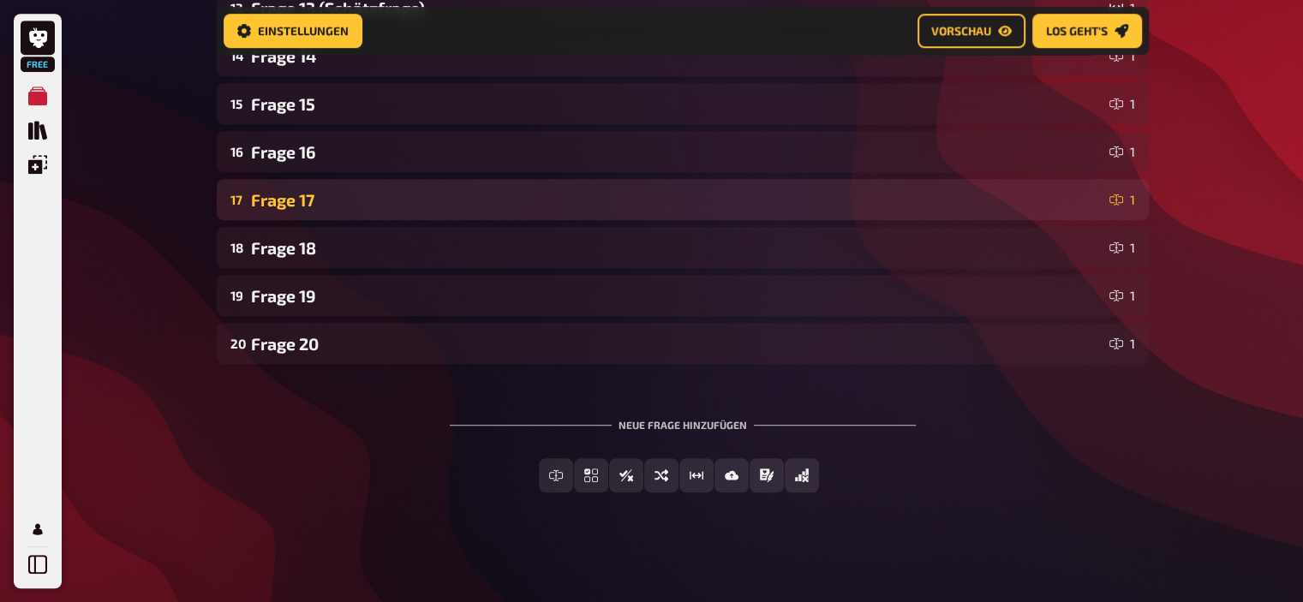
click at [320, 206] on div "Frage 17" at bounding box center [676, 200] width 851 height 20
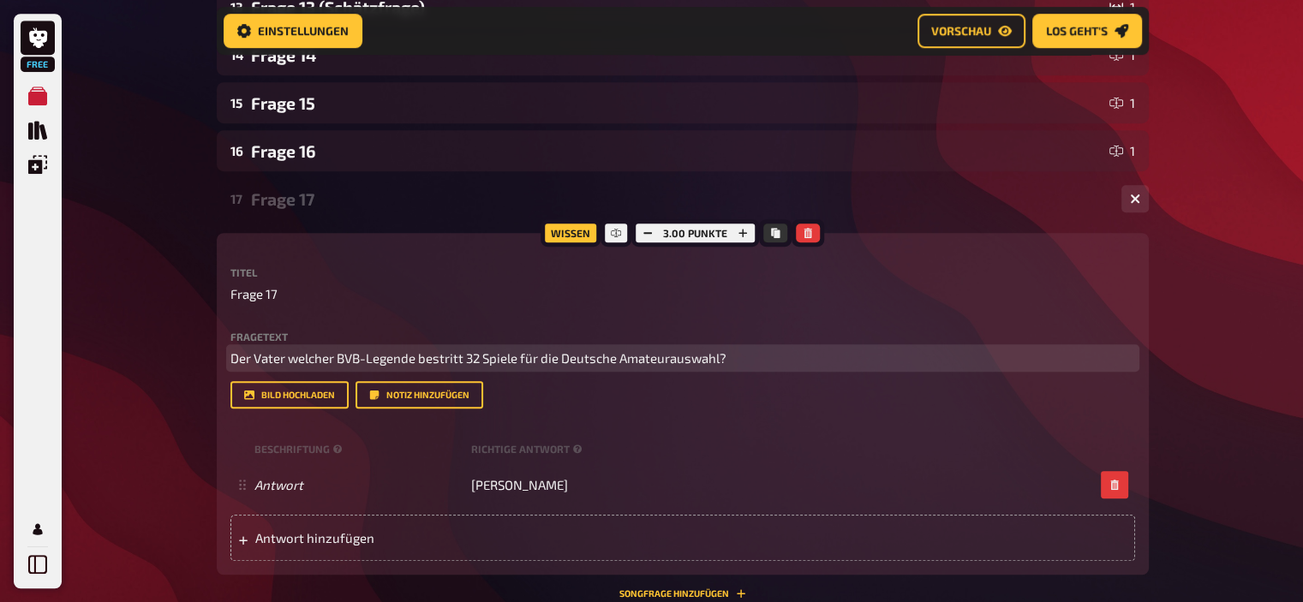
click at [412, 355] on span "Der Vater welcher BVB-Legende bestritt 32 Spiele für die Deutsche Amateurauswah…" at bounding box center [478, 357] width 496 height 15
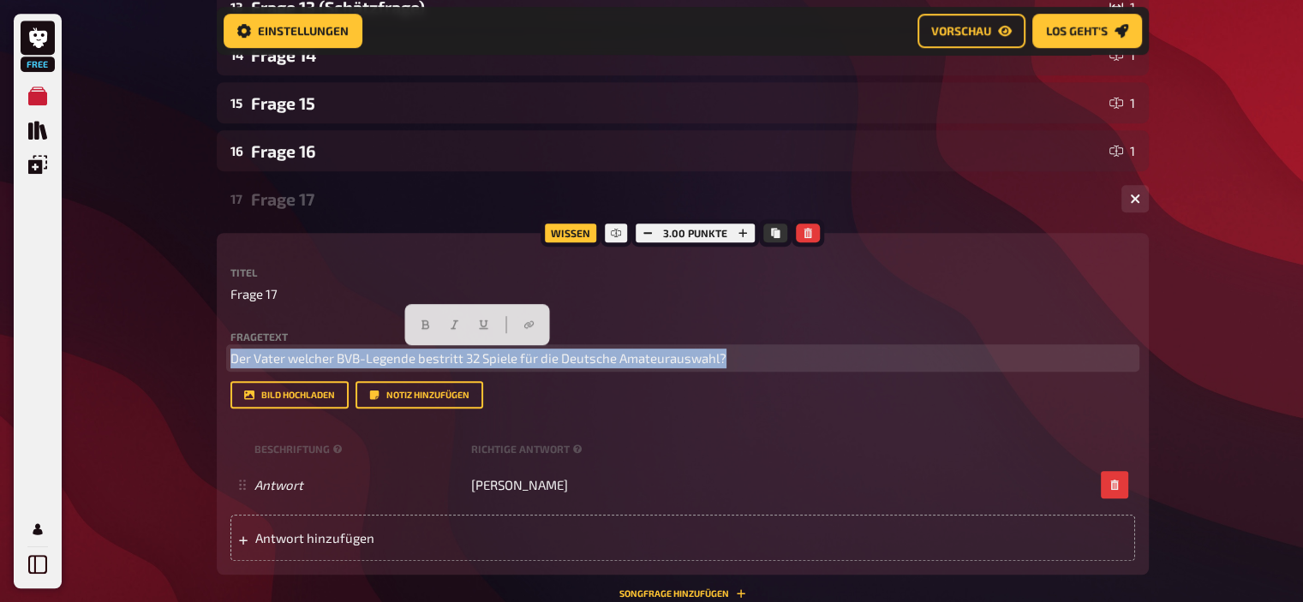
click at [412, 355] on span "Der Vater welcher BVB-Legende bestritt 32 Spiele für die Deutsche Amateurauswah…" at bounding box center [478, 357] width 496 height 15
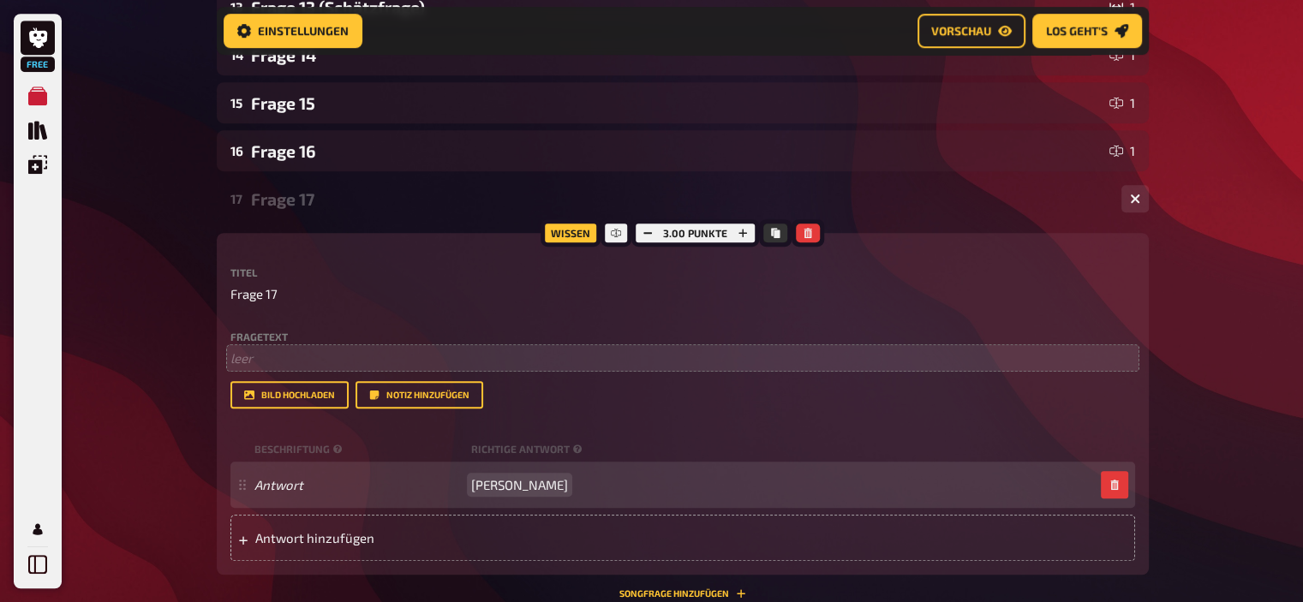
click at [481, 485] on span "[PERSON_NAME]" at bounding box center [519, 484] width 97 height 15
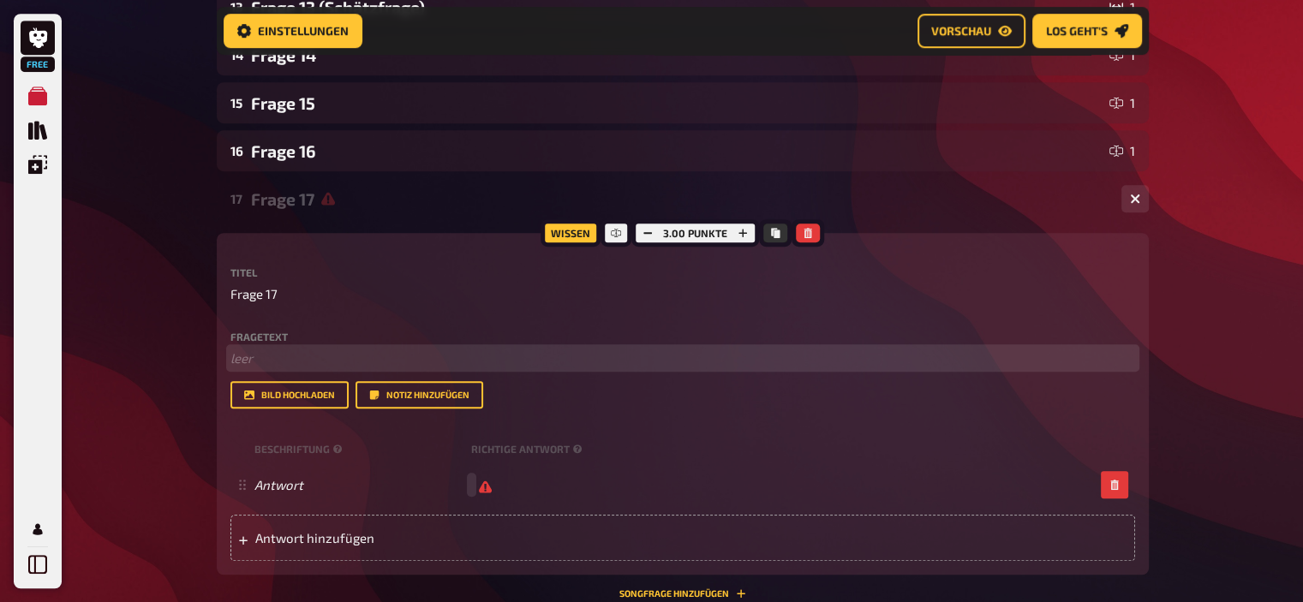
scroll to position [937, 0]
click at [346, 357] on p "﻿ leer" at bounding box center [682, 359] width 905 height 20
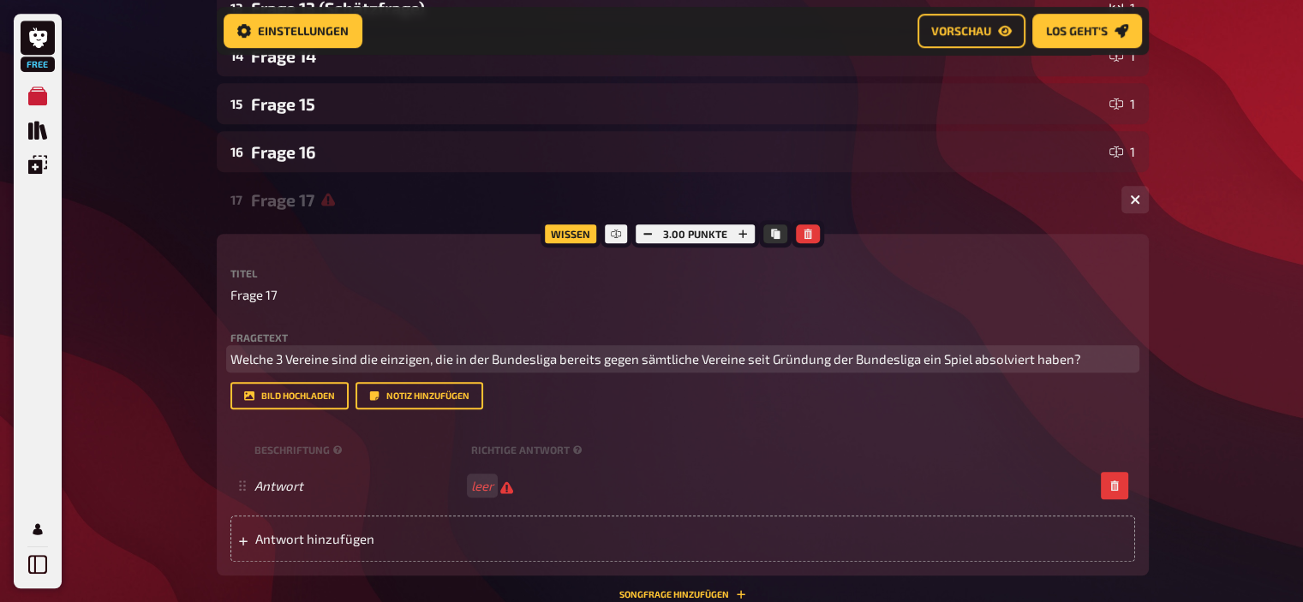
click at [744, 357] on span "Welche 3 Vereine sind die einzigen, die in der Bundesliga bereits gegen sämtlic…" at bounding box center [655, 358] width 851 height 15
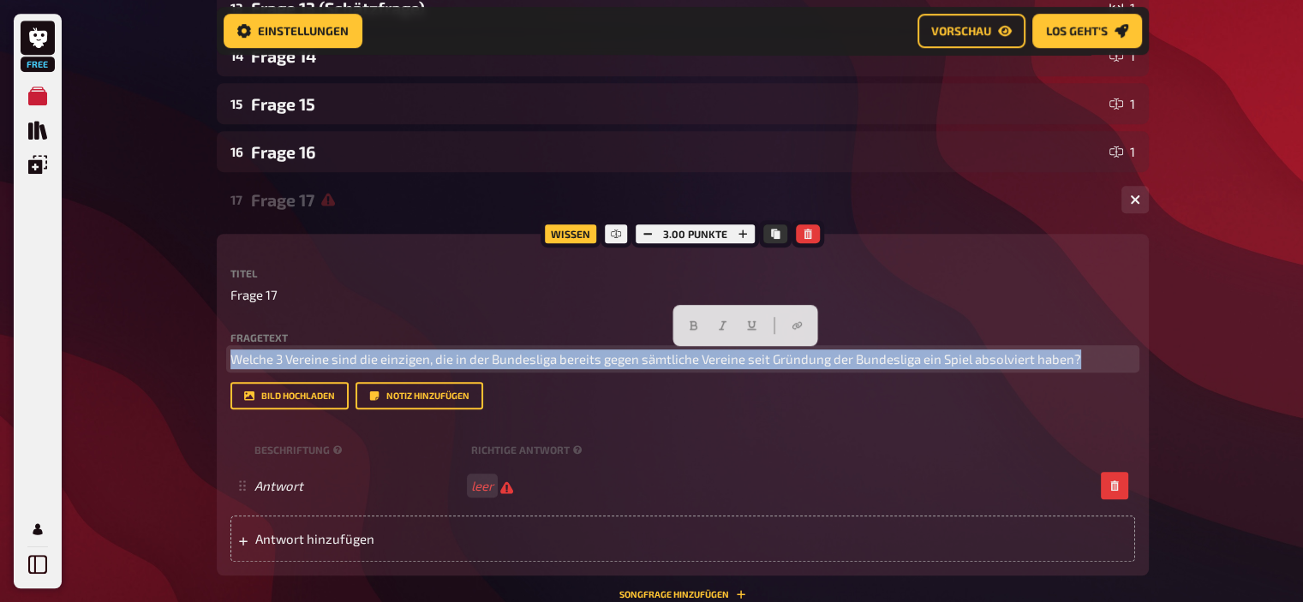
click at [744, 357] on span "Welche 3 Vereine sind die einzigen, die in der Bundesliga bereits gegen sämtlic…" at bounding box center [655, 358] width 851 height 15
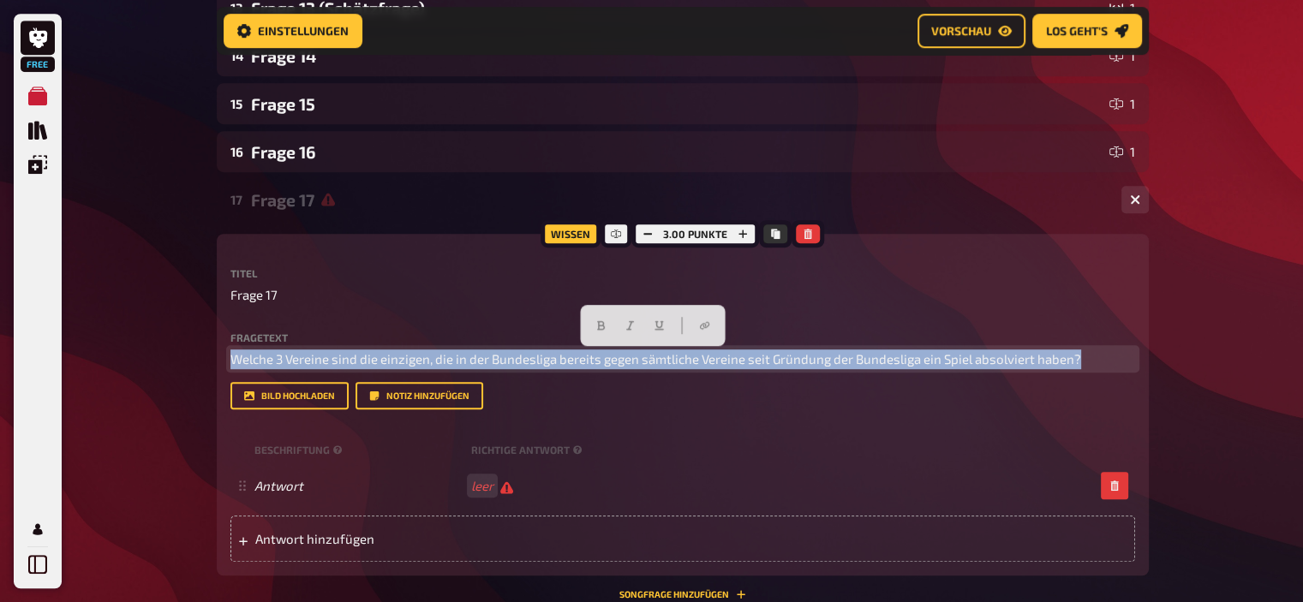
copy span "Welche 3 Vereine sind die einzigen, die in der Bundesliga bereits gegen sämtlic…"
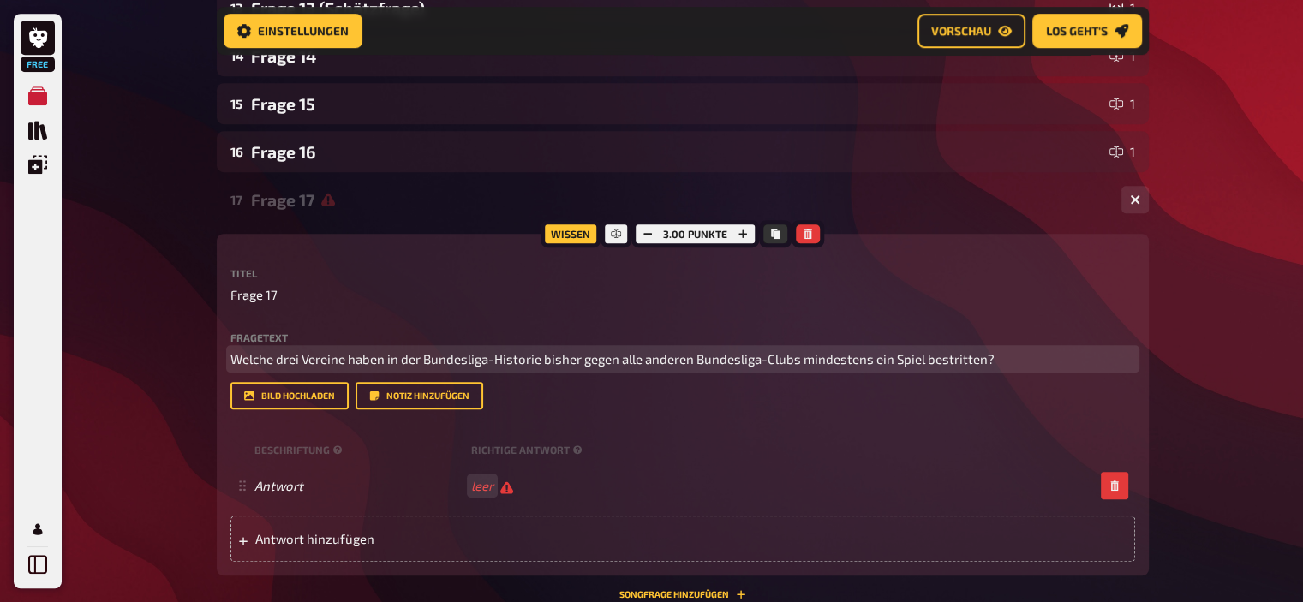
click at [798, 359] on span "Welche drei Vereine haben in der Bundesliga-Historie bisher gegen alle anderen …" at bounding box center [612, 358] width 764 height 15
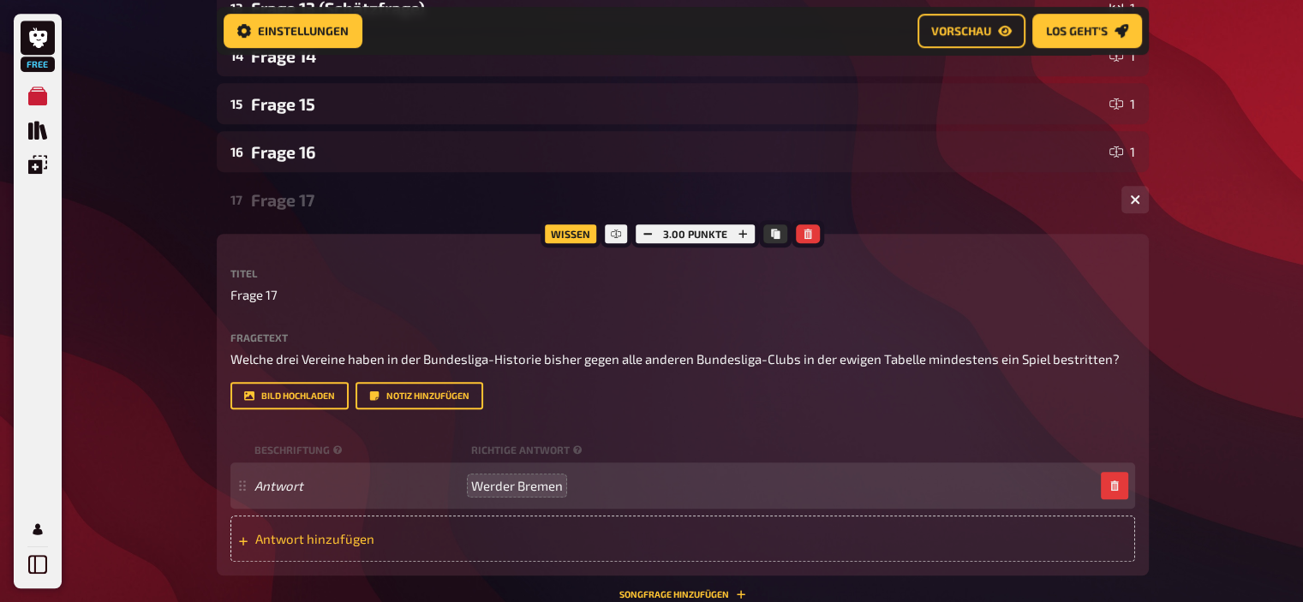
click at [353, 537] on span "Antwort hinzufügen" at bounding box center [388, 538] width 266 height 15
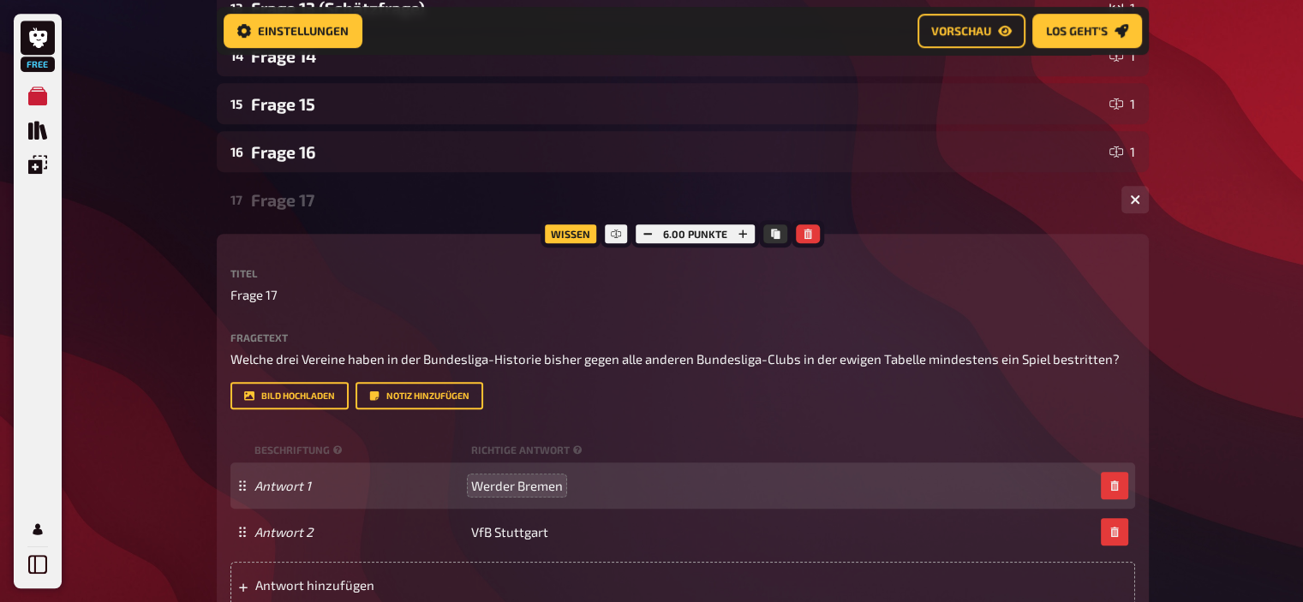
scroll to position [1042, 0]
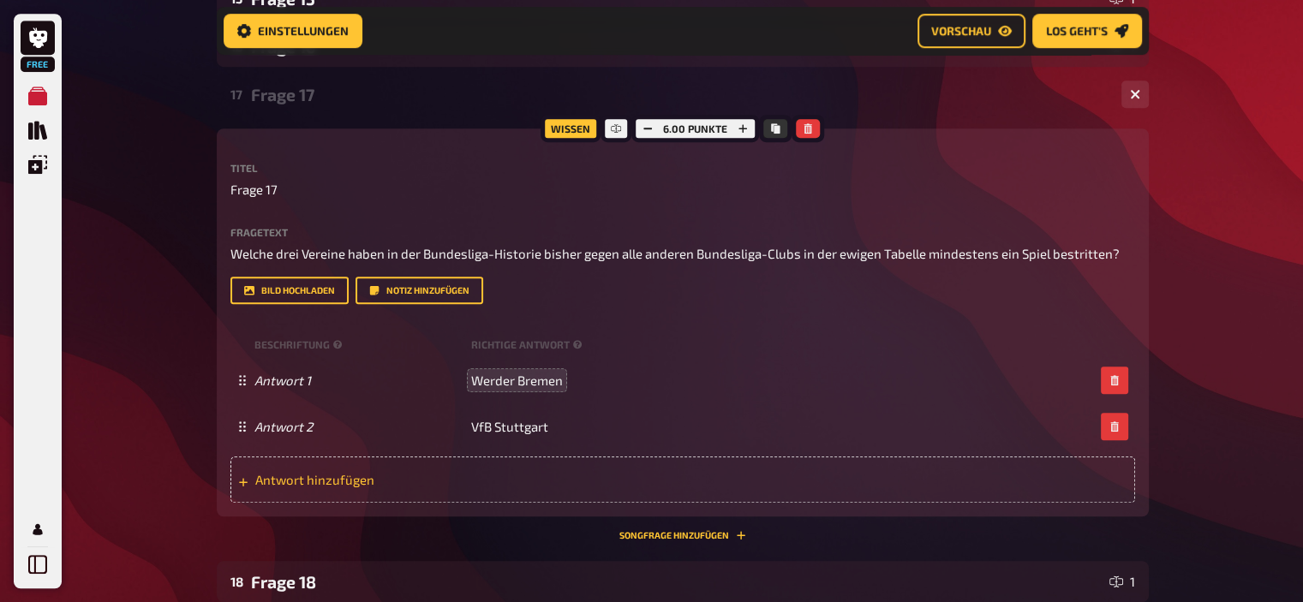
click at [346, 480] on span "Antwort hinzufügen" at bounding box center [388, 479] width 266 height 15
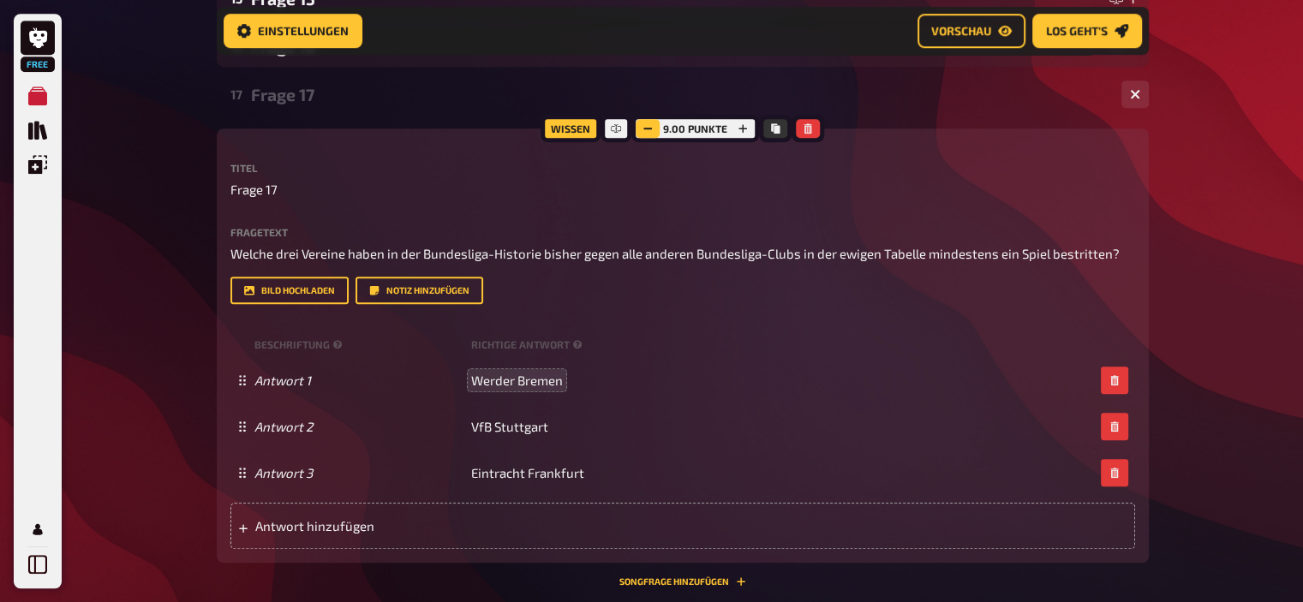
click at [644, 134] on button "button" at bounding box center [648, 128] width 24 height 19
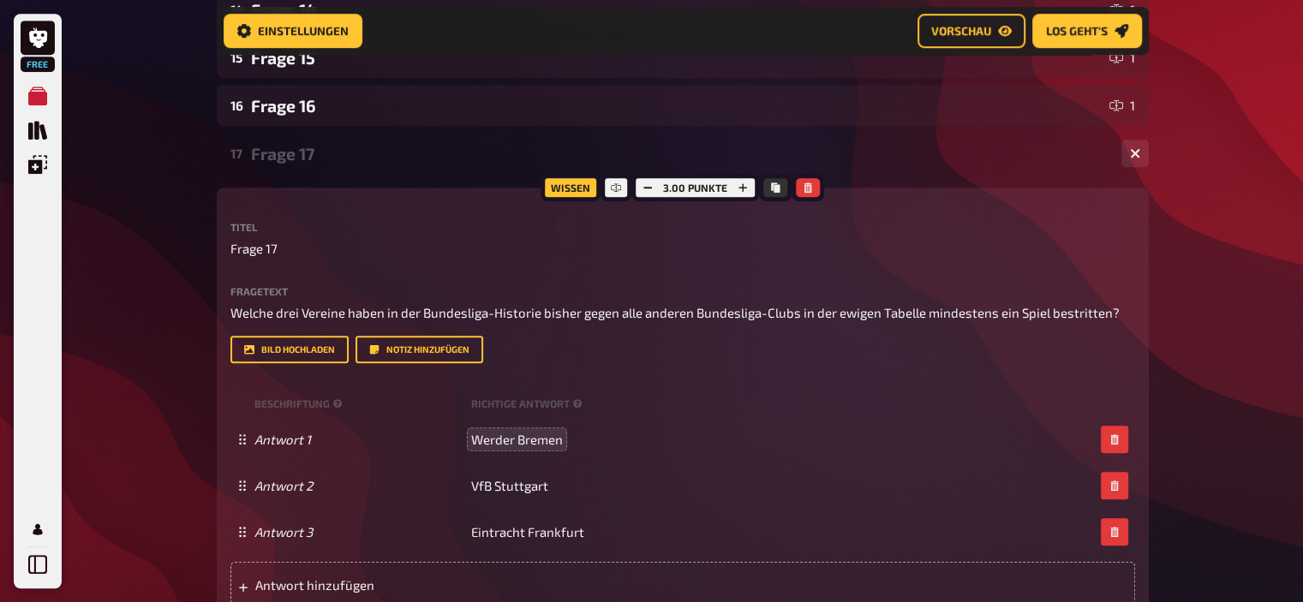
scroll to position [982, 0]
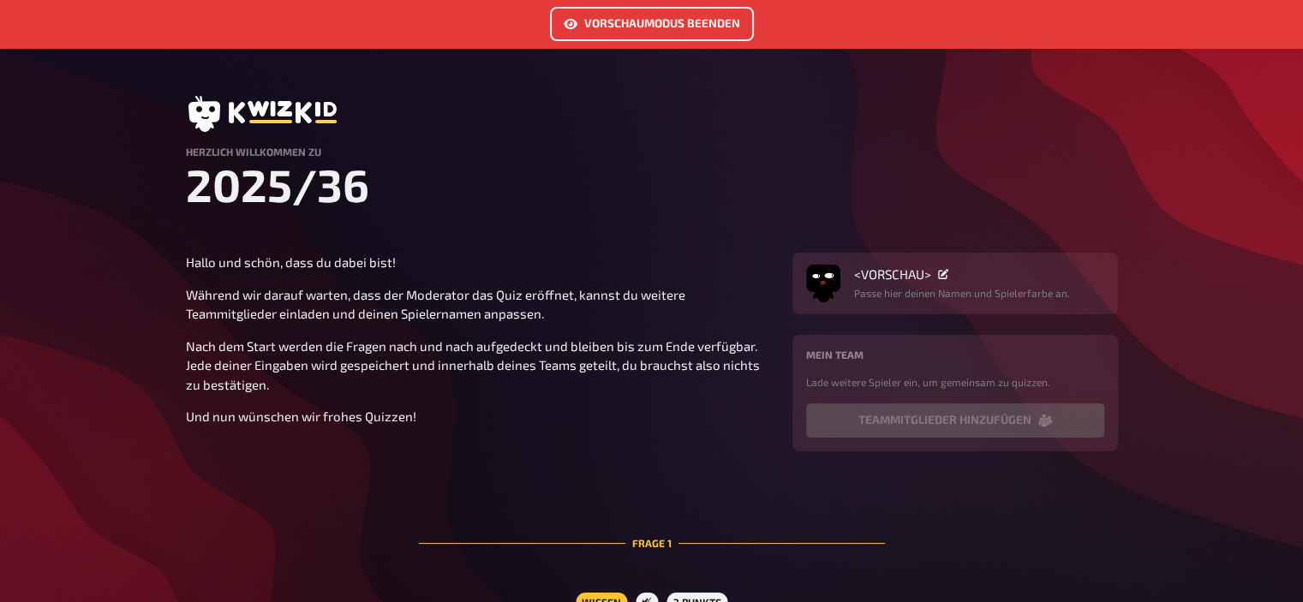
click at [644, 19] on link "Vorschaumodus beenden" at bounding box center [652, 24] width 204 height 34
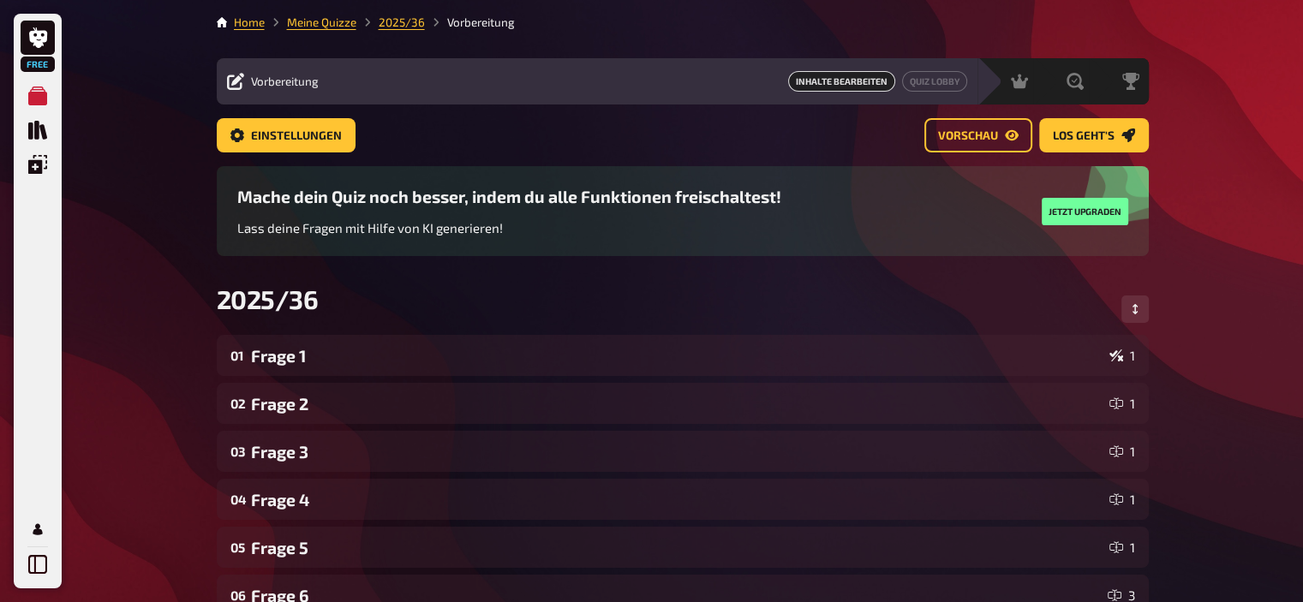
click at [327, 29] on li "Meine Quizze" at bounding box center [311, 22] width 92 height 17
click at [319, 26] on link "Meine Quizze" at bounding box center [321, 22] width 69 height 14
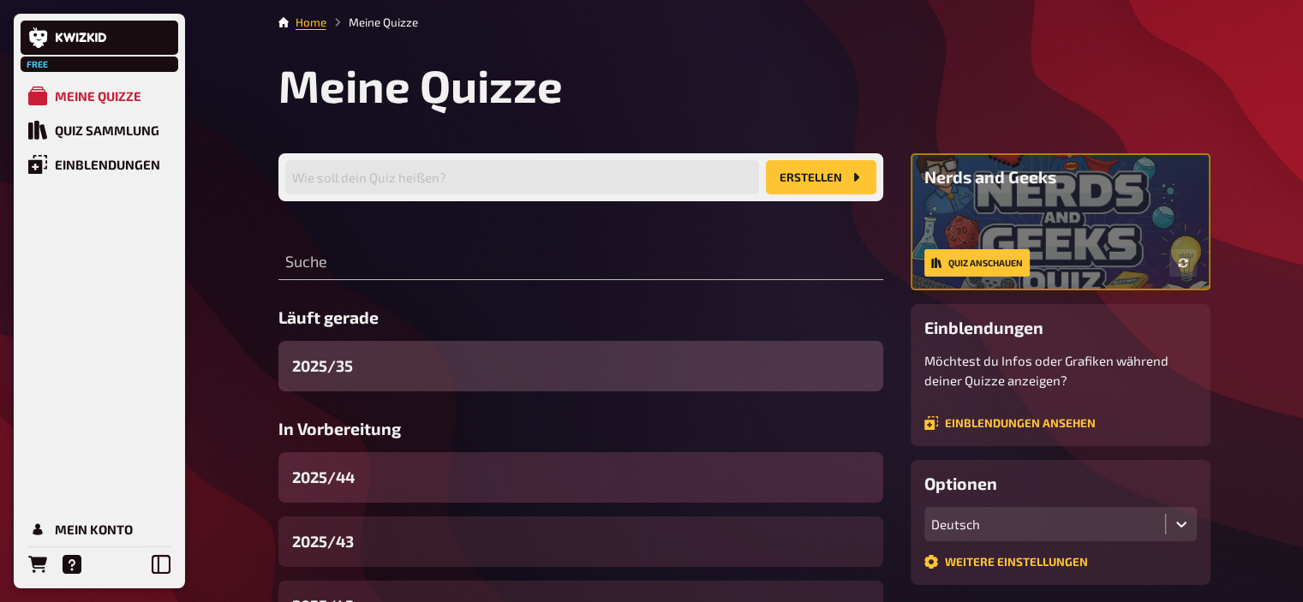
click at [370, 485] on div "2025/44" at bounding box center [580, 477] width 605 height 51
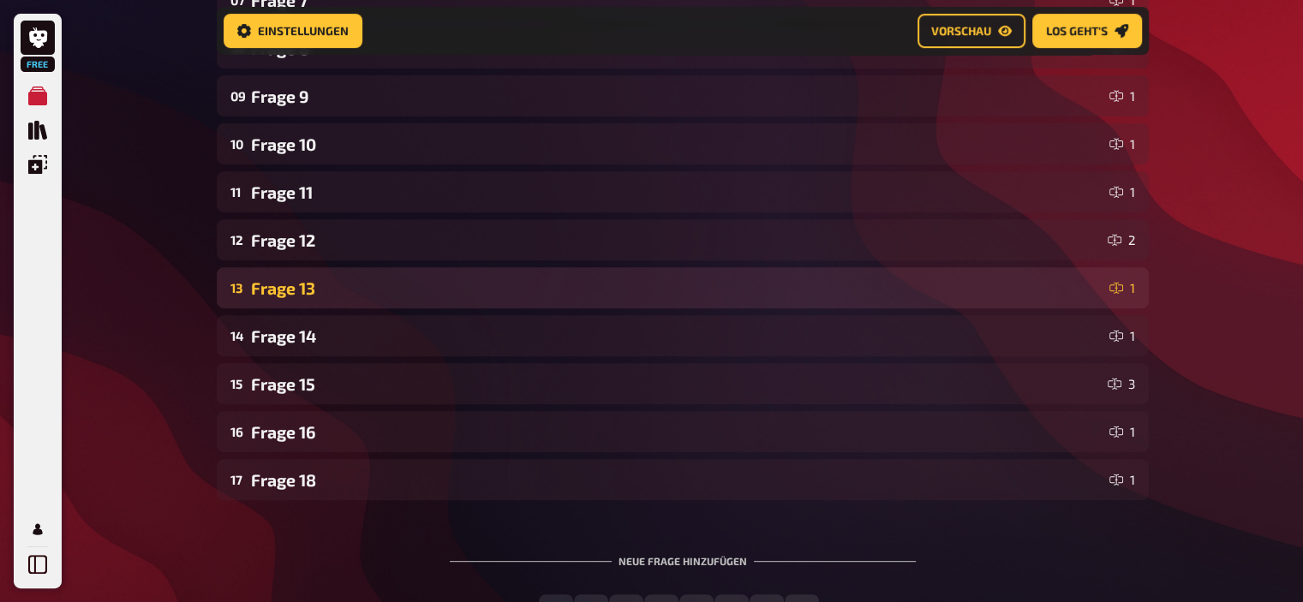
scroll to position [794, 0]
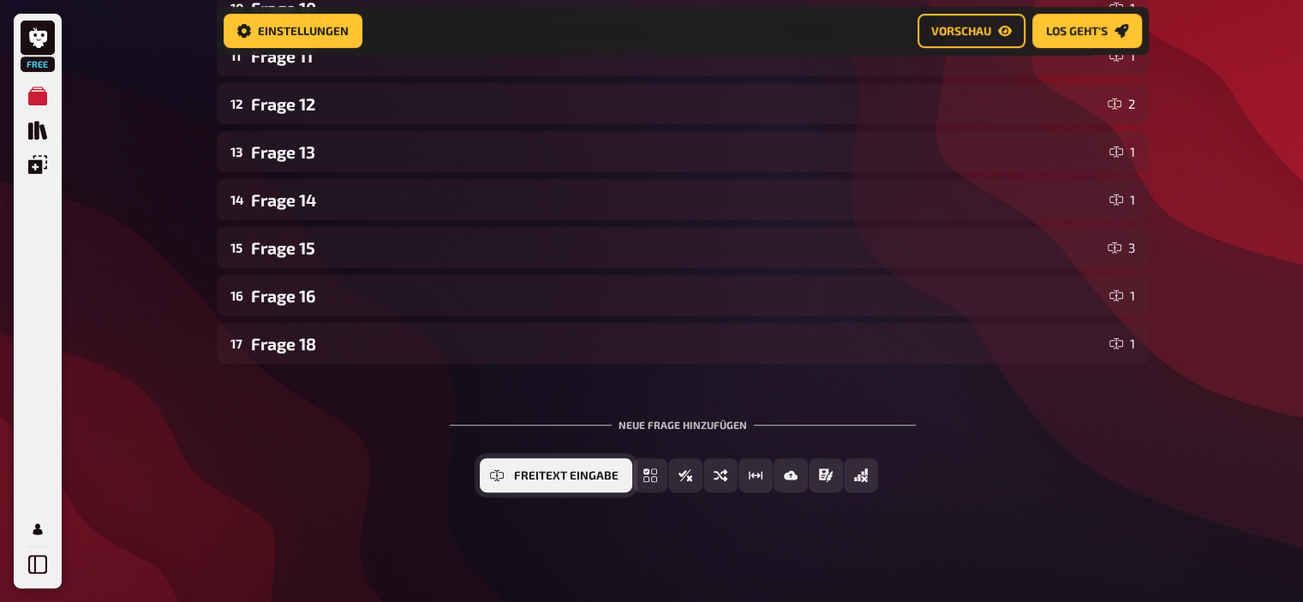
click at [548, 486] on button "Freitext Eingabe" at bounding box center [556, 475] width 152 height 34
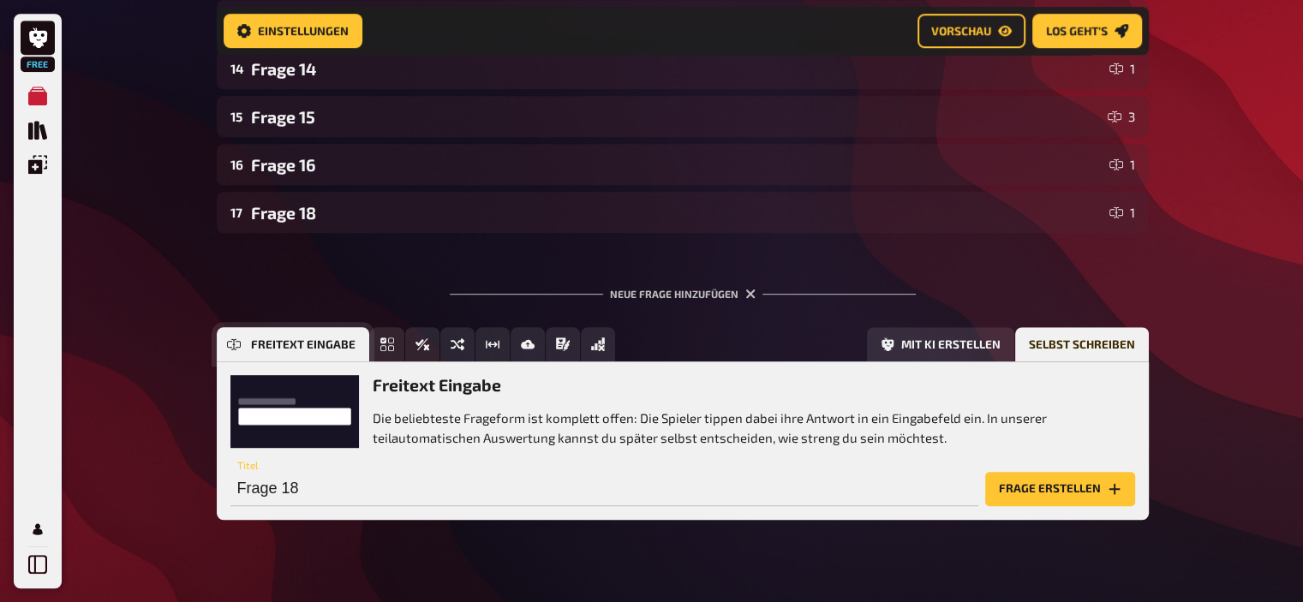
scroll to position [952, 0]
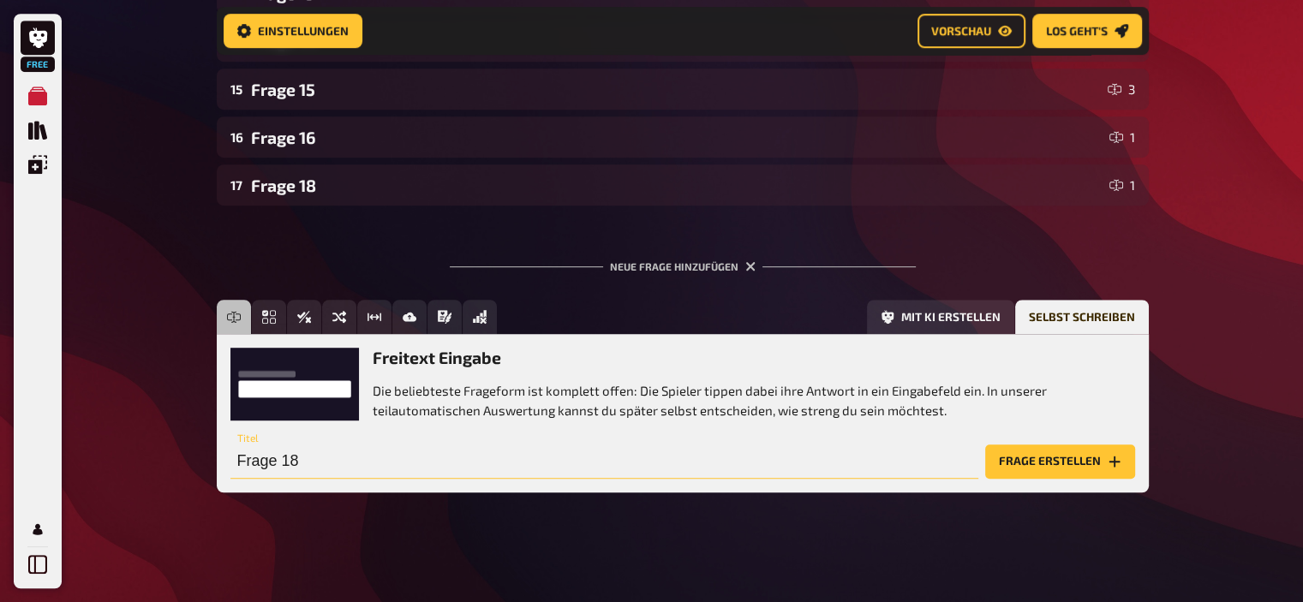
click at [394, 452] on input "Frage 18" at bounding box center [604, 462] width 748 height 34
type input "Frage 17"
click at [1024, 475] on button "Frage erstellen" at bounding box center [1060, 462] width 150 height 34
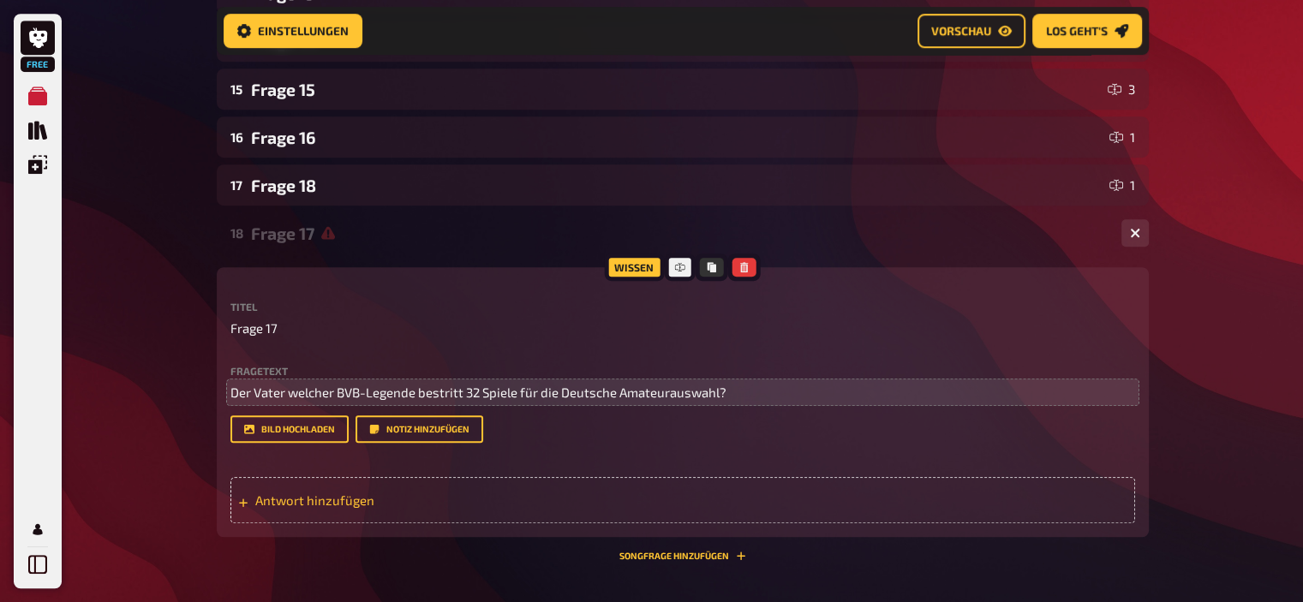
click at [338, 500] on span "Antwort hinzufügen" at bounding box center [388, 500] width 266 height 15
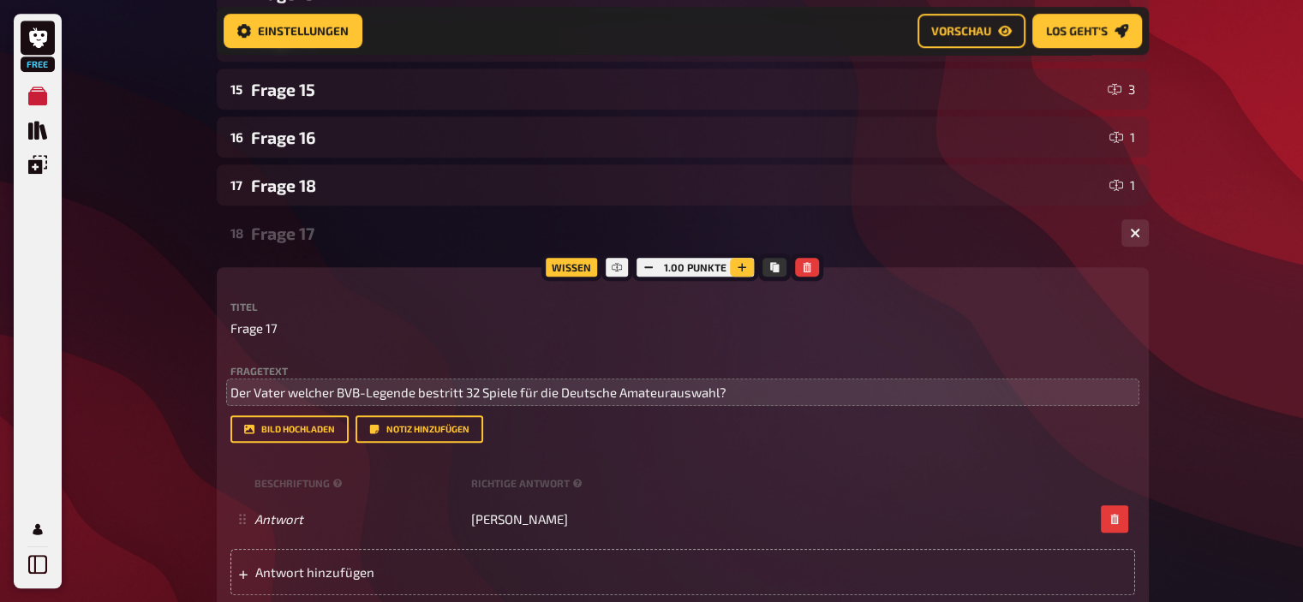
click at [738, 266] on icon "button" at bounding box center [742, 267] width 10 height 10
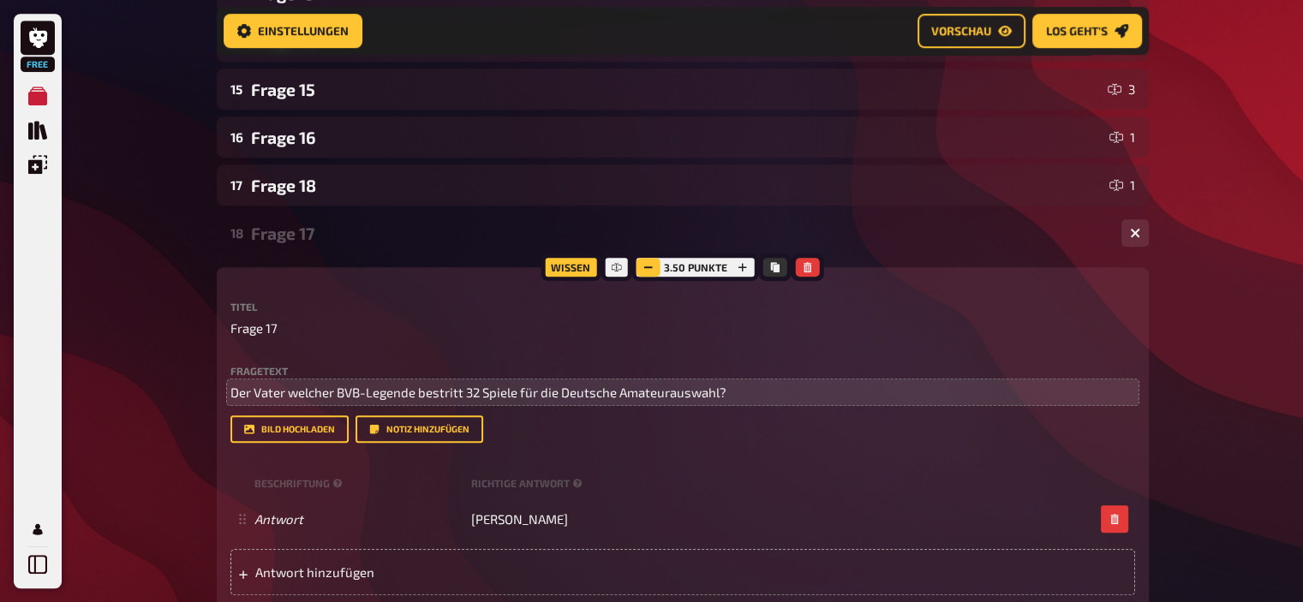
click at [654, 272] on button "button" at bounding box center [648, 267] width 24 height 19
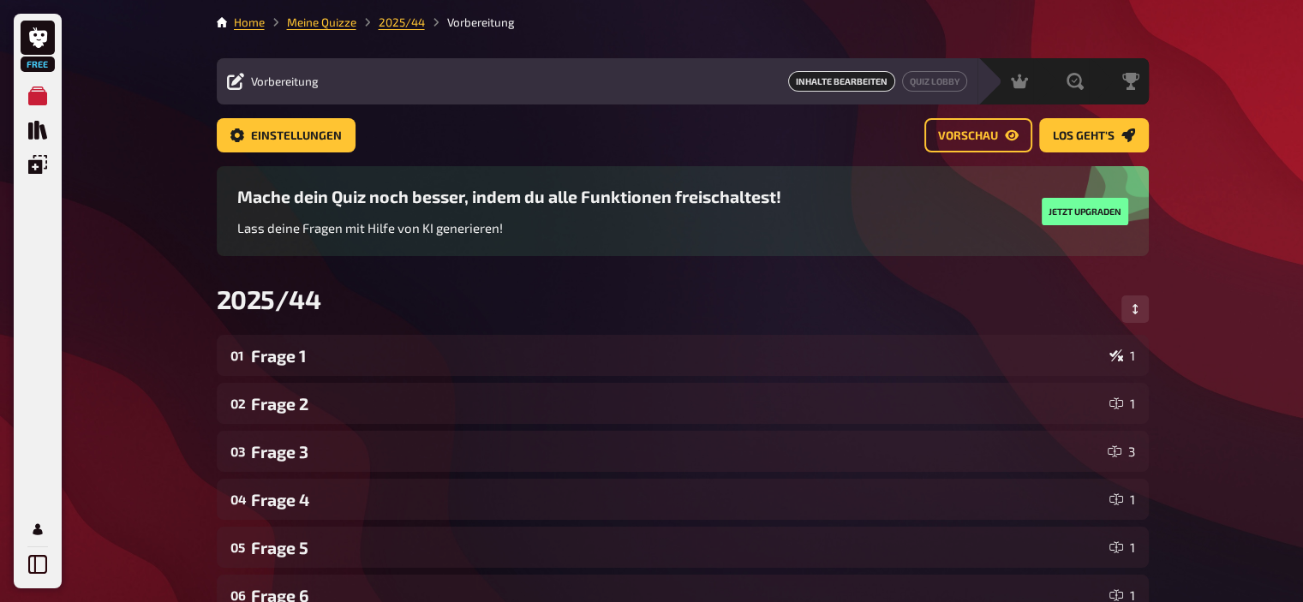
scroll to position [0, 0]
click at [1142, 311] on button "Reihenfolge anpassen" at bounding box center [1134, 309] width 27 height 27
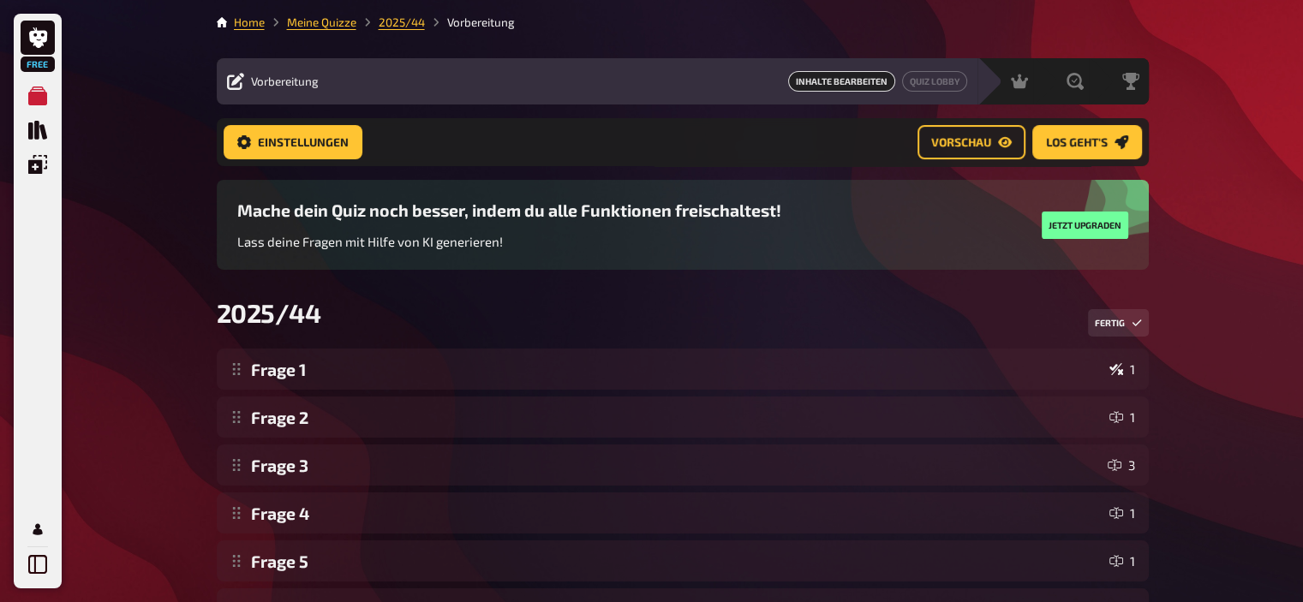
scroll to position [685, 0]
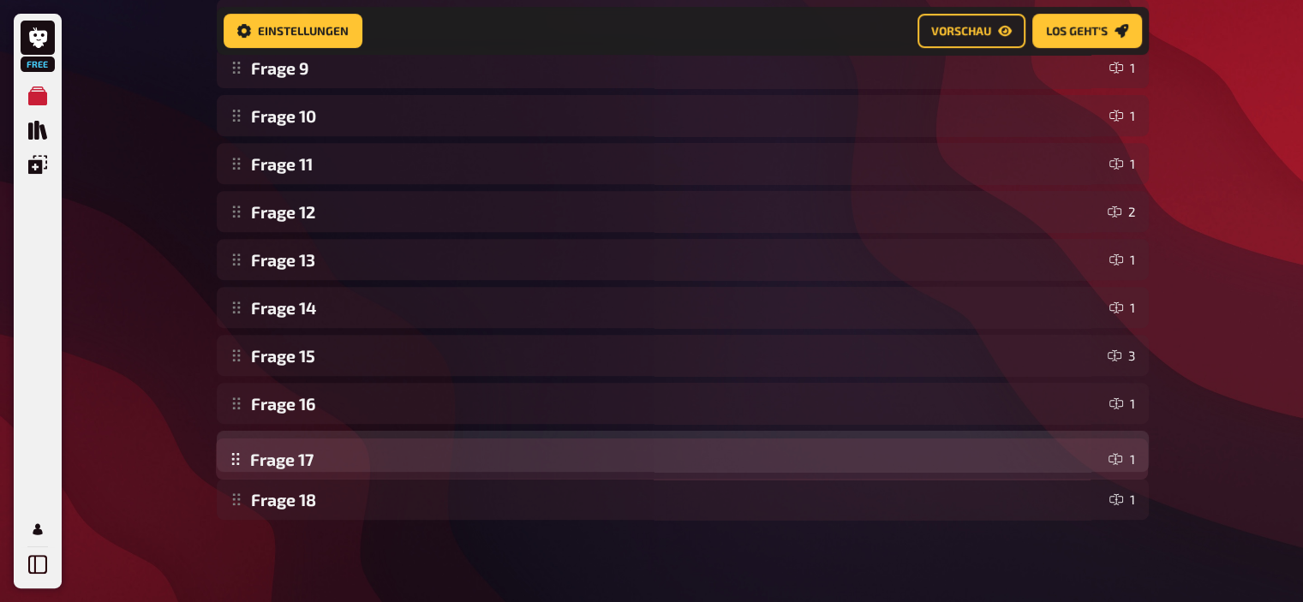
drag, startPoint x: 235, startPoint y: 499, endPoint x: 233, endPoint y: 454, distance: 44.6
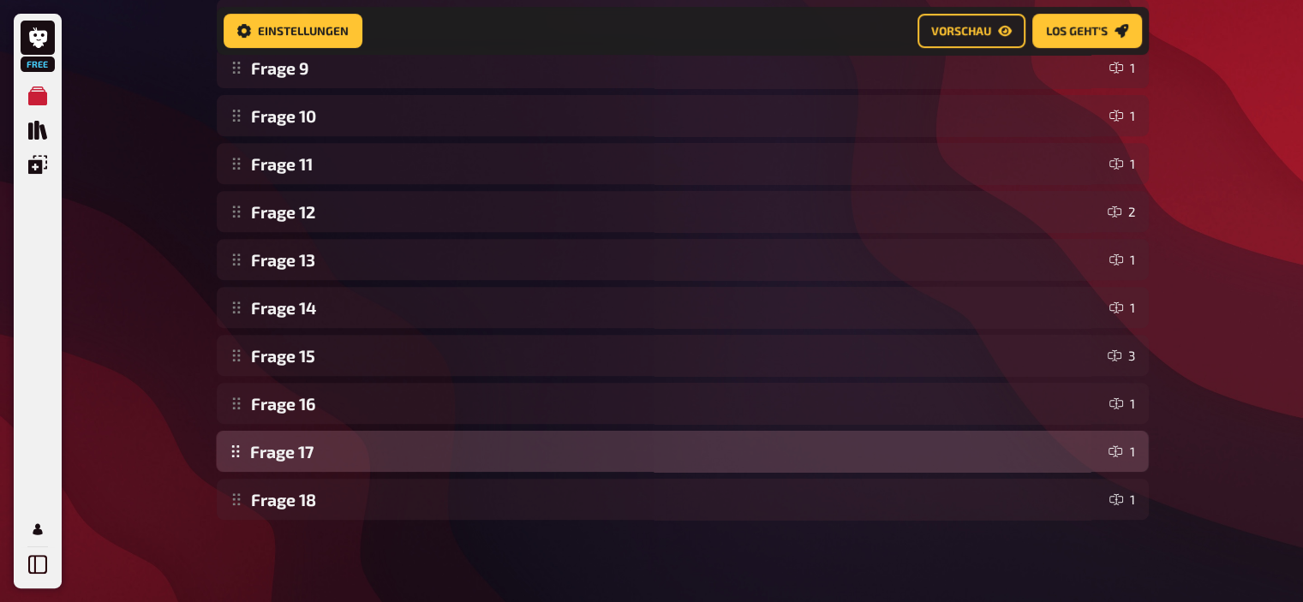
click at [233, 454] on div "Frage 1 1 Frage 2 1 Frage 3 3 Frage 4 1 Frage 5 1 Frage 6 1 Frage 7 1 Frage 8 1…" at bounding box center [683, 91] width 932 height 857
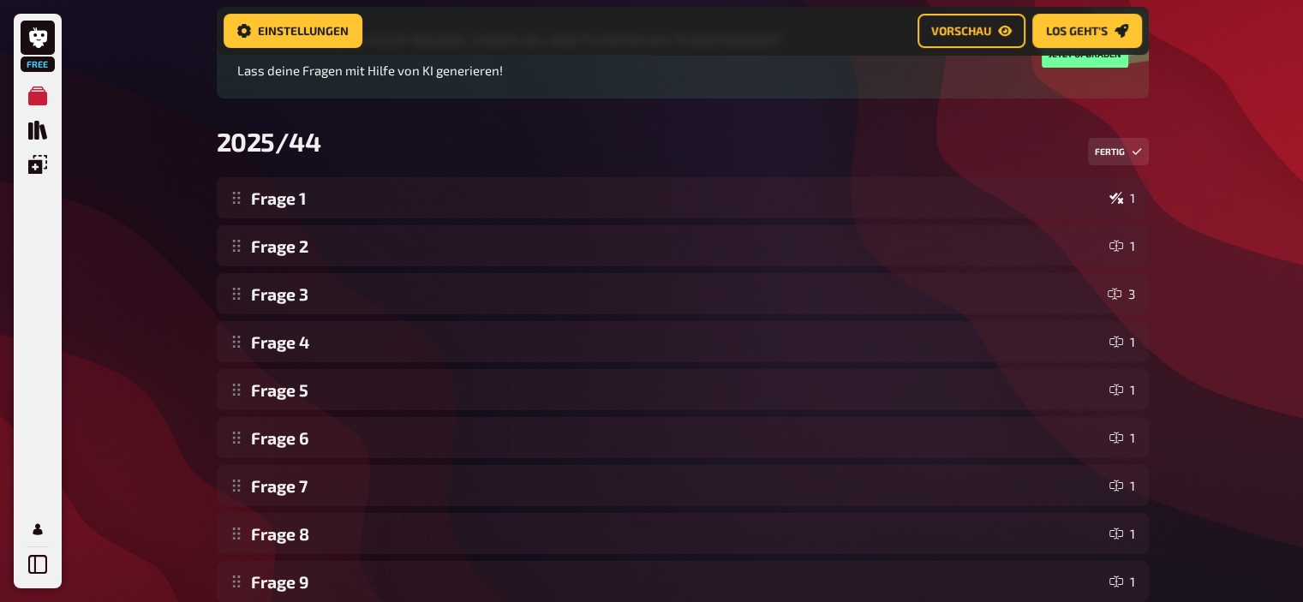
scroll to position [170, 0]
click at [1115, 152] on button "Fertig" at bounding box center [1118, 152] width 61 height 27
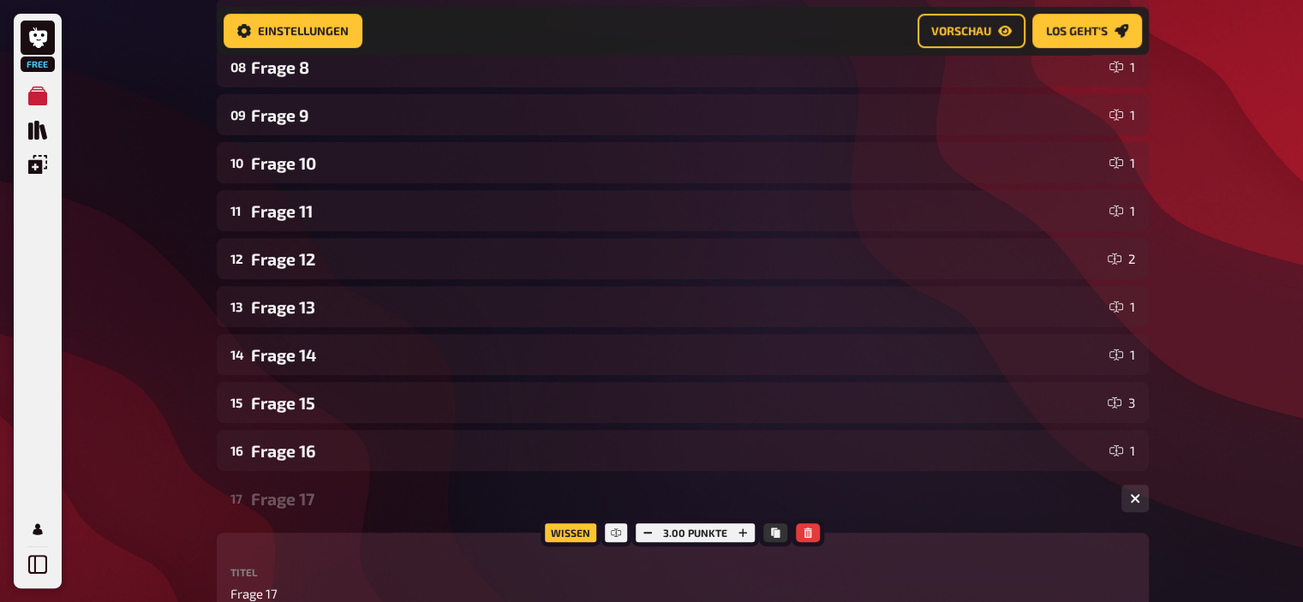
scroll to position [1235, 0]
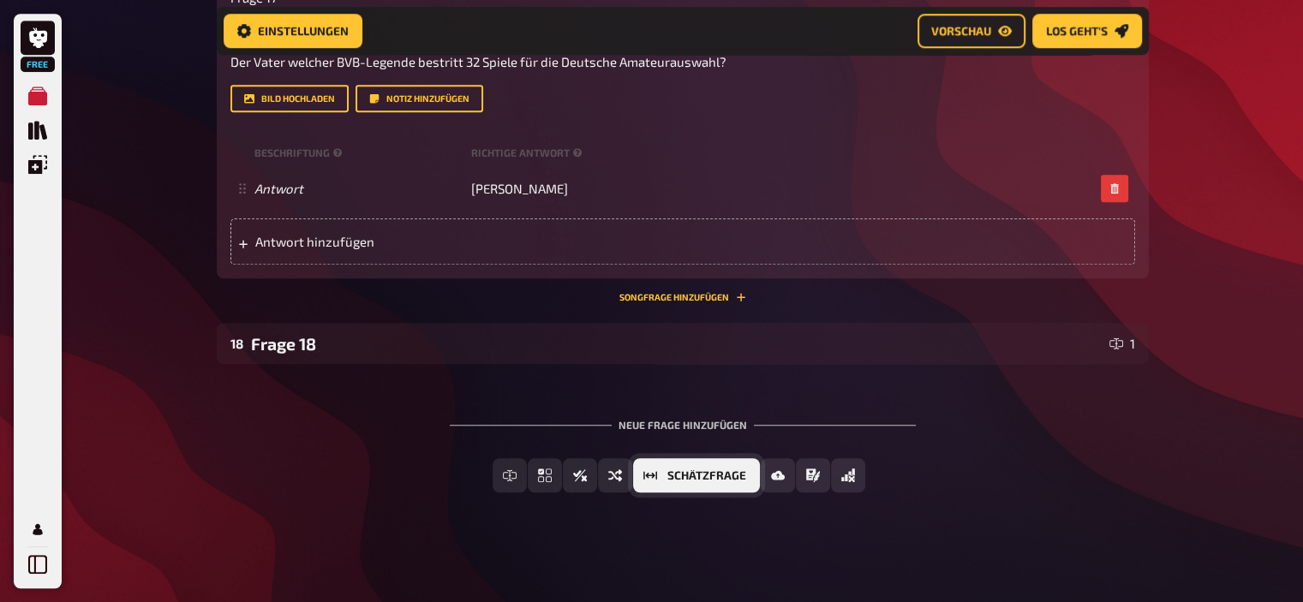
click at [658, 469] on button "Schätzfrage" at bounding box center [696, 475] width 127 height 34
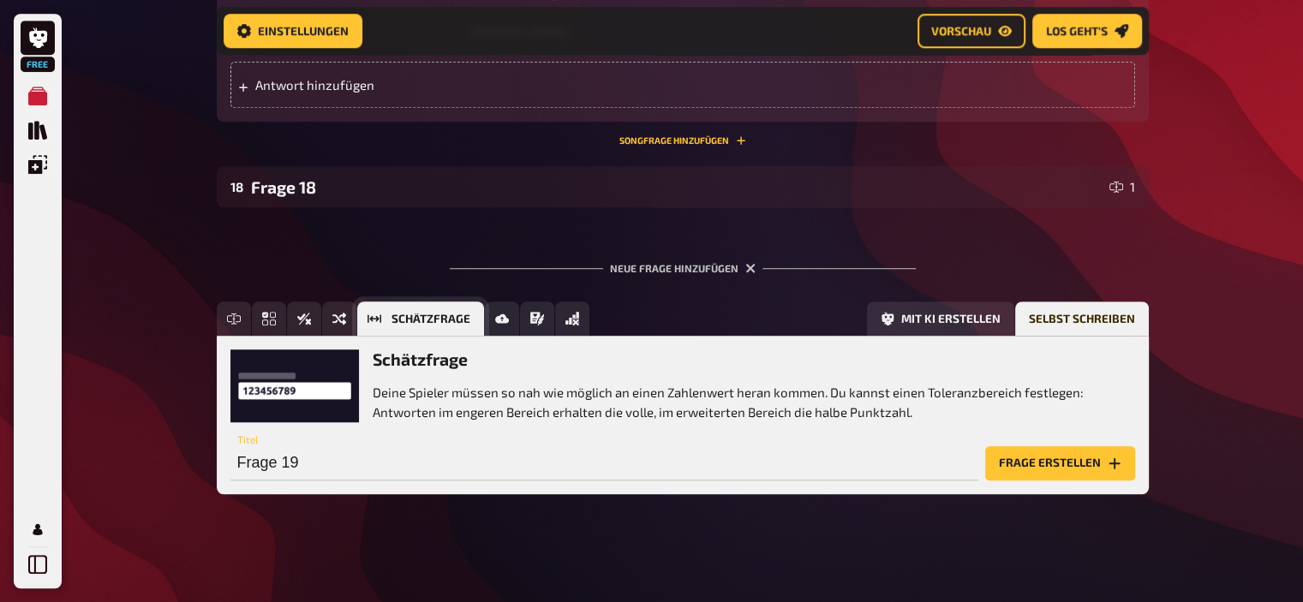
scroll to position [1393, 0]
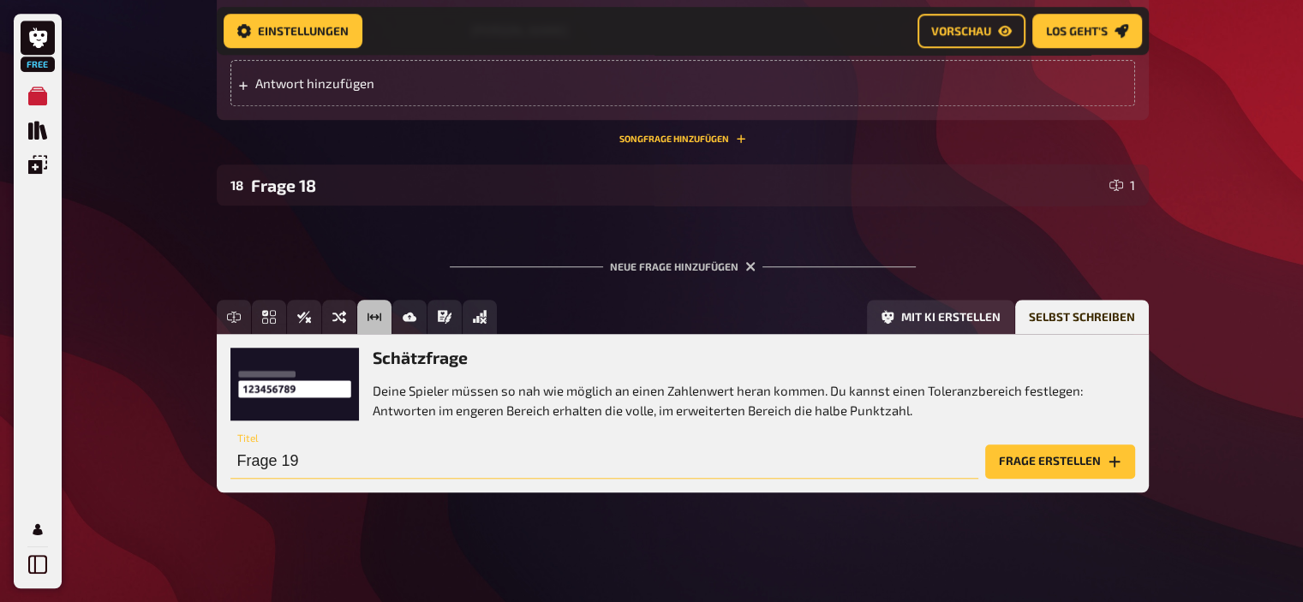
click at [648, 460] on input "Frage 19" at bounding box center [604, 462] width 748 height 34
type input "Frage 19 (Schätzfrage)"
click at [1078, 466] on button "Frage erstellen" at bounding box center [1060, 462] width 150 height 34
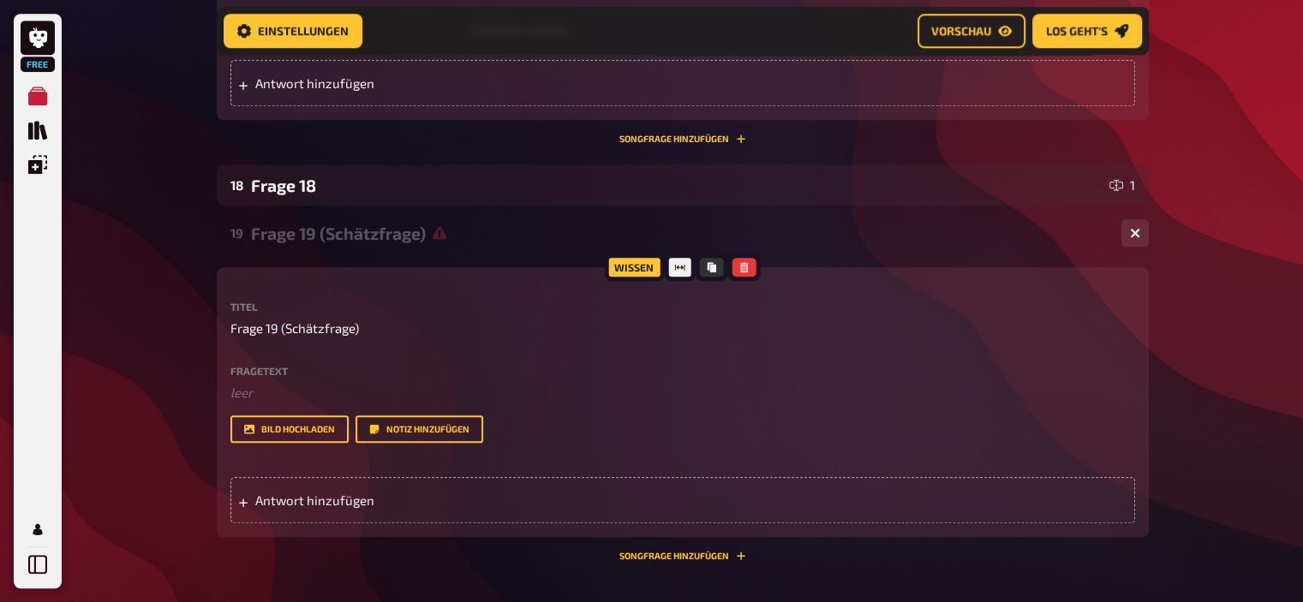
click at [495, 379] on div "Fragetext ﻿ leer Hier hinziehen für Dateiupload" at bounding box center [682, 384] width 905 height 37
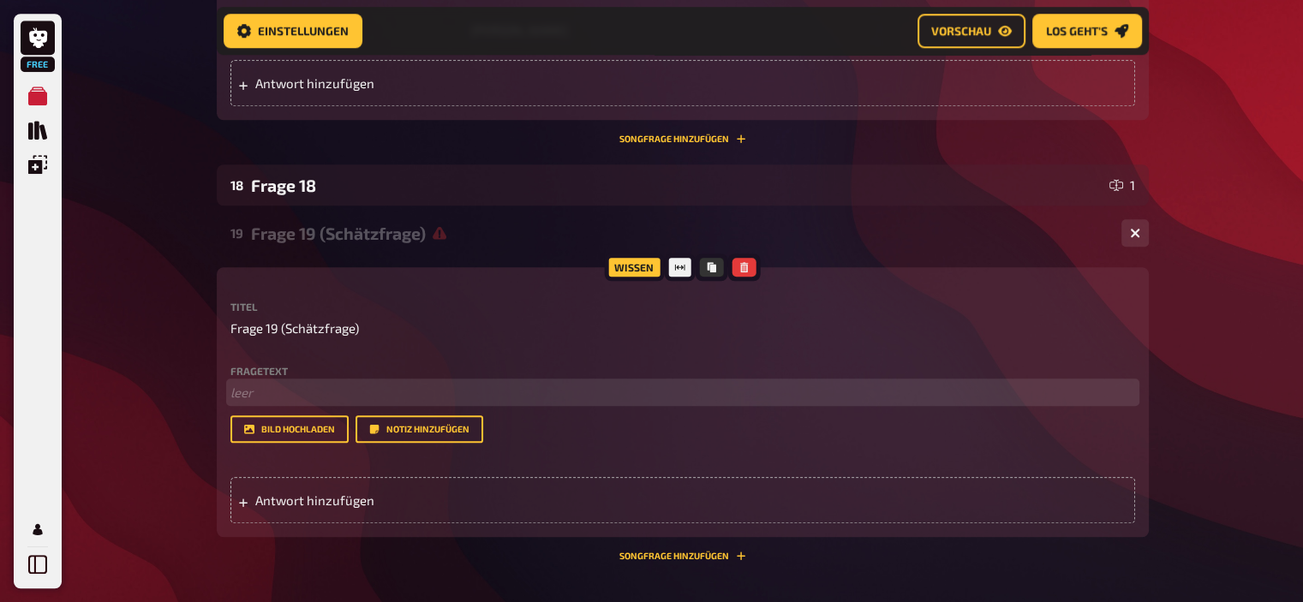
click at [504, 392] on p "﻿ leer" at bounding box center [682, 393] width 905 height 20
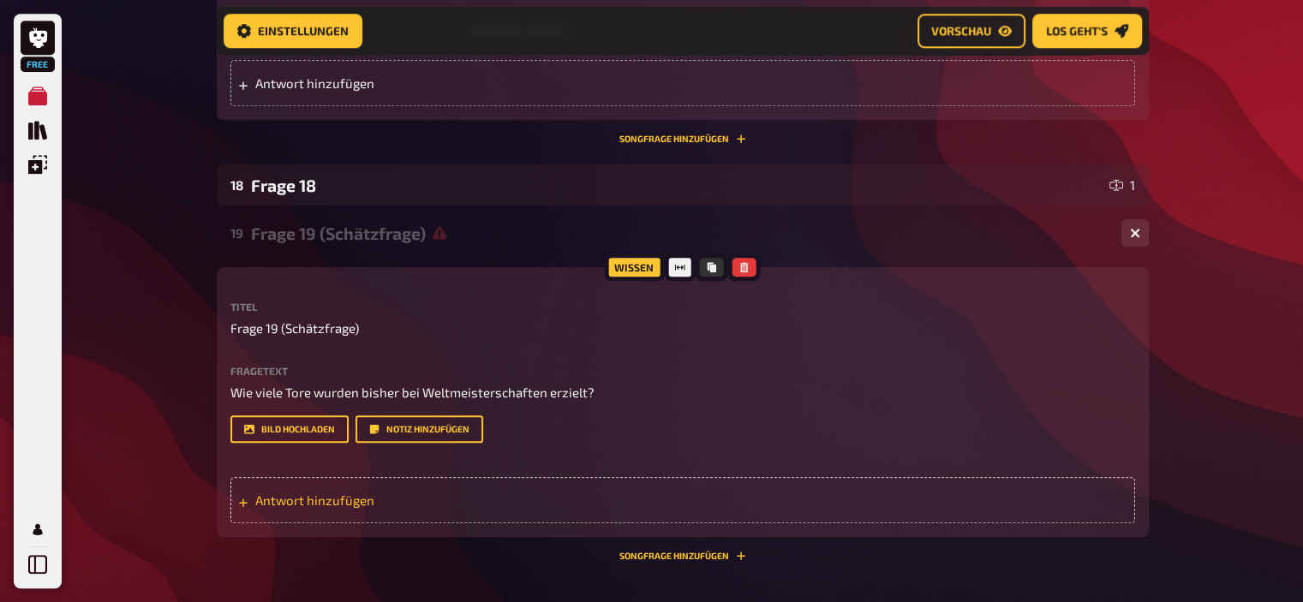
click at [296, 491] on div "Antwort hinzufügen" at bounding box center [682, 500] width 905 height 46
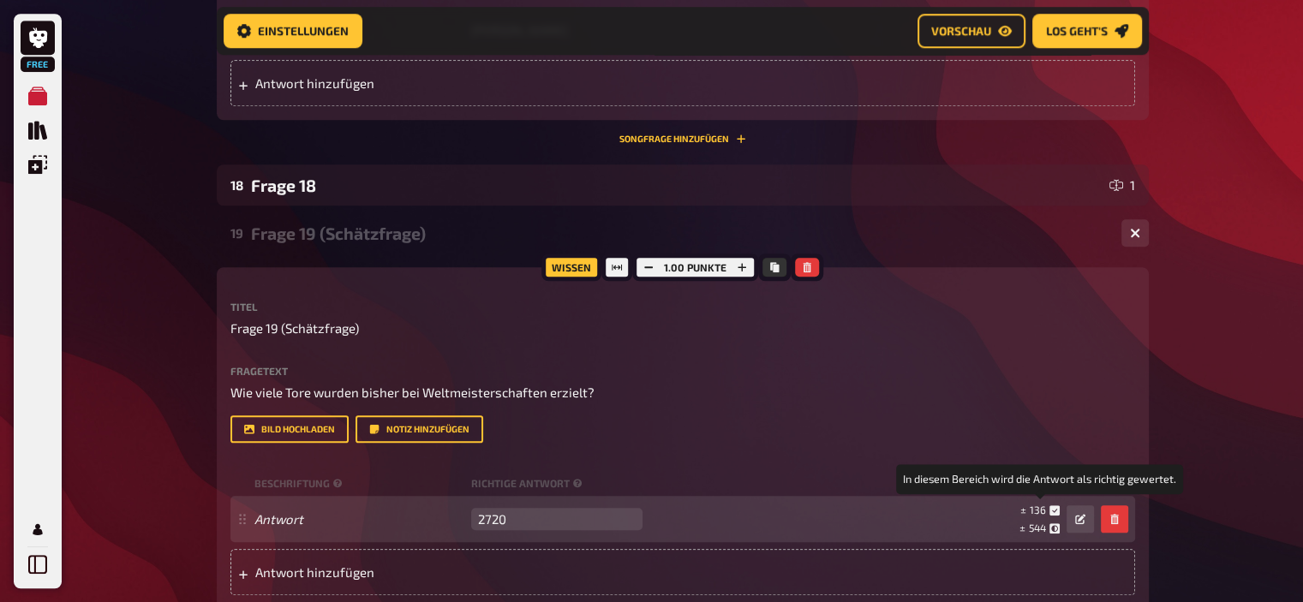
type input "2720"
click at [1045, 506] on span "136" at bounding box center [1038, 510] width 16 height 12
click at [1069, 523] on button "button" at bounding box center [1079, 518] width 27 height 27
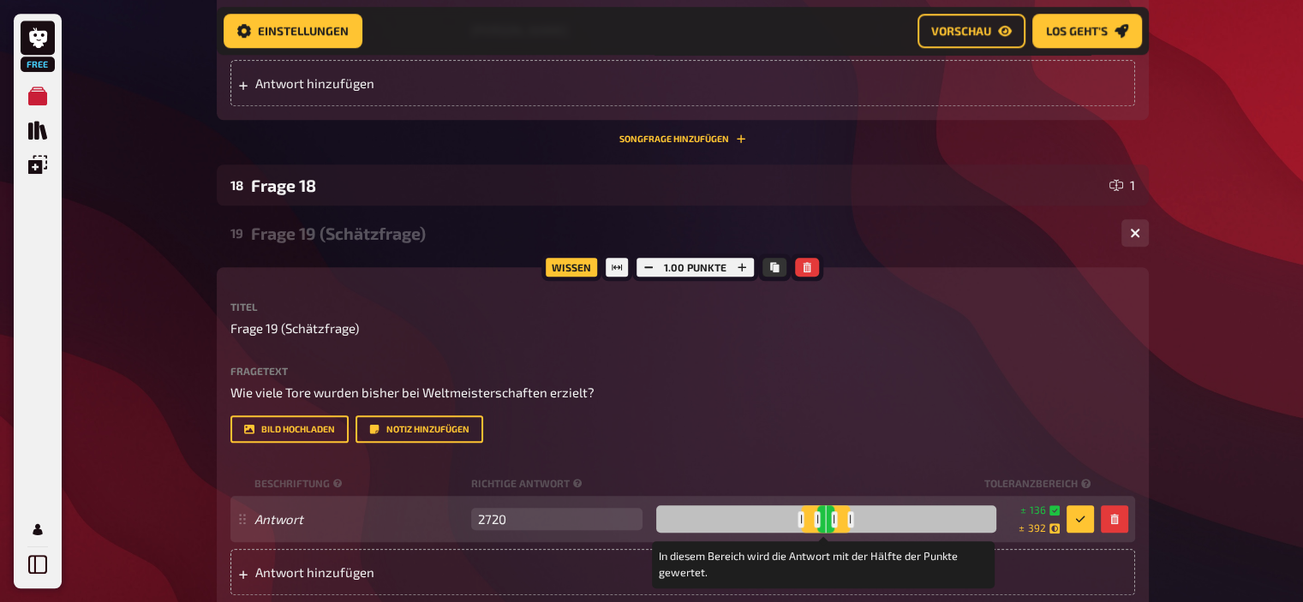
click at [848, 515] on div at bounding box center [850, 519] width 6 height 16
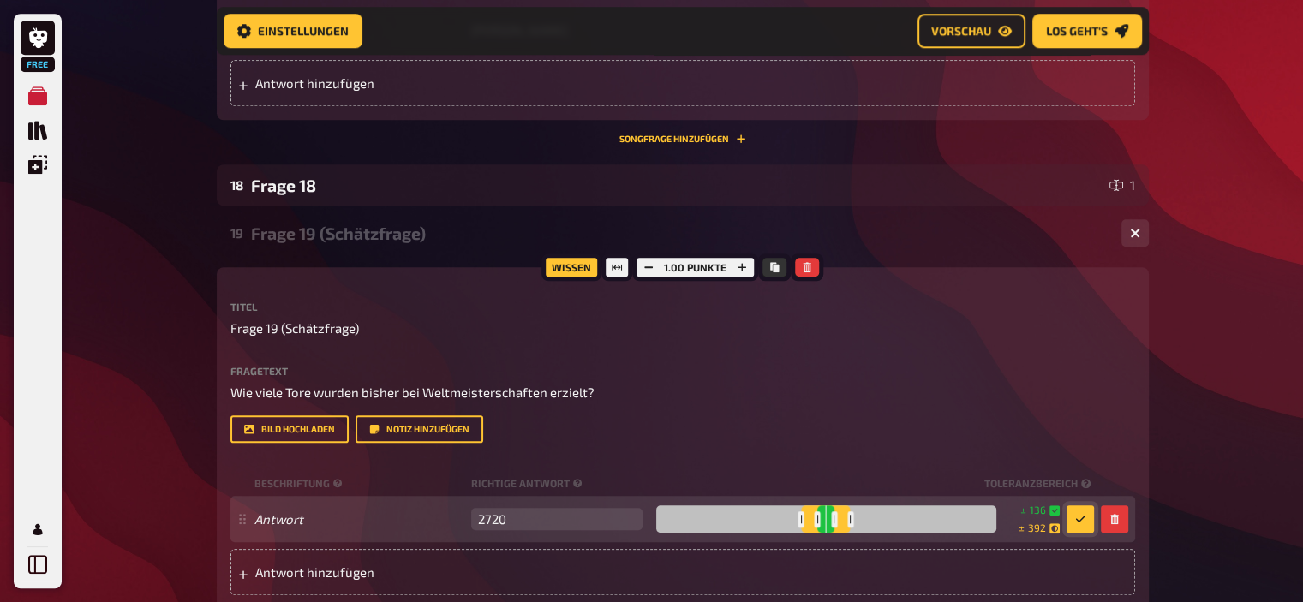
click at [1079, 516] on icon "button" at bounding box center [1080, 519] width 10 height 10
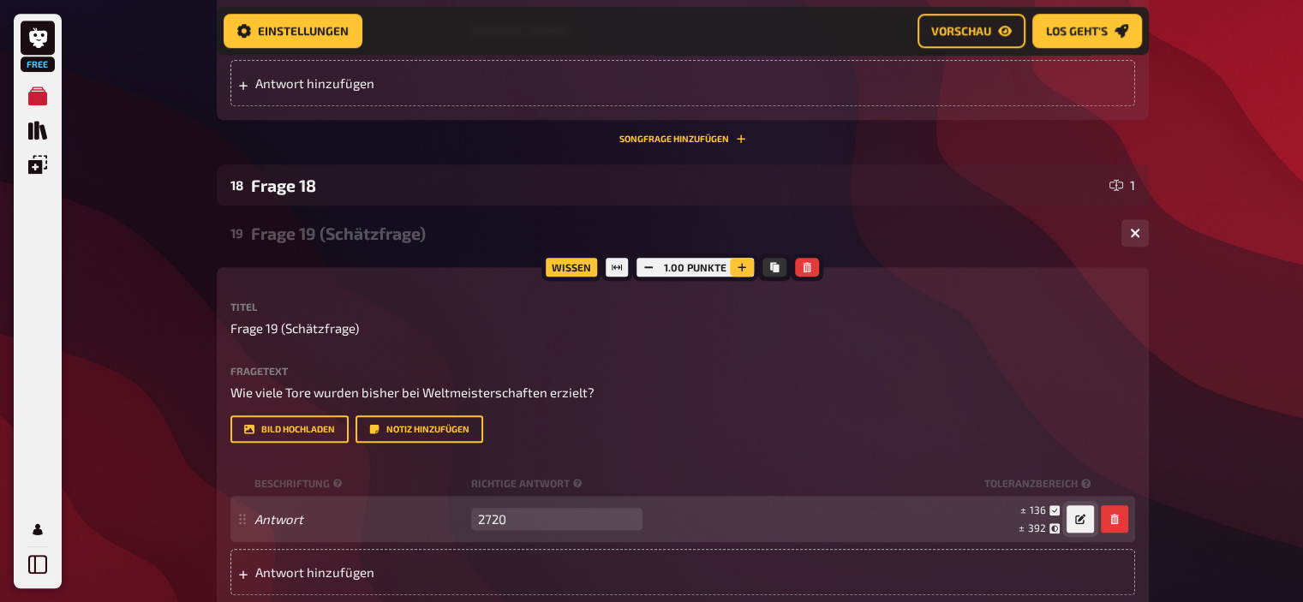
click at [737, 266] on icon "button" at bounding box center [742, 267] width 10 height 10
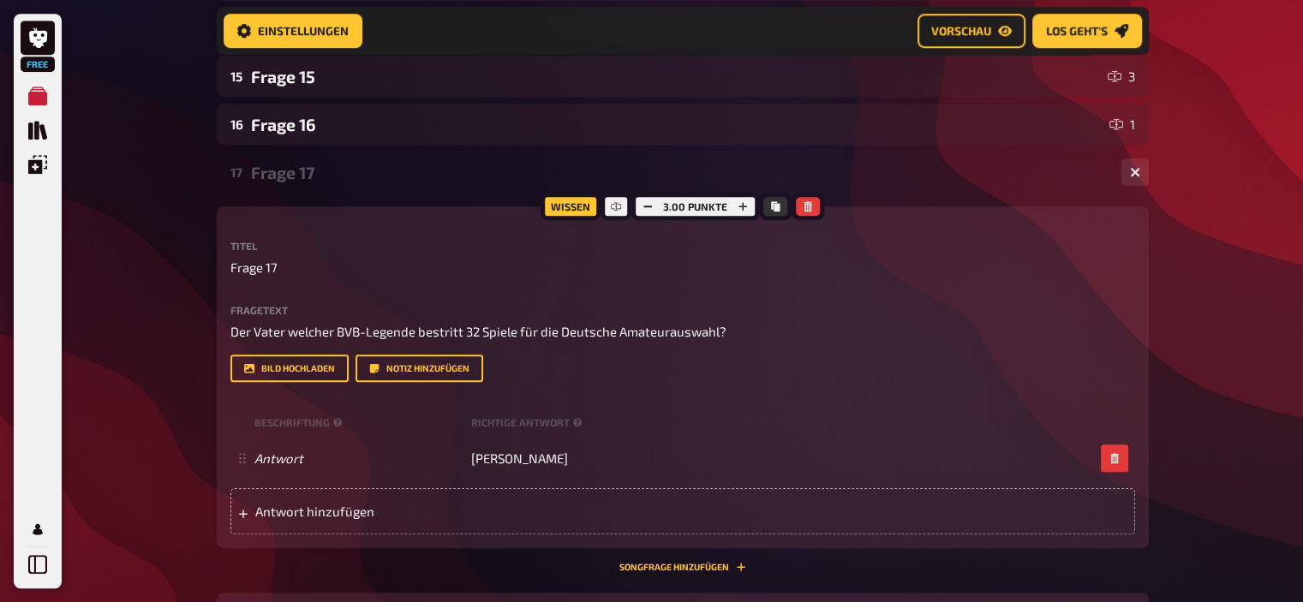
scroll to position [960, 0]
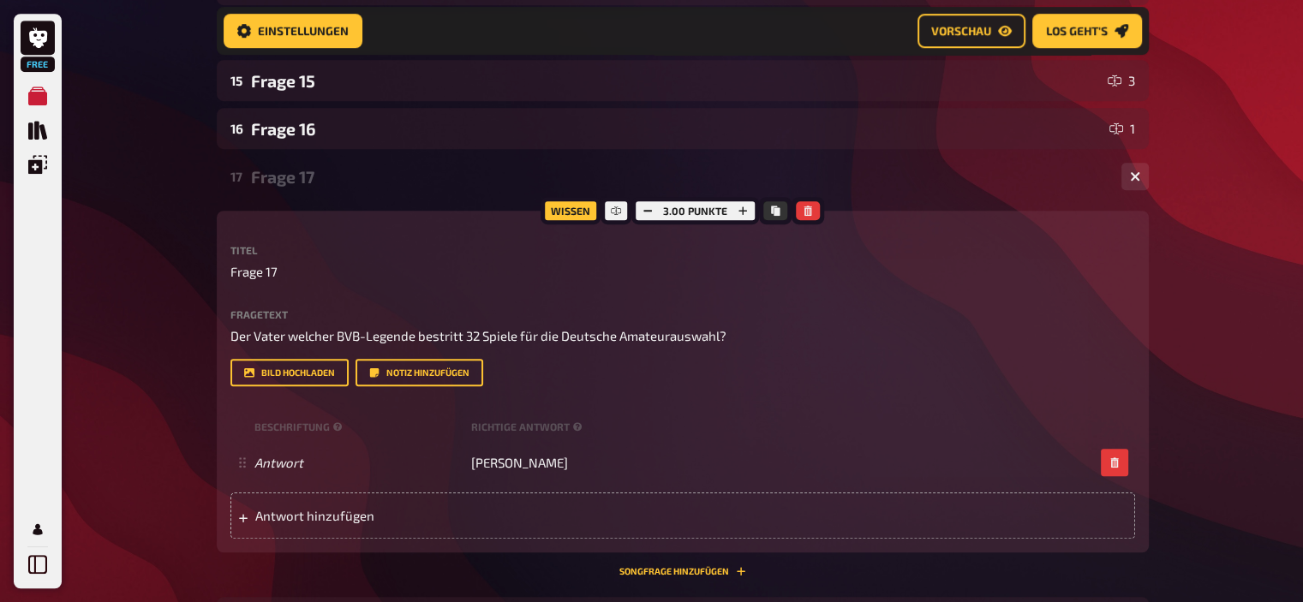
click at [320, 176] on div "Frage 17" at bounding box center [679, 177] width 857 height 20
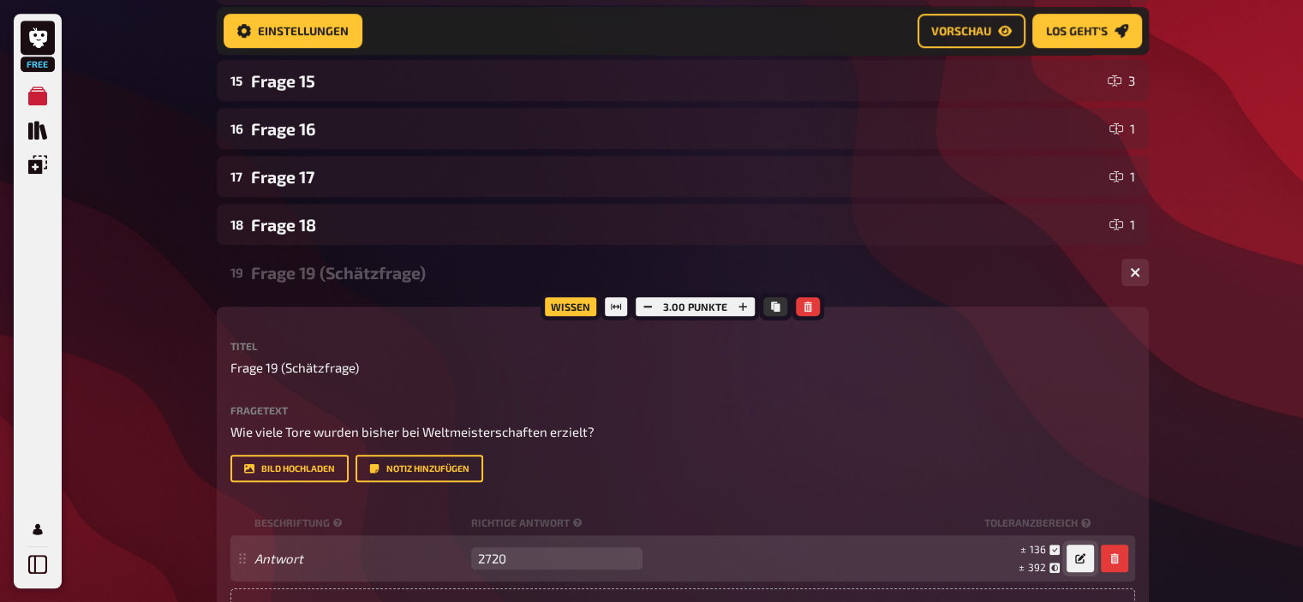
click at [310, 280] on div "Frage 19 (Schätzfrage)" at bounding box center [679, 273] width 857 height 20
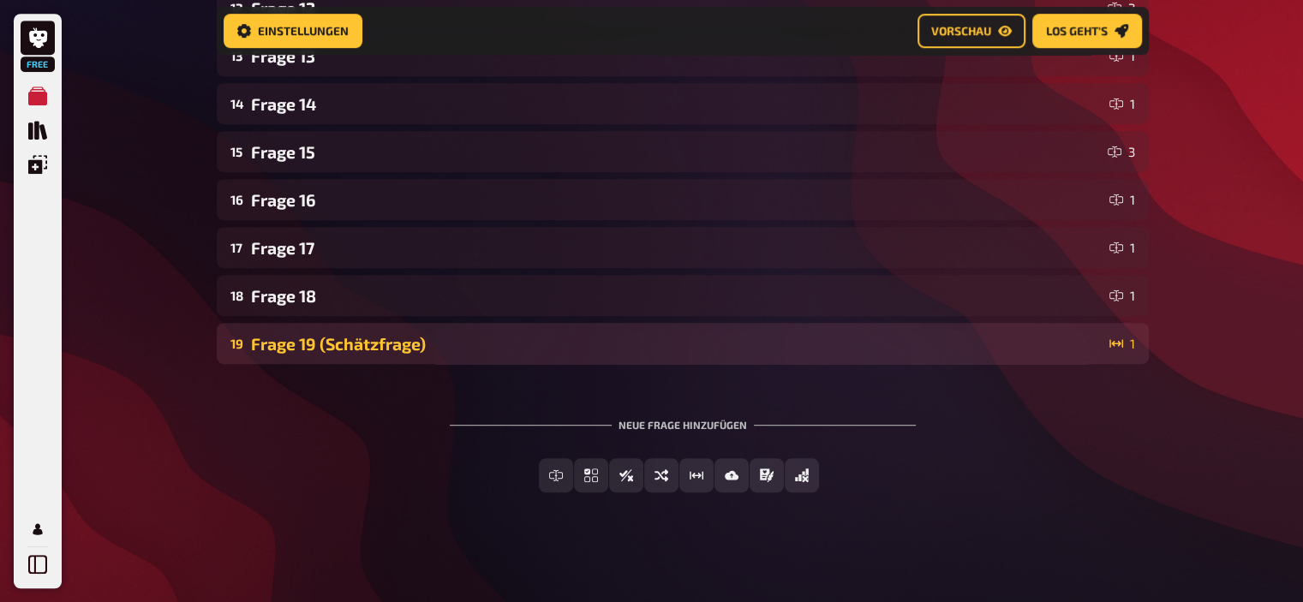
scroll to position [890, 0]
